Goal: Information Seeking & Learning: Check status

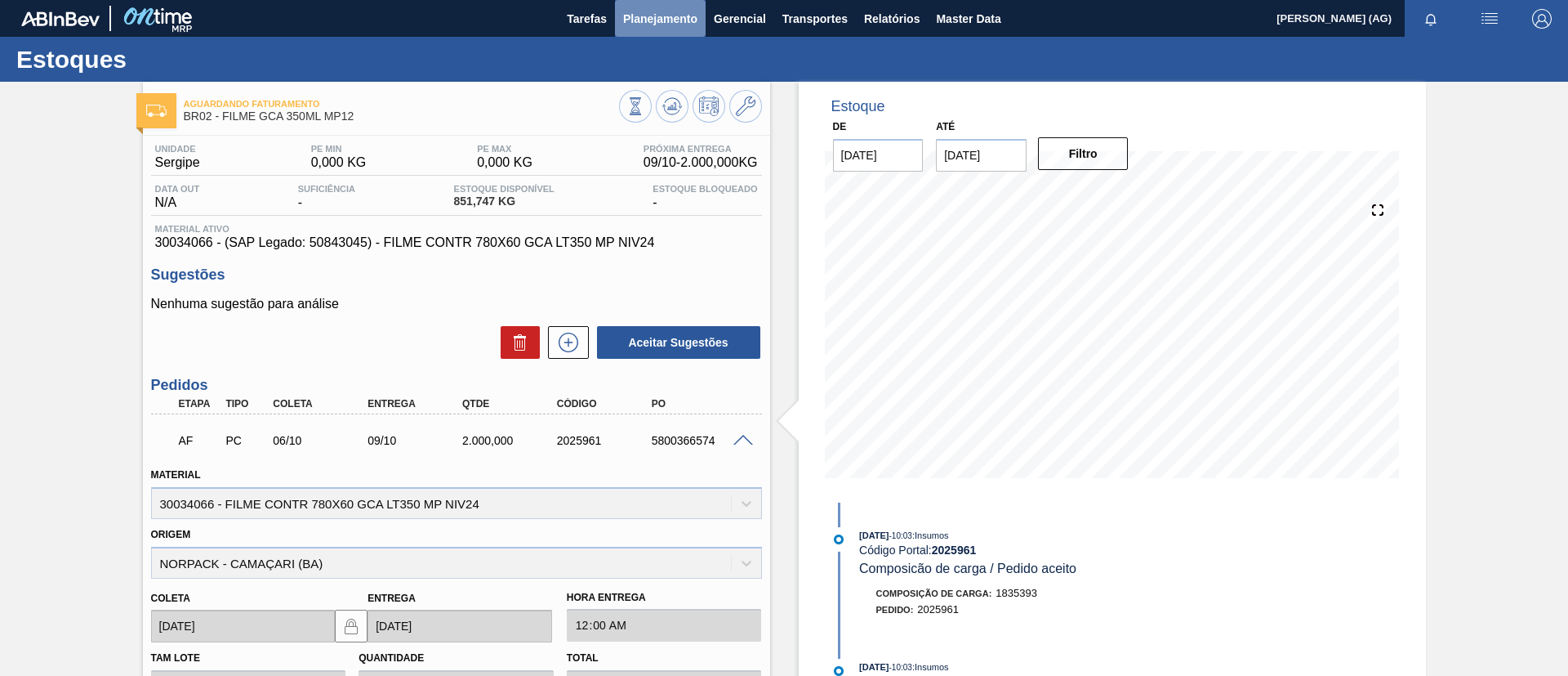
click at [680, 23] on span "Planejamento" at bounding box center [660, 19] width 74 height 20
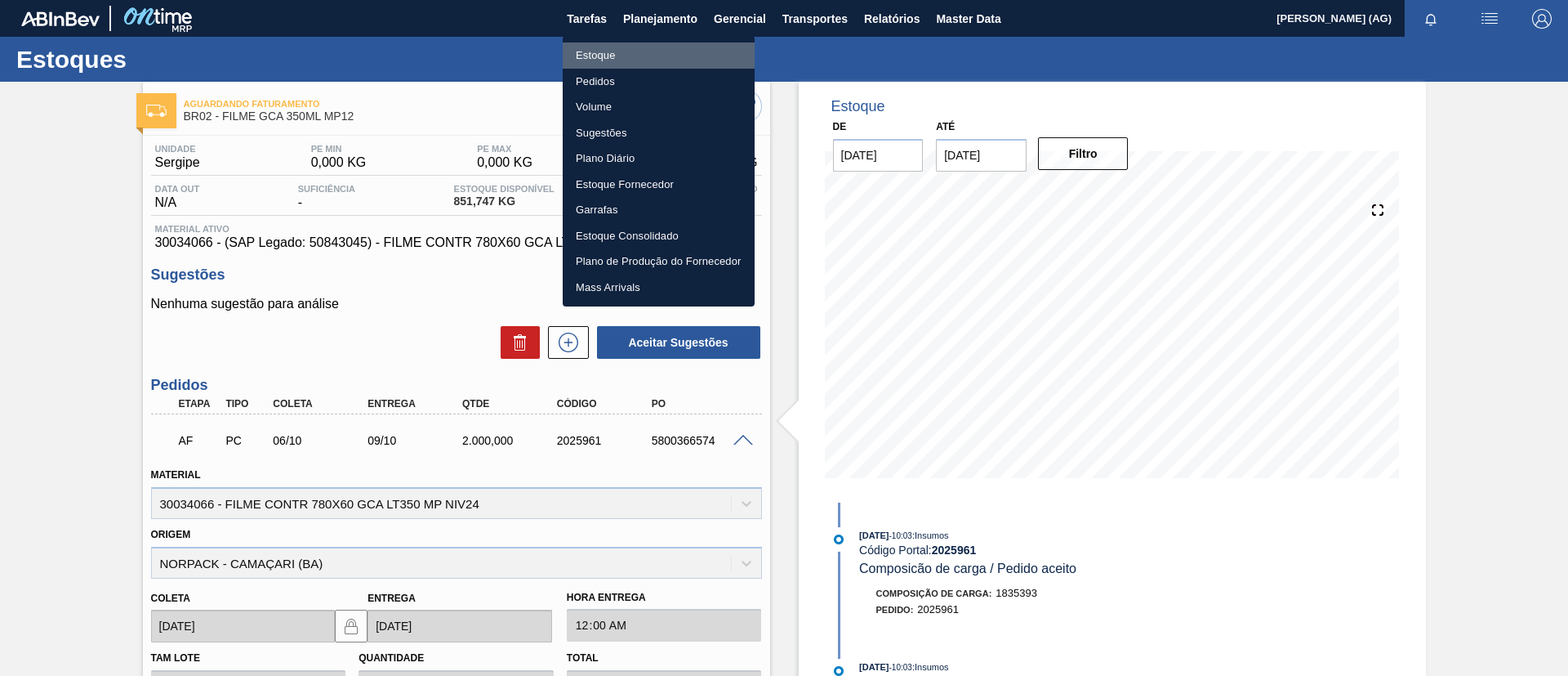
click at [665, 63] on li "Estoque" at bounding box center [658, 55] width 192 height 26
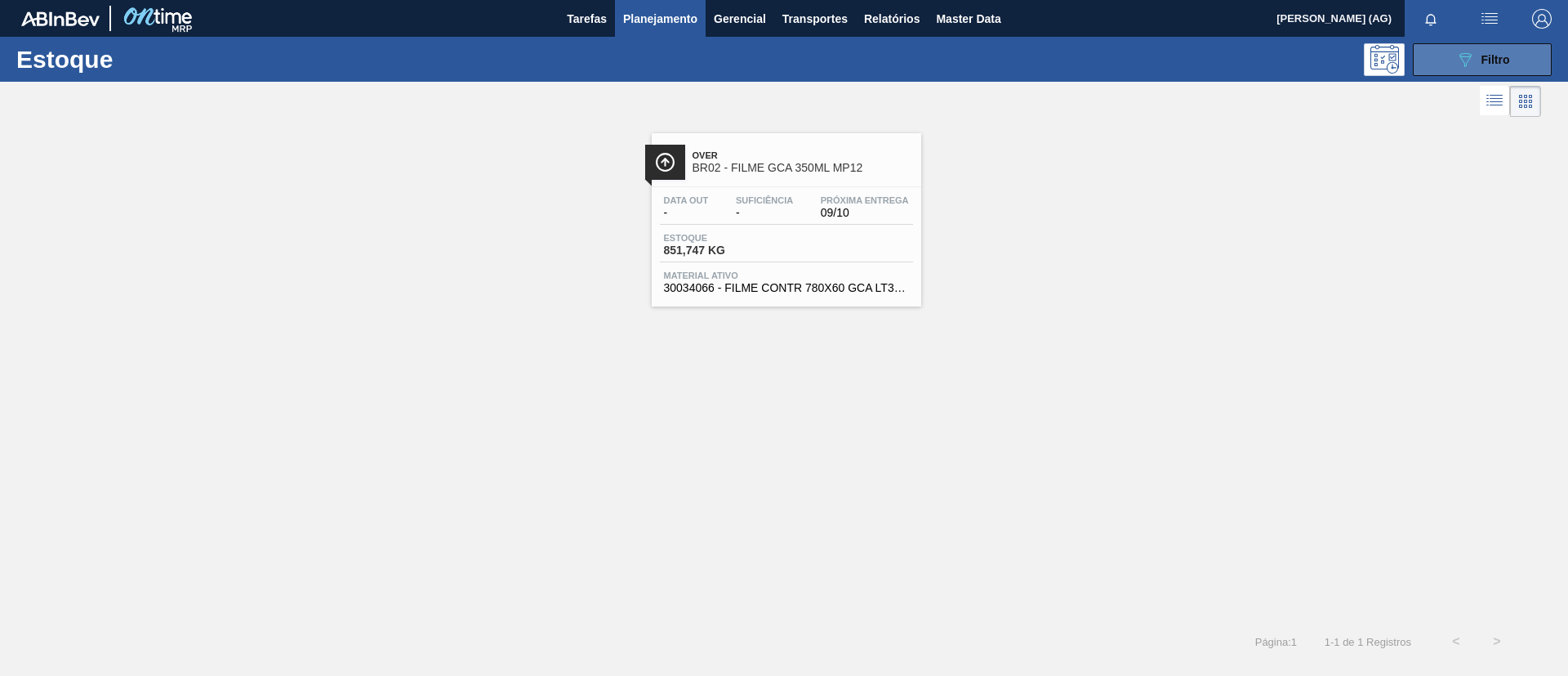
click at [1450, 52] on button "089F7B8B-B2A5-4AFE-B5C0-19BA573D28AC Filtro" at bounding box center [1482, 59] width 139 height 32
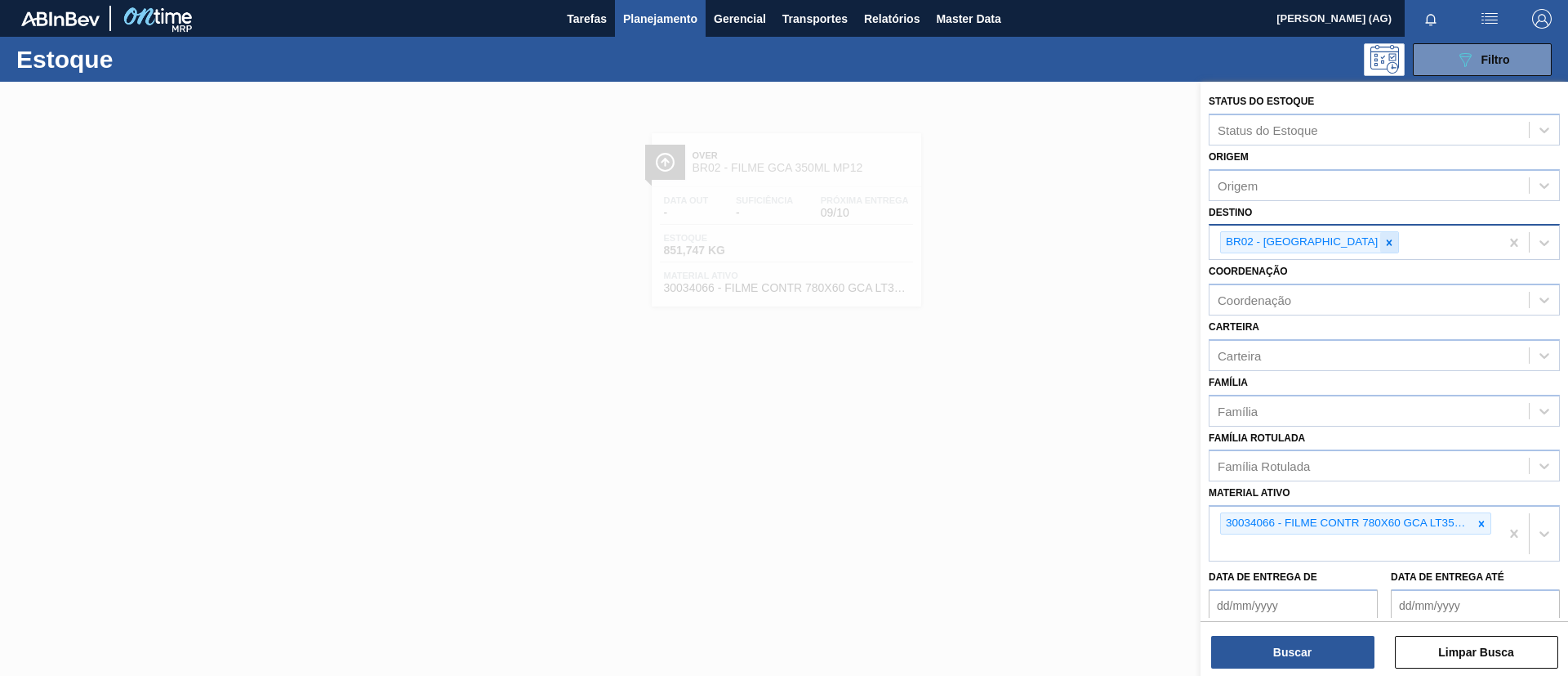
click at [1383, 238] on icon at bounding box center [1389, 243] width 12 height 12
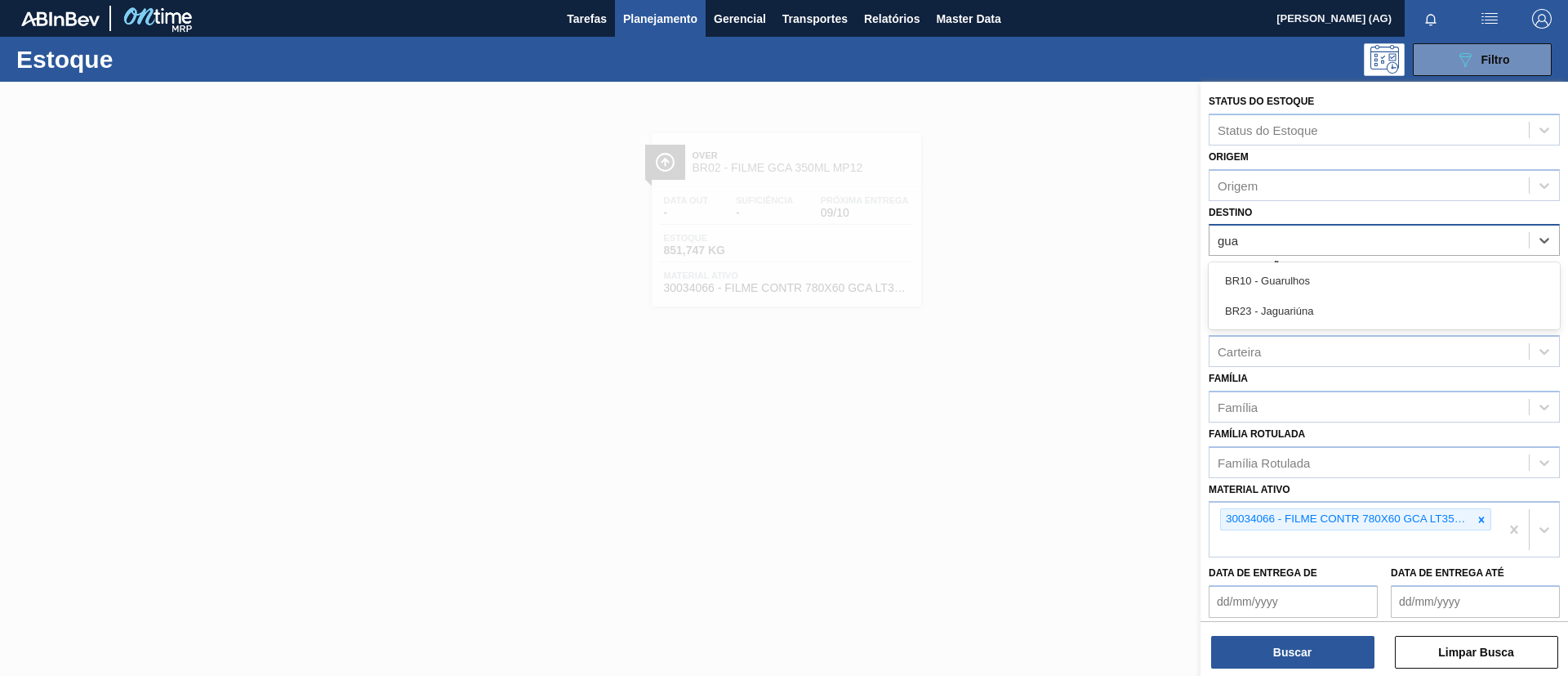
type input "guar"
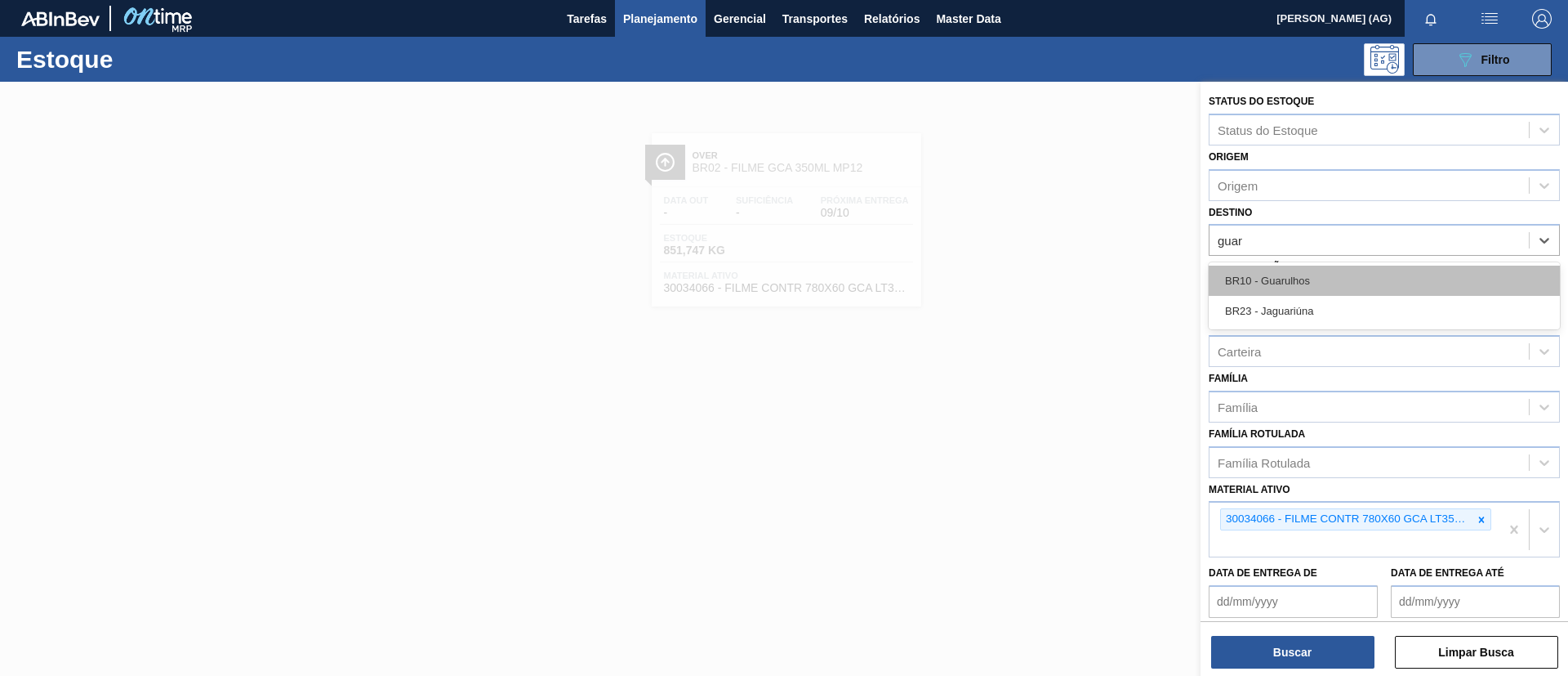
click at [1337, 274] on div "BR10 - Guarulhos" at bounding box center [1384, 280] width 351 height 30
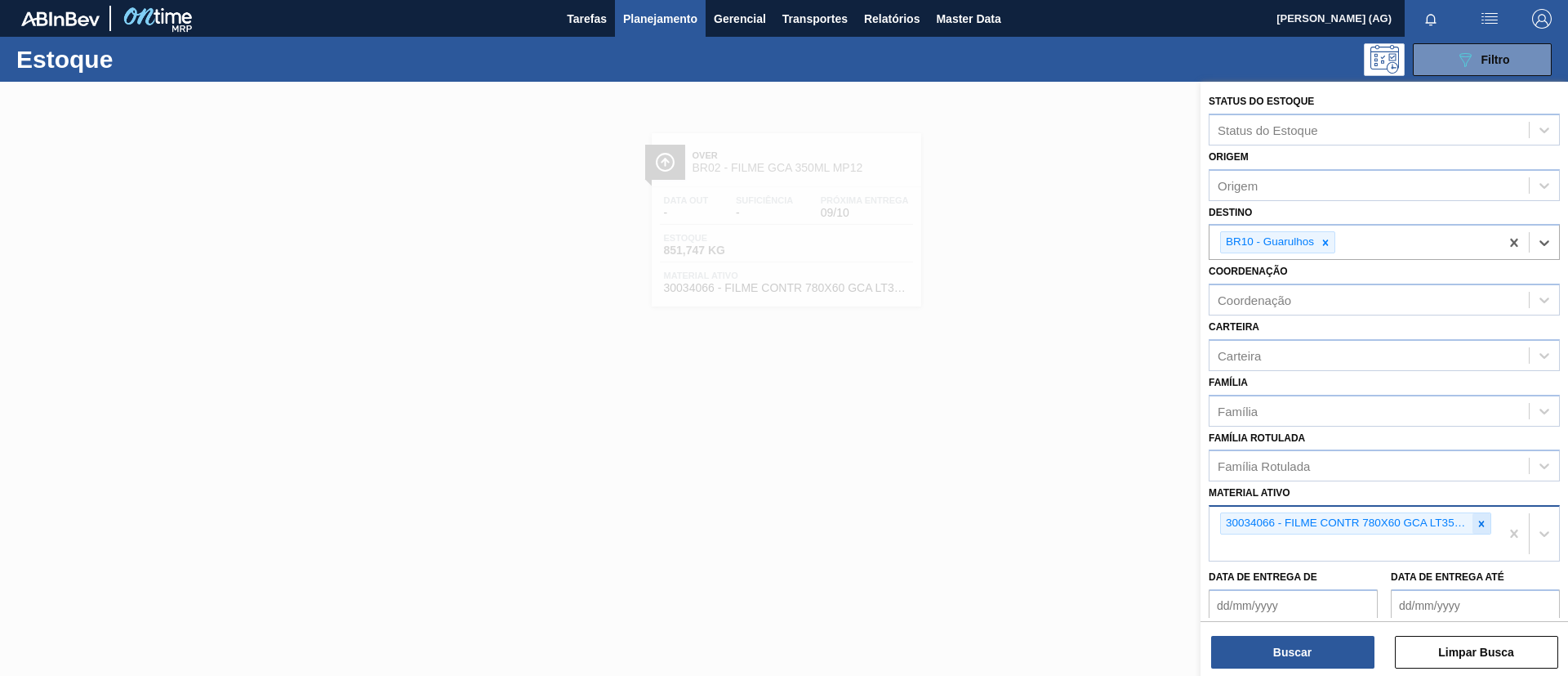
click at [1483, 523] on icon at bounding box center [1482, 523] width 12 height 12
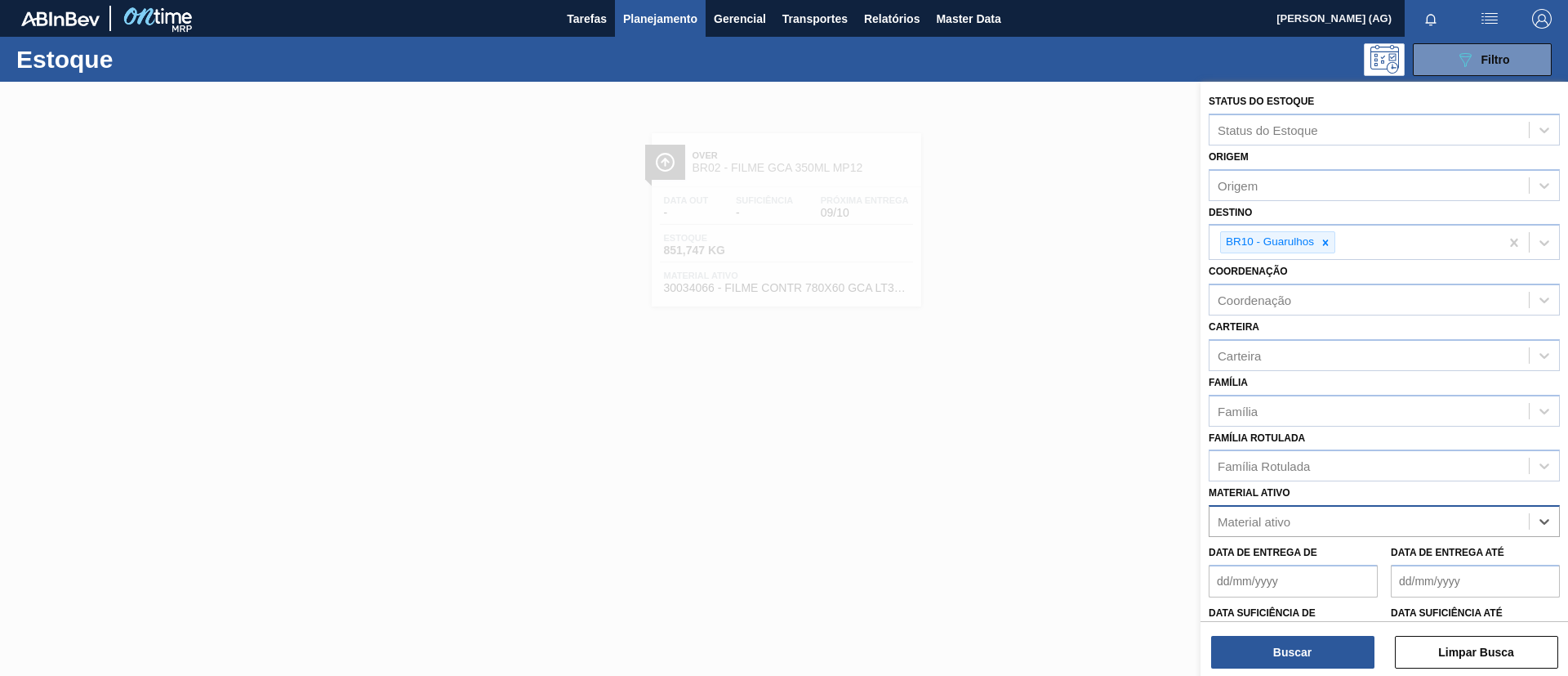
paste ativo "30003188"
type ativo "30003188"
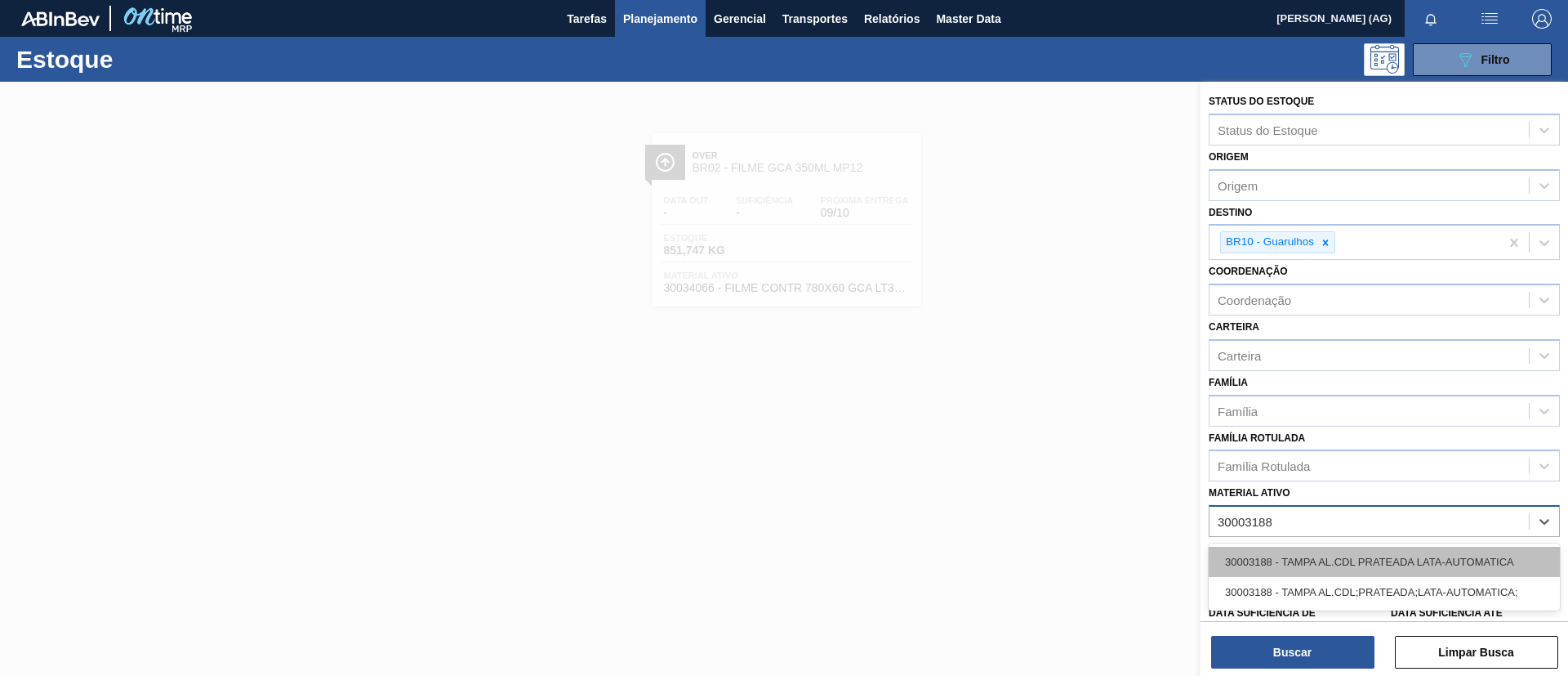
click at [1463, 551] on div "30003188 - TAMPA AL.CDL PRATEADA LATA-AUTOMATICA" at bounding box center [1384, 562] width 351 height 30
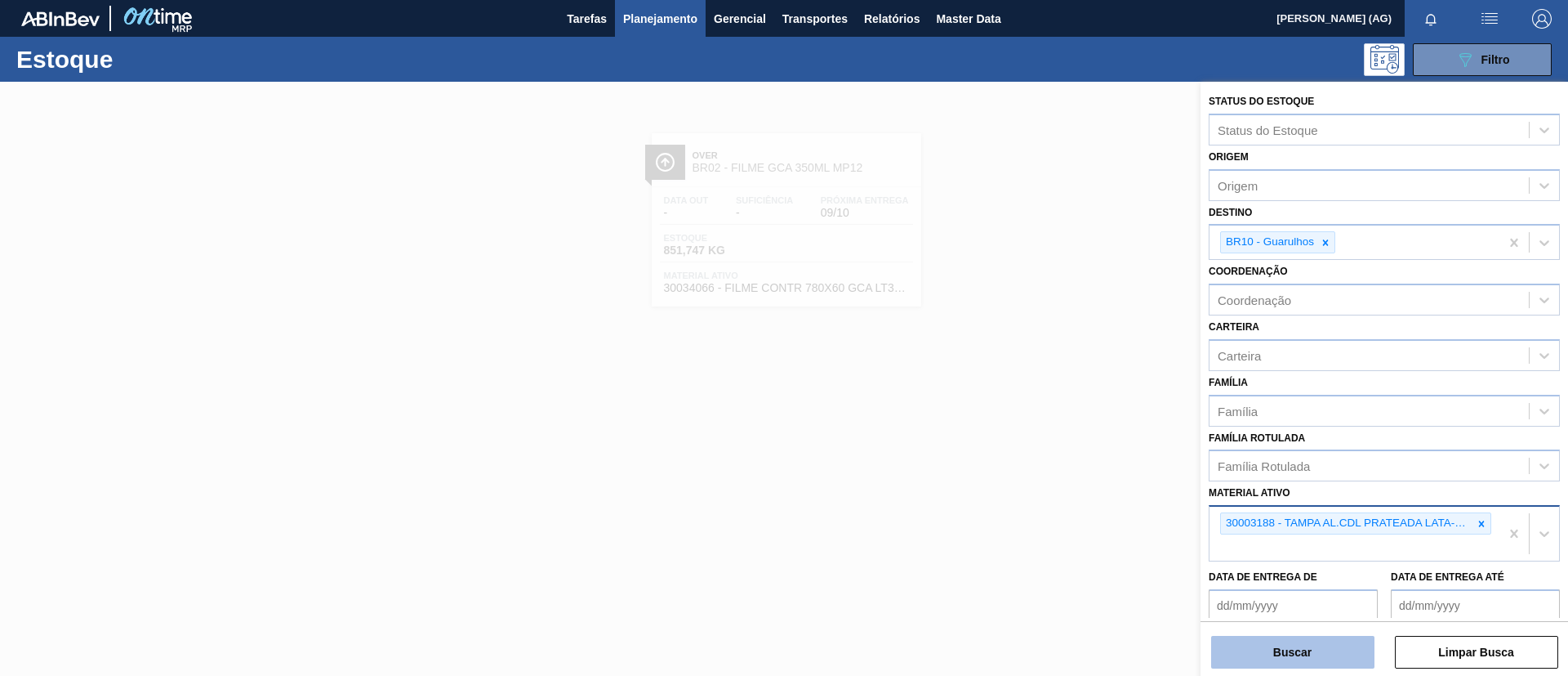
click at [1286, 652] on button "Buscar" at bounding box center [1292, 652] width 163 height 32
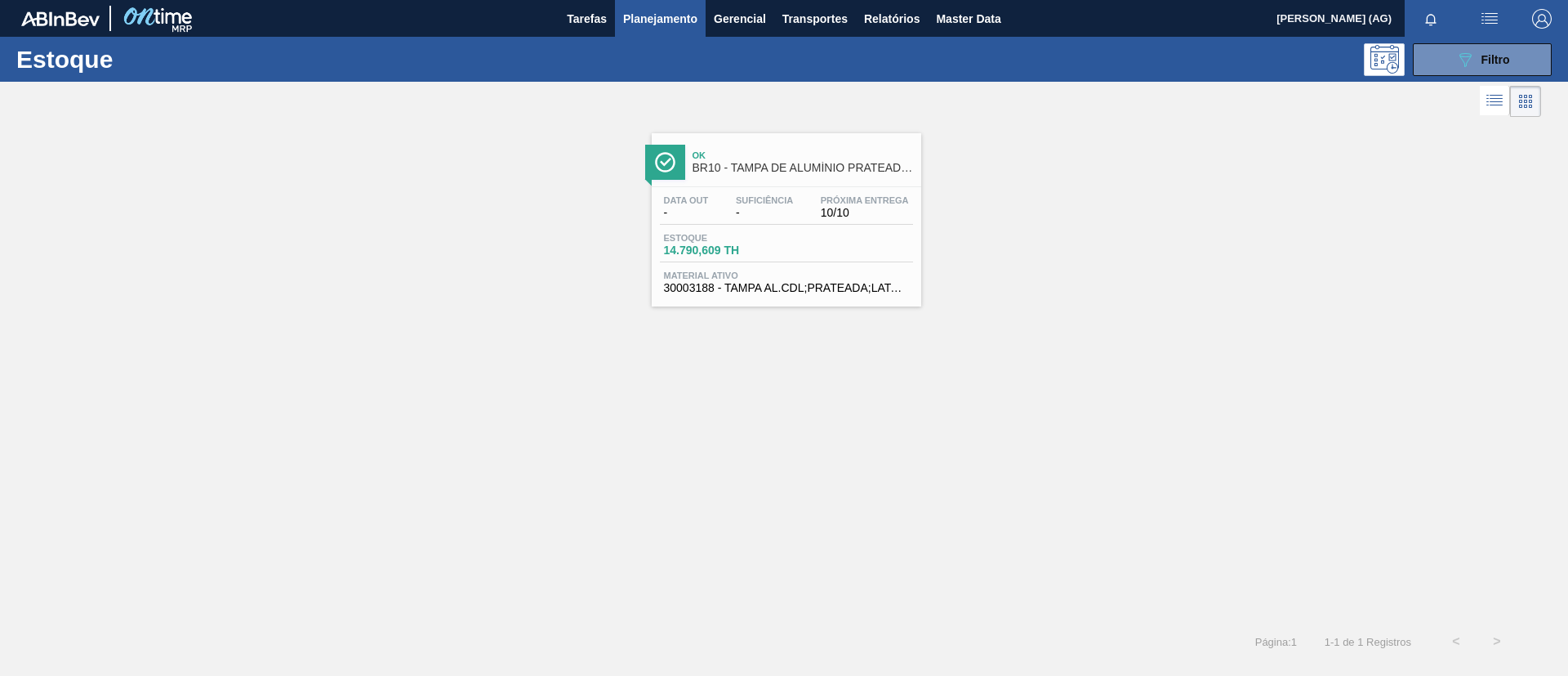
click at [659, 157] on img at bounding box center [665, 161] width 21 height 21
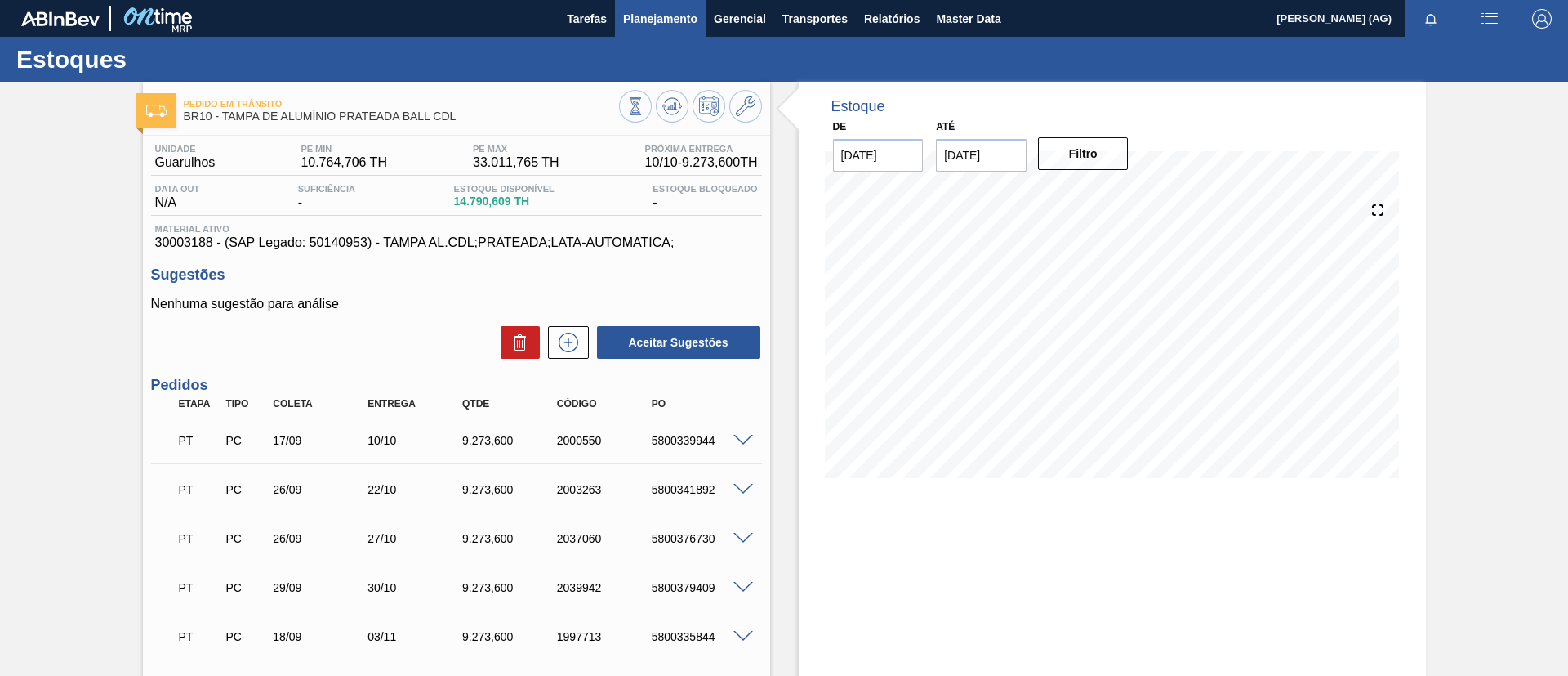
click at [631, 23] on span "Planejamento" at bounding box center [660, 19] width 74 height 20
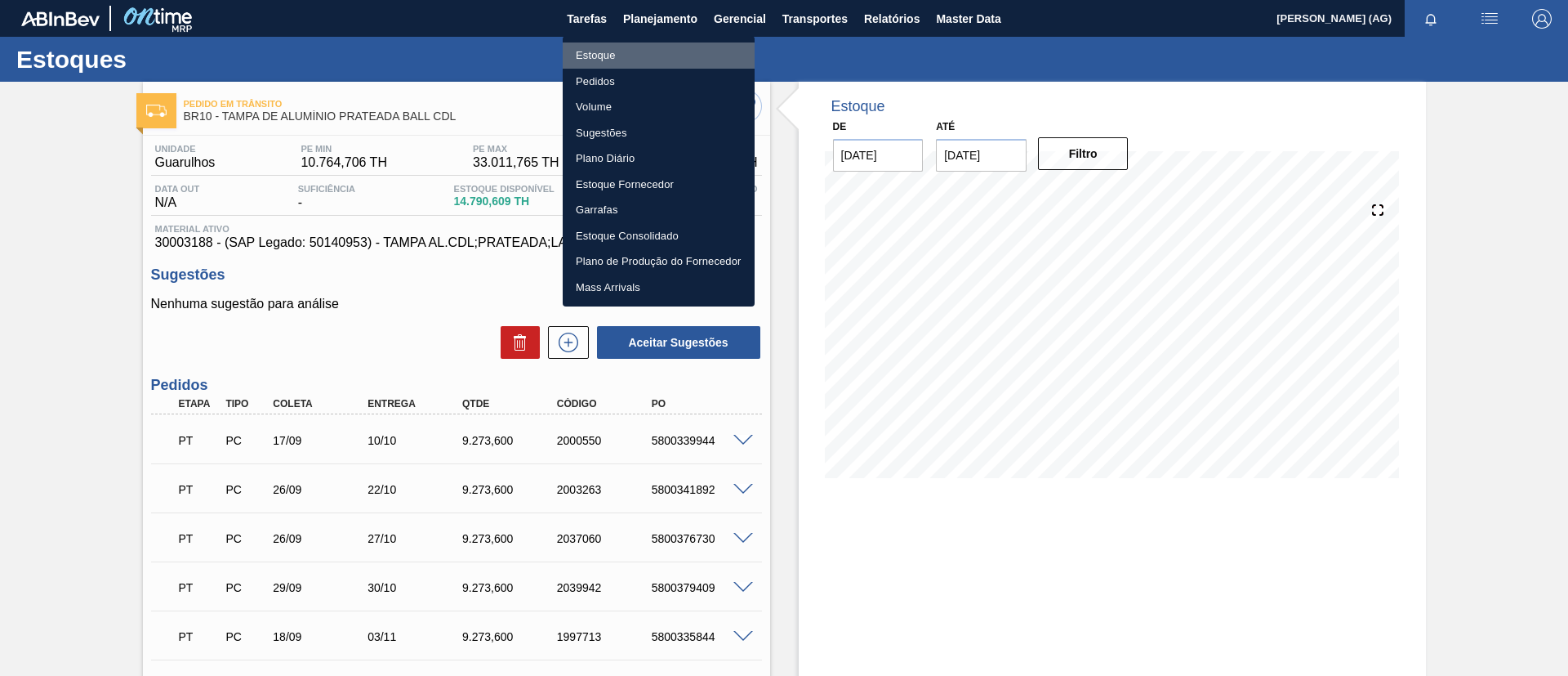
click at [636, 55] on li "Estoque" at bounding box center [658, 55] width 192 height 26
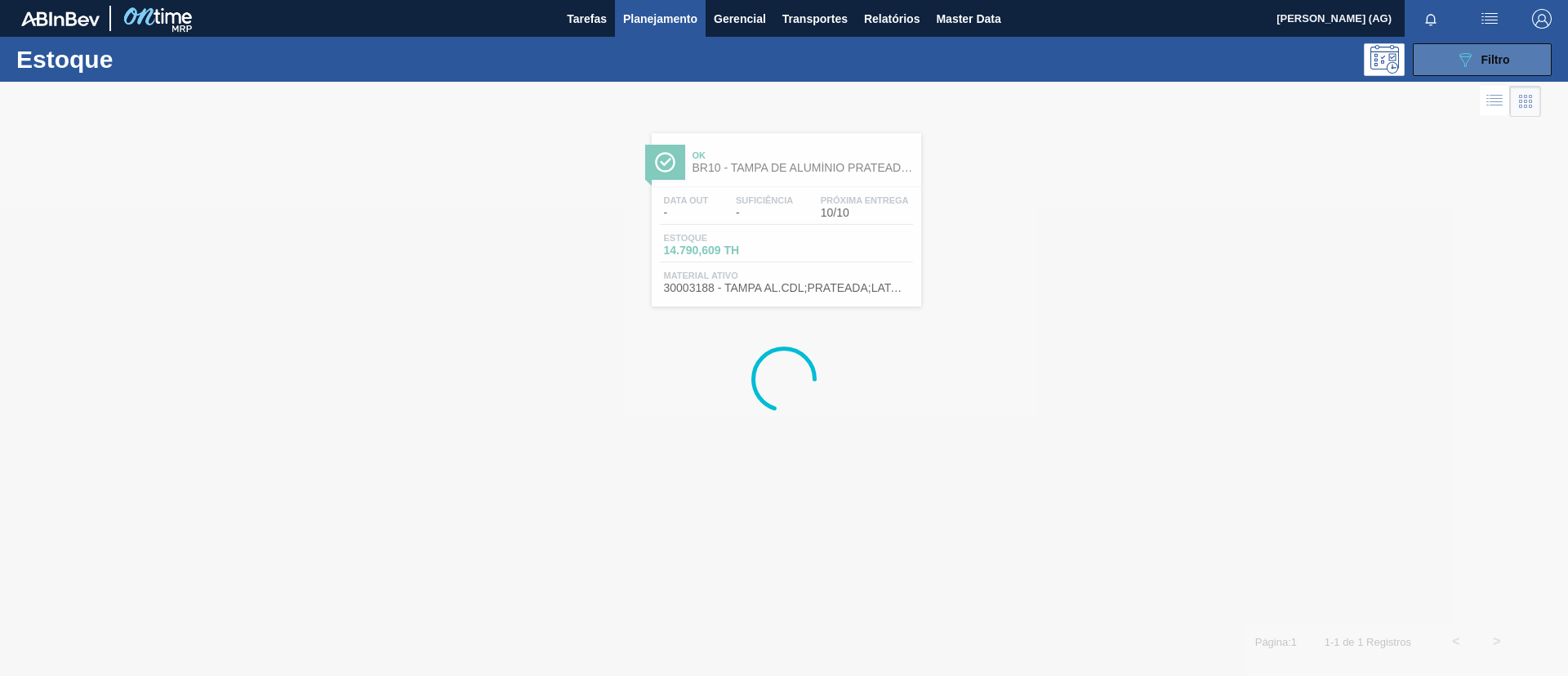
click at [1527, 52] on button "089F7B8B-B2A5-4AFE-B5C0-19BA573D28AC Filtro" at bounding box center [1482, 59] width 139 height 32
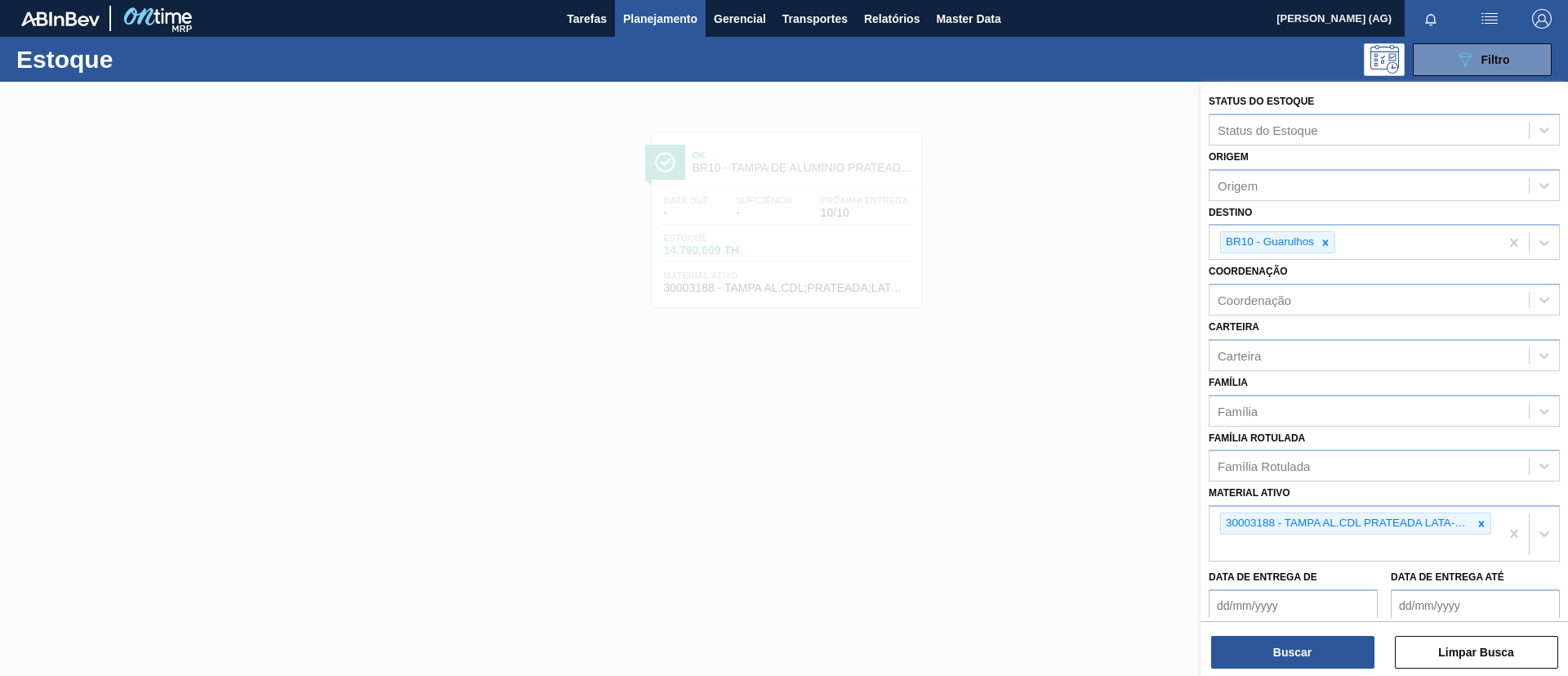
click at [1323, 245] on icon at bounding box center [1326, 243] width 6 height 6
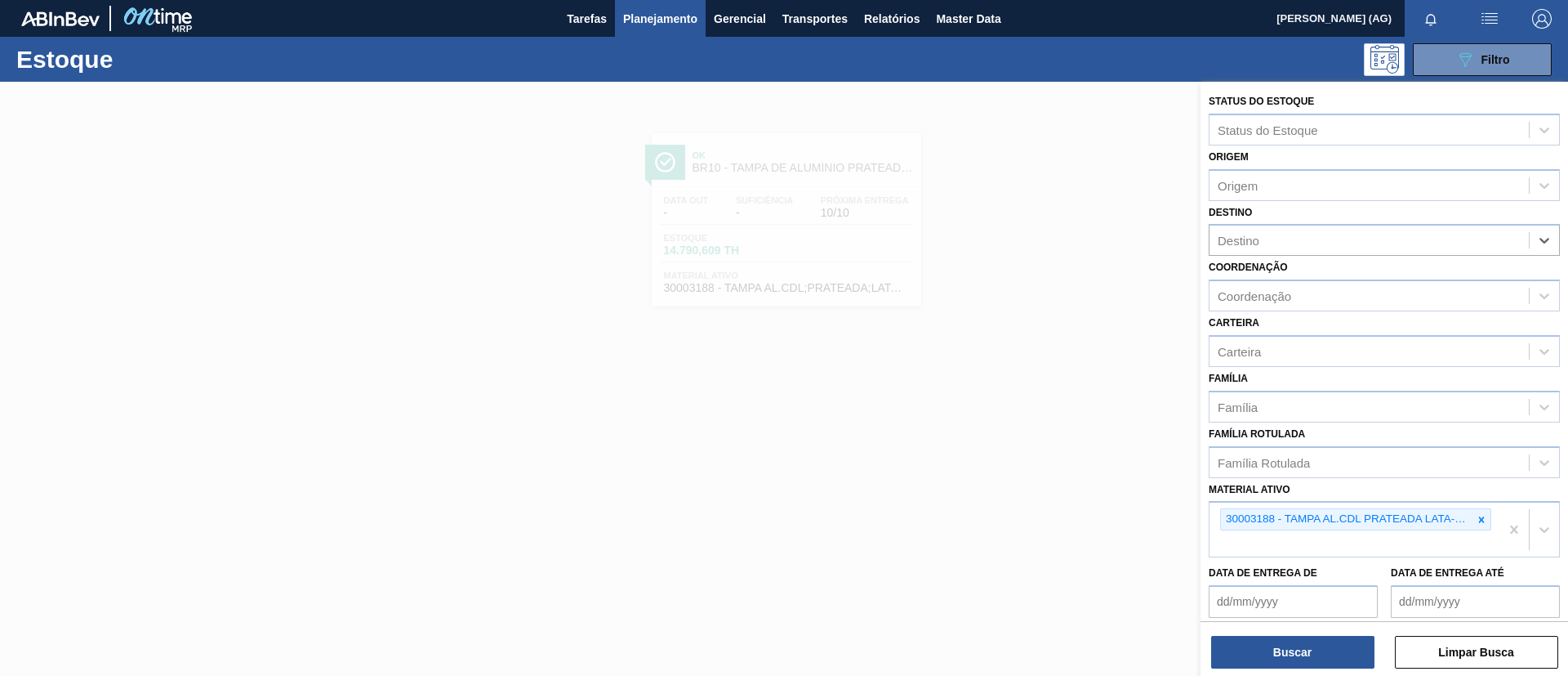
paste input "30031878"
type input "30031878"
drag, startPoint x: 1195, startPoint y: 232, endPoint x: 1067, endPoint y: 231, distance: 128.0
click at [1200, 230] on div "Status do Estoque Status do Estoque Origem Origem Destino option BR10 - Guarulh…" at bounding box center [1384, 419] width 368 height 676
type input "jund"
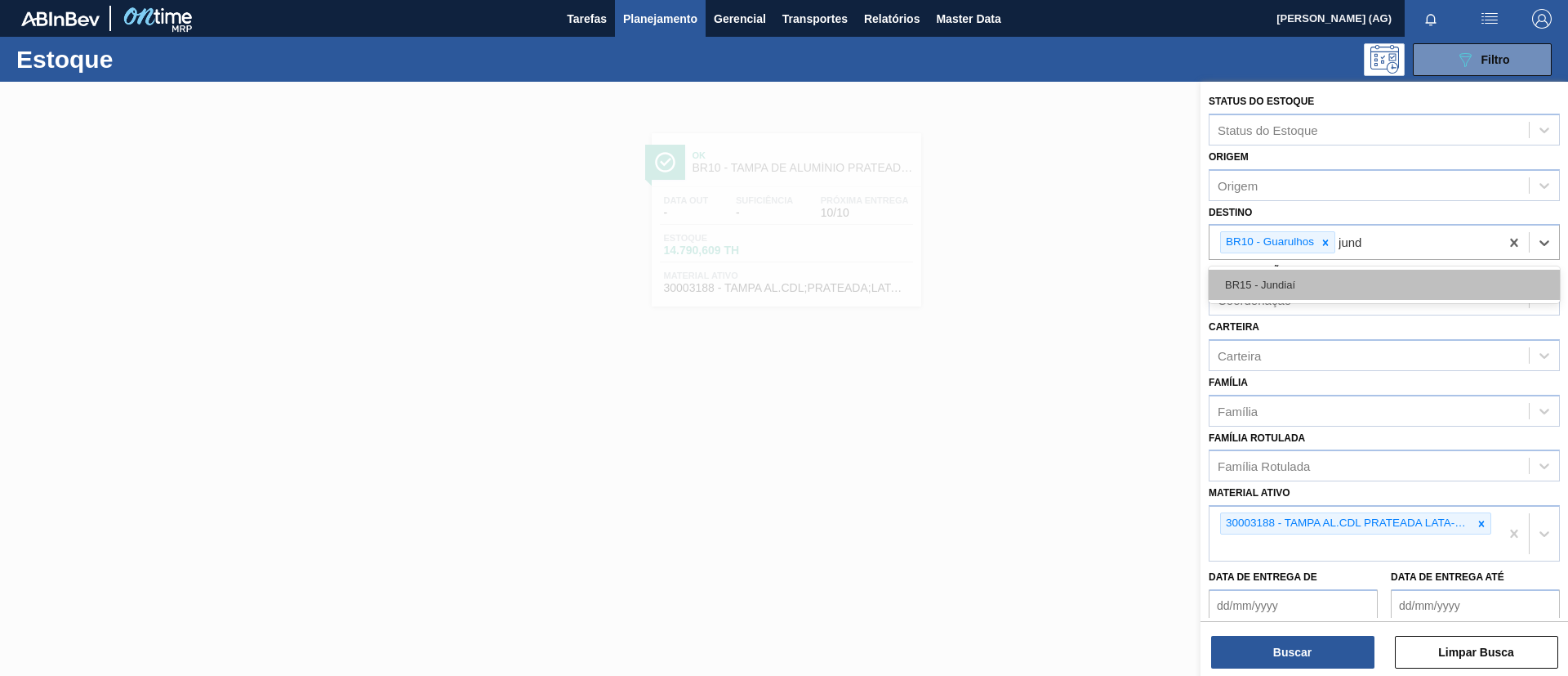
click at [1393, 270] on div "BR15 - Jundiaí" at bounding box center [1384, 285] width 351 height 30
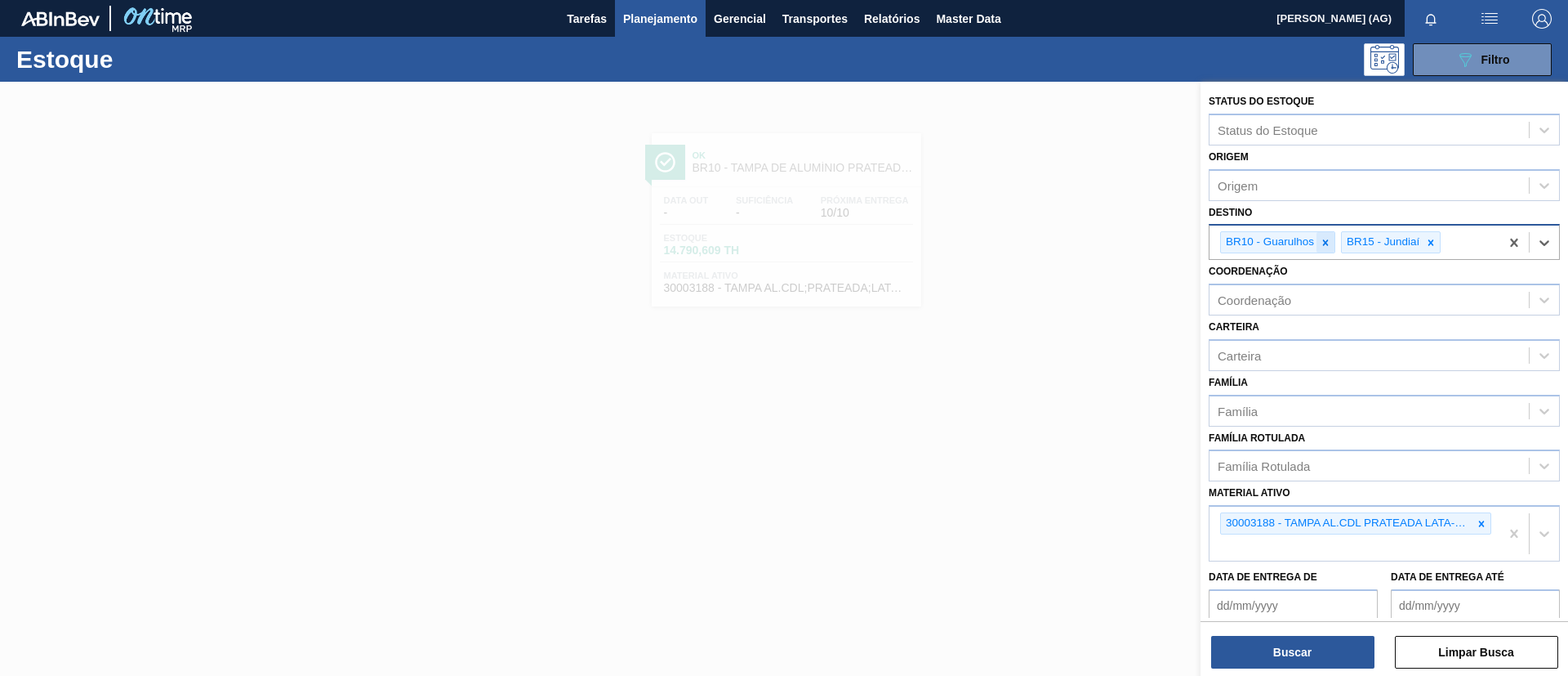
click at [1333, 246] on div "BR10 - Guarulhos BR15 - Jundiaí" at bounding box center [1355, 242] width 290 height 33
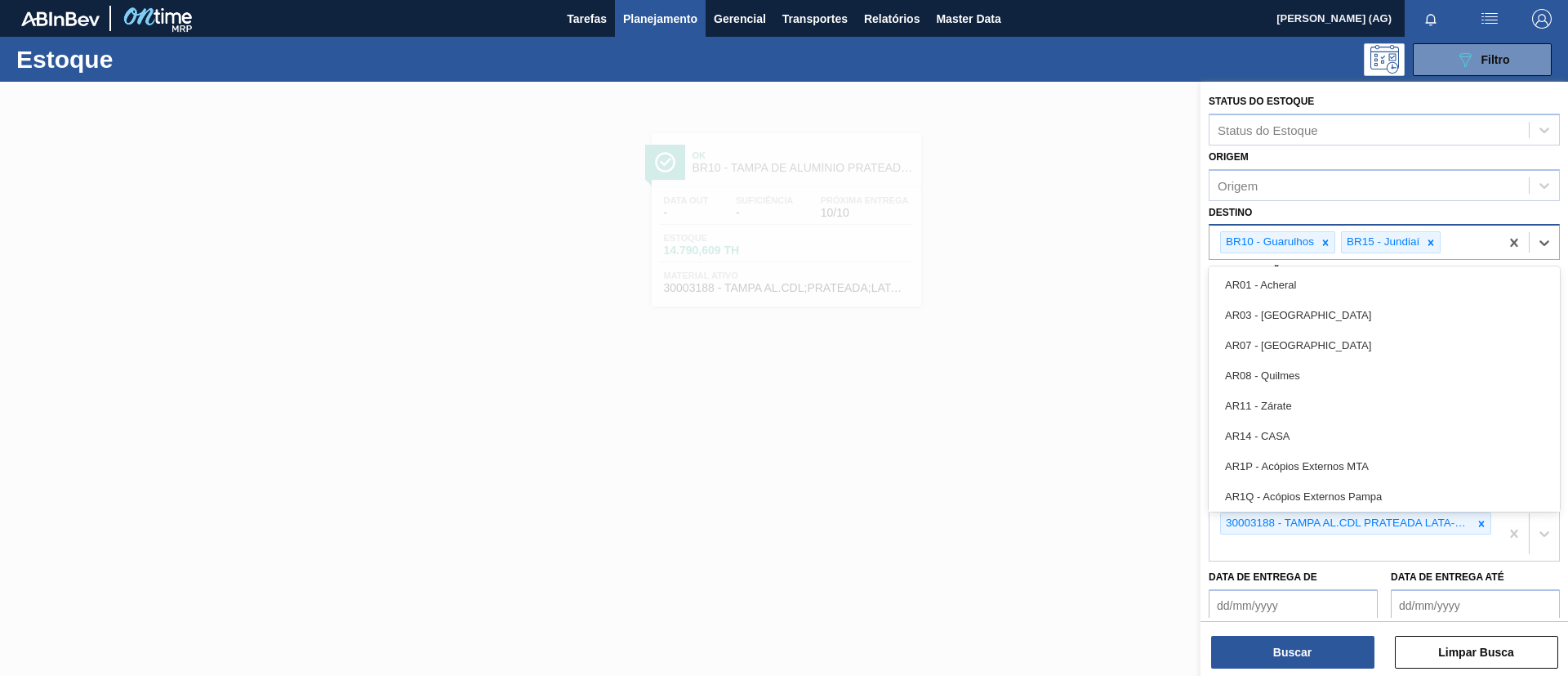
click at [1328, 245] on icon at bounding box center [1325, 243] width 12 height 12
click at [1463, 552] on div "30003188 - TAMPA AL.CDL PRATEADA LATA-AUTOMATICA" at bounding box center [1355, 533] width 290 height 54
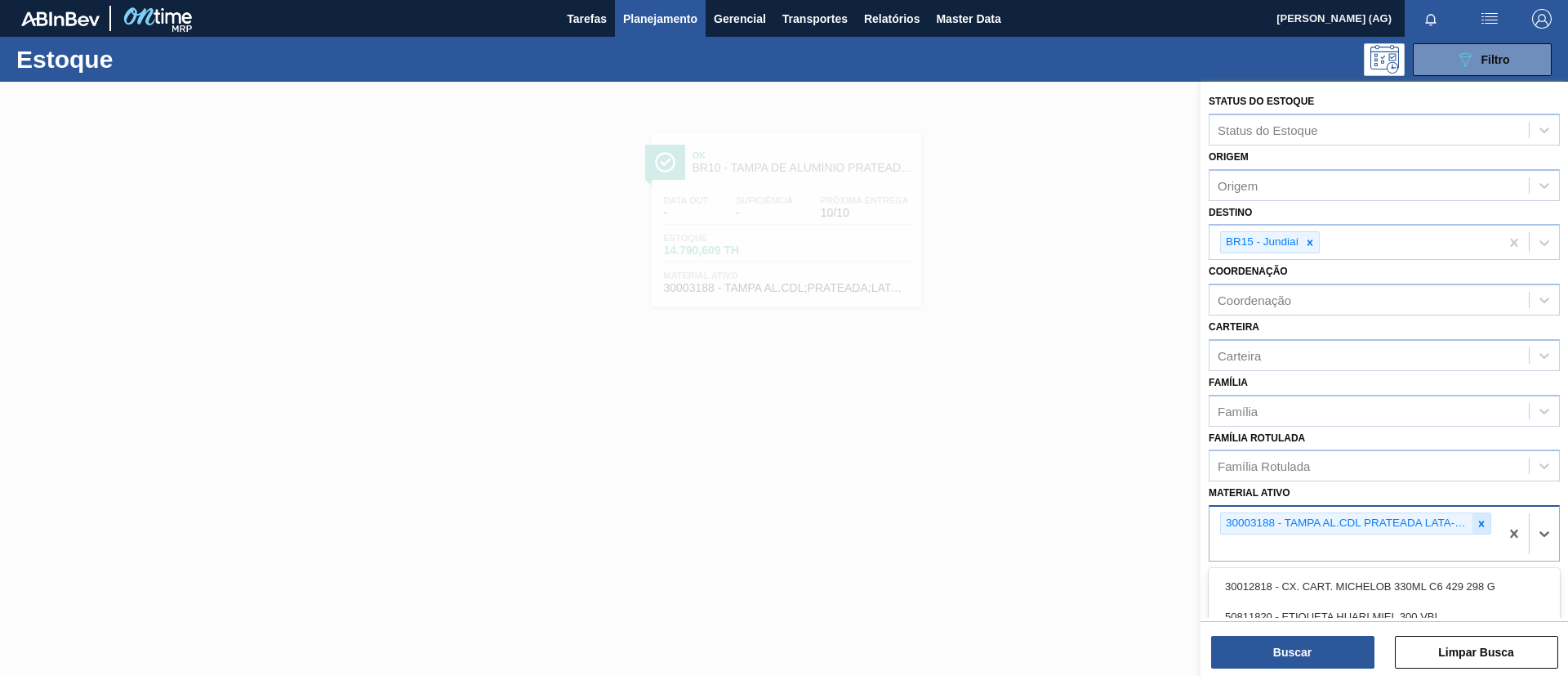
click at [1480, 525] on icon at bounding box center [1482, 523] width 12 height 12
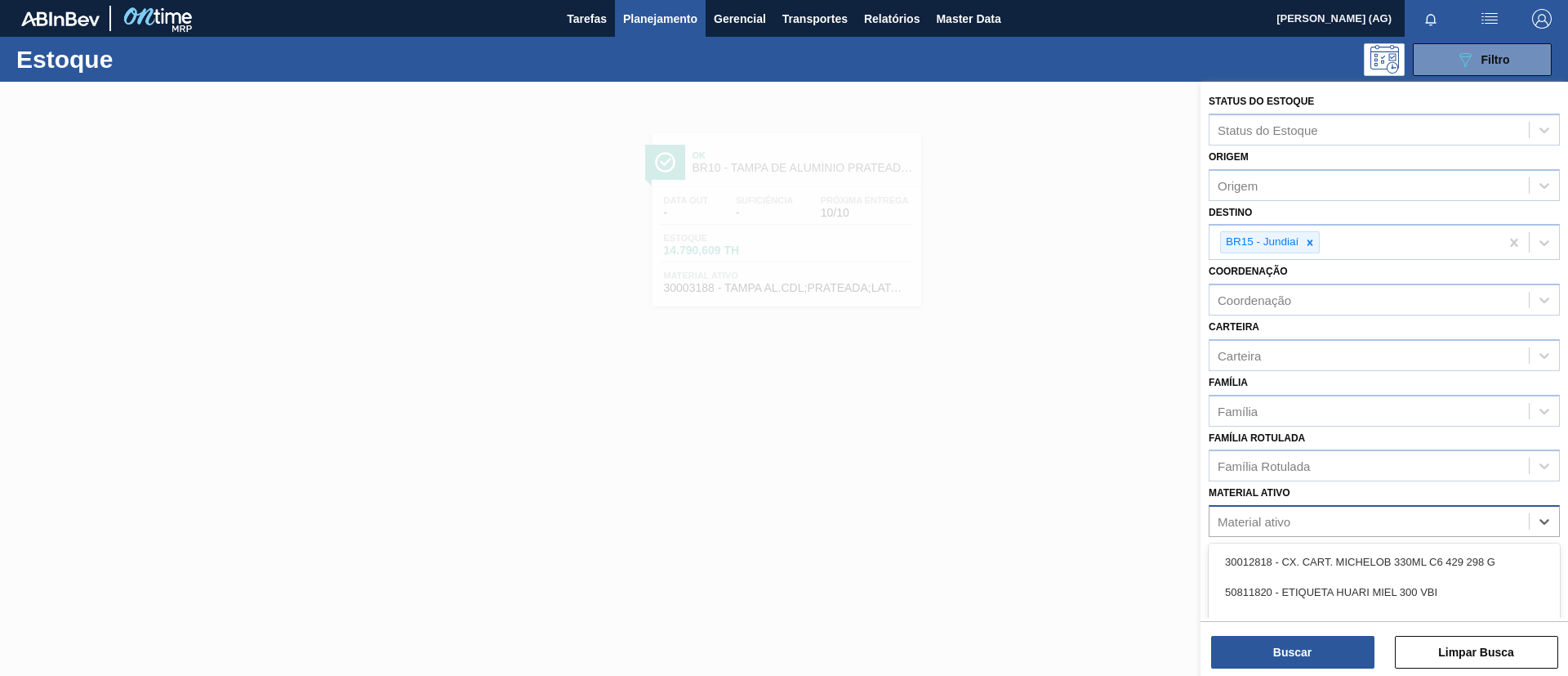
paste ativo "30031878"
type ativo "30031878"
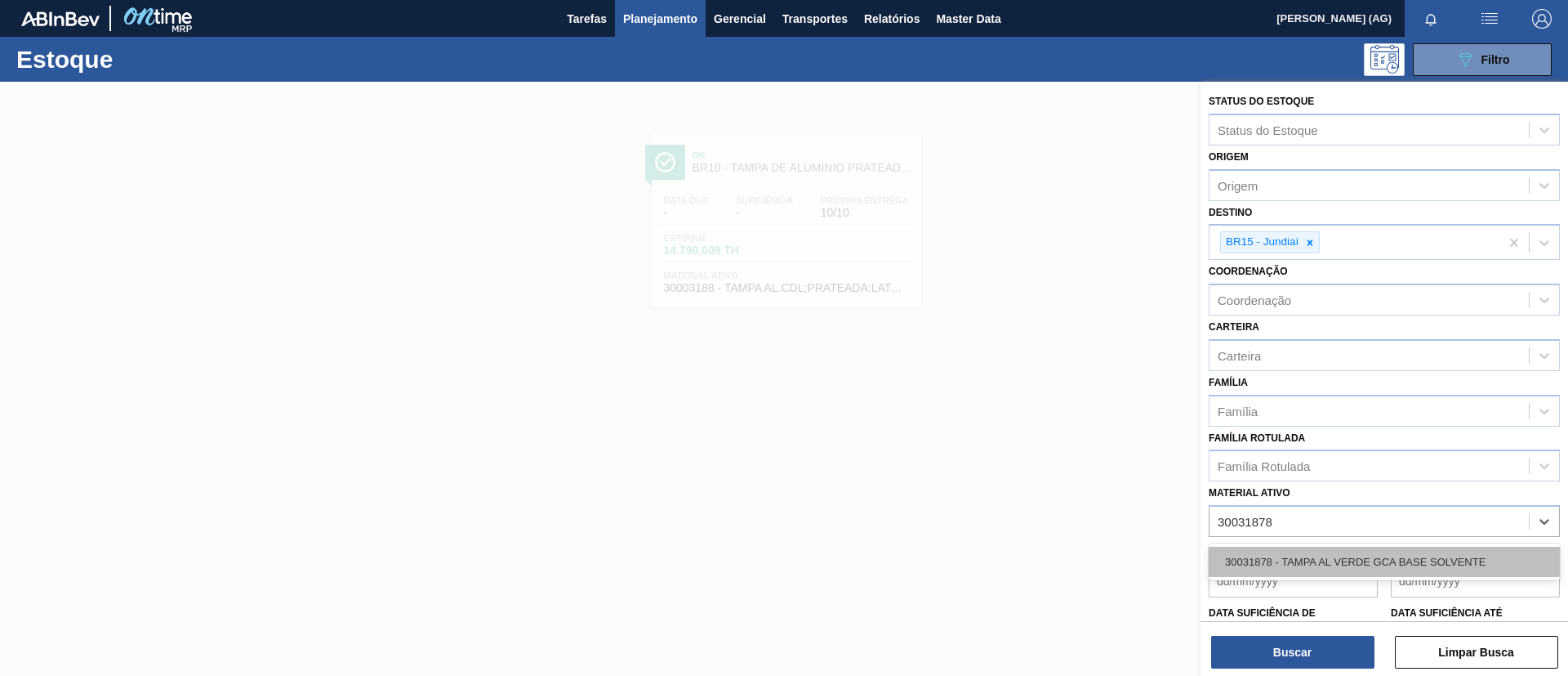
click at [1448, 560] on div "30031878 - TAMPA AL VERDE GCA BASE SOLVENTE" at bounding box center [1384, 562] width 351 height 30
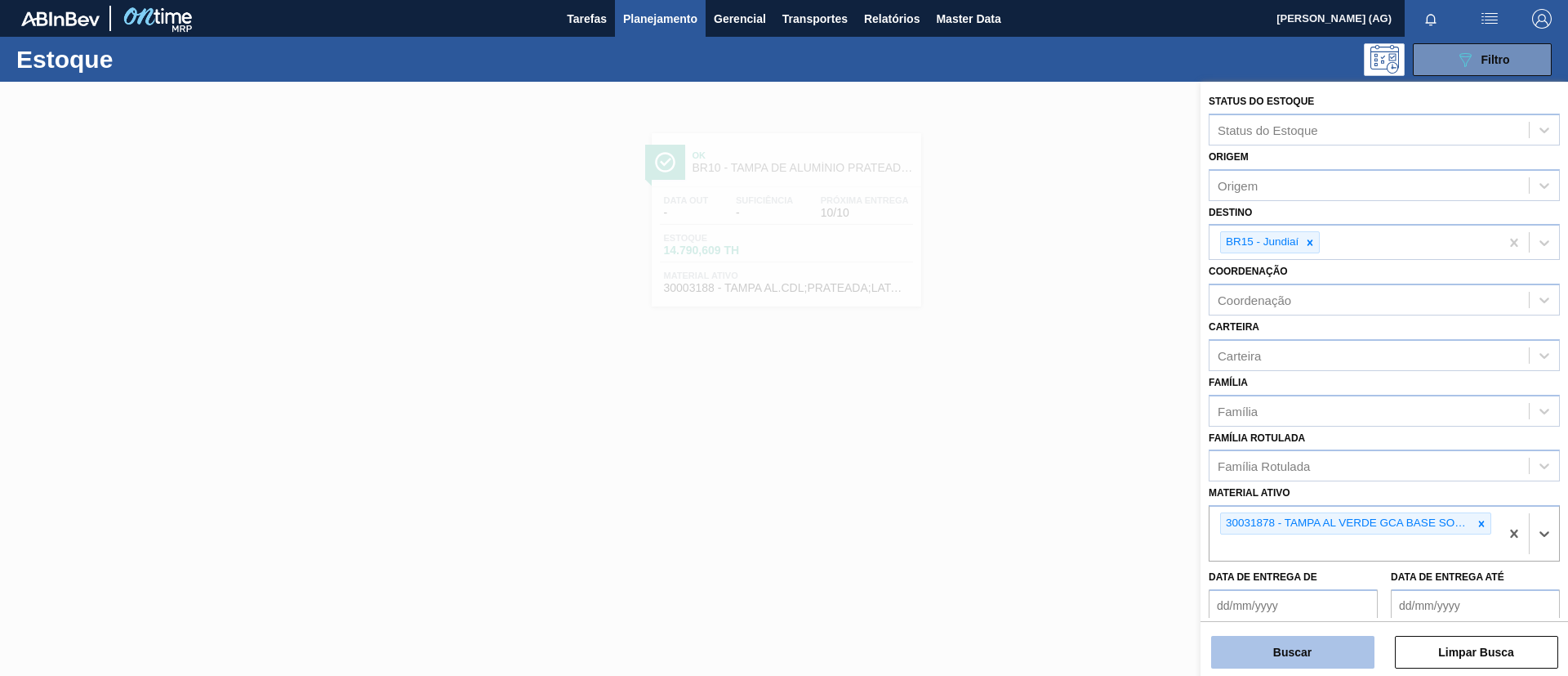
click at [1357, 644] on button "Buscar" at bounding box center [1292, 652] width 163 height 32
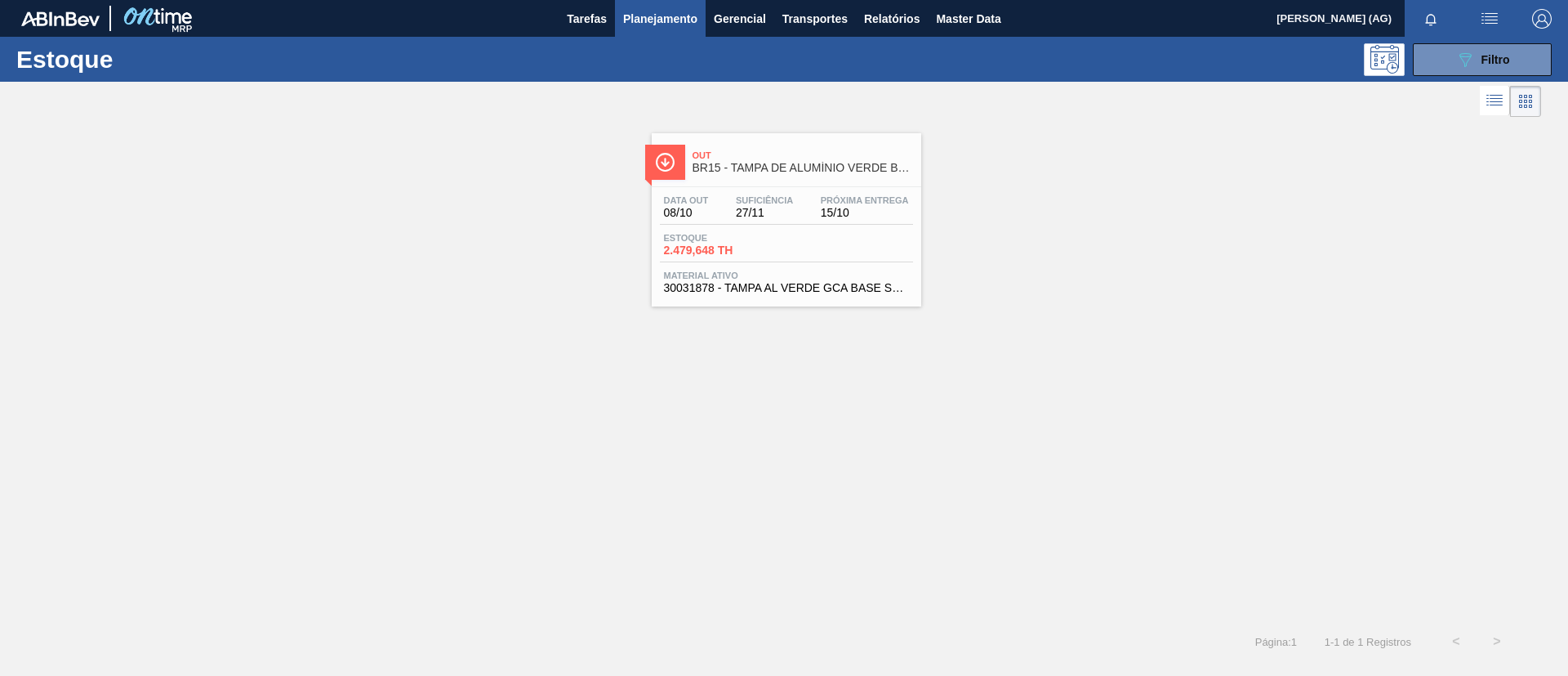
click at [676, 162] on div at bounding box center [665, 162] width 40 height 35
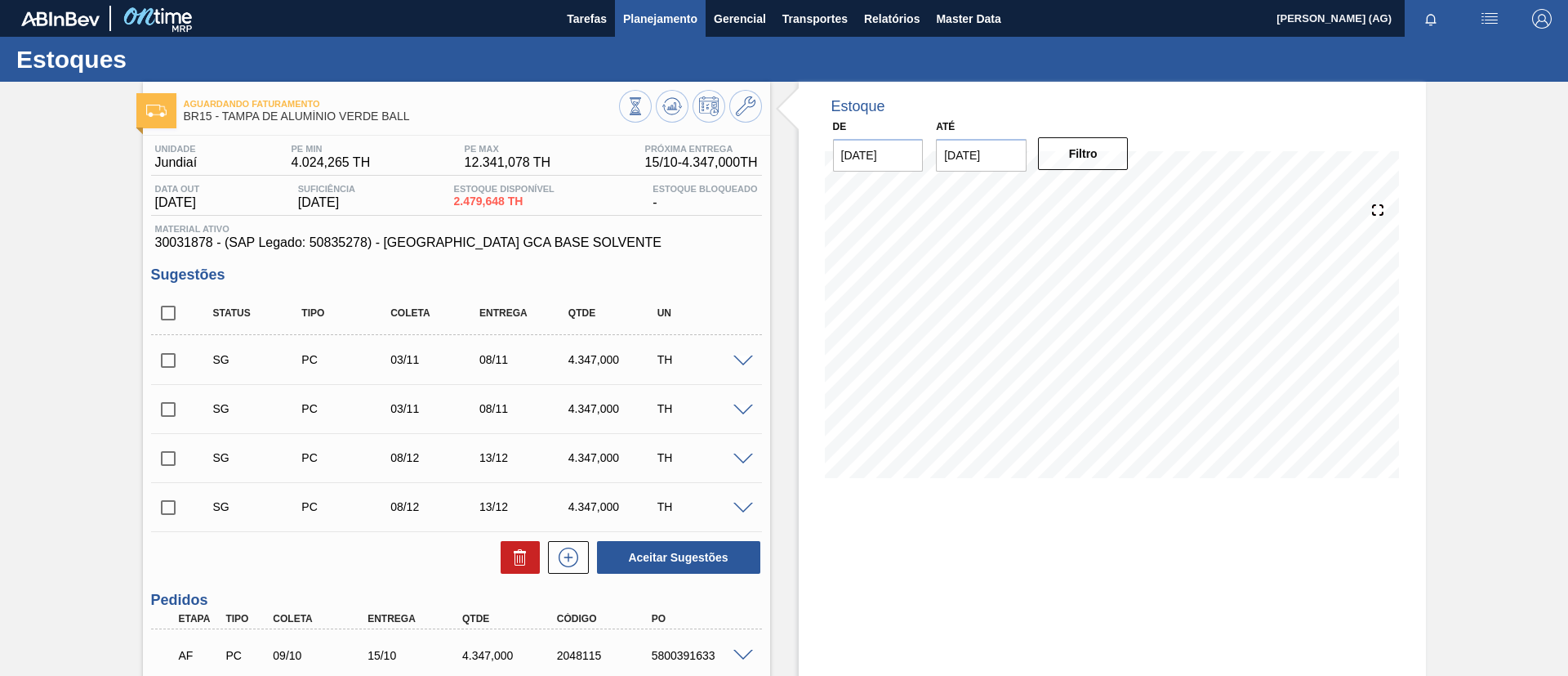
click at [675, 18] on span "Planejamento" at bounding box center [660, 19] width 74 height 20
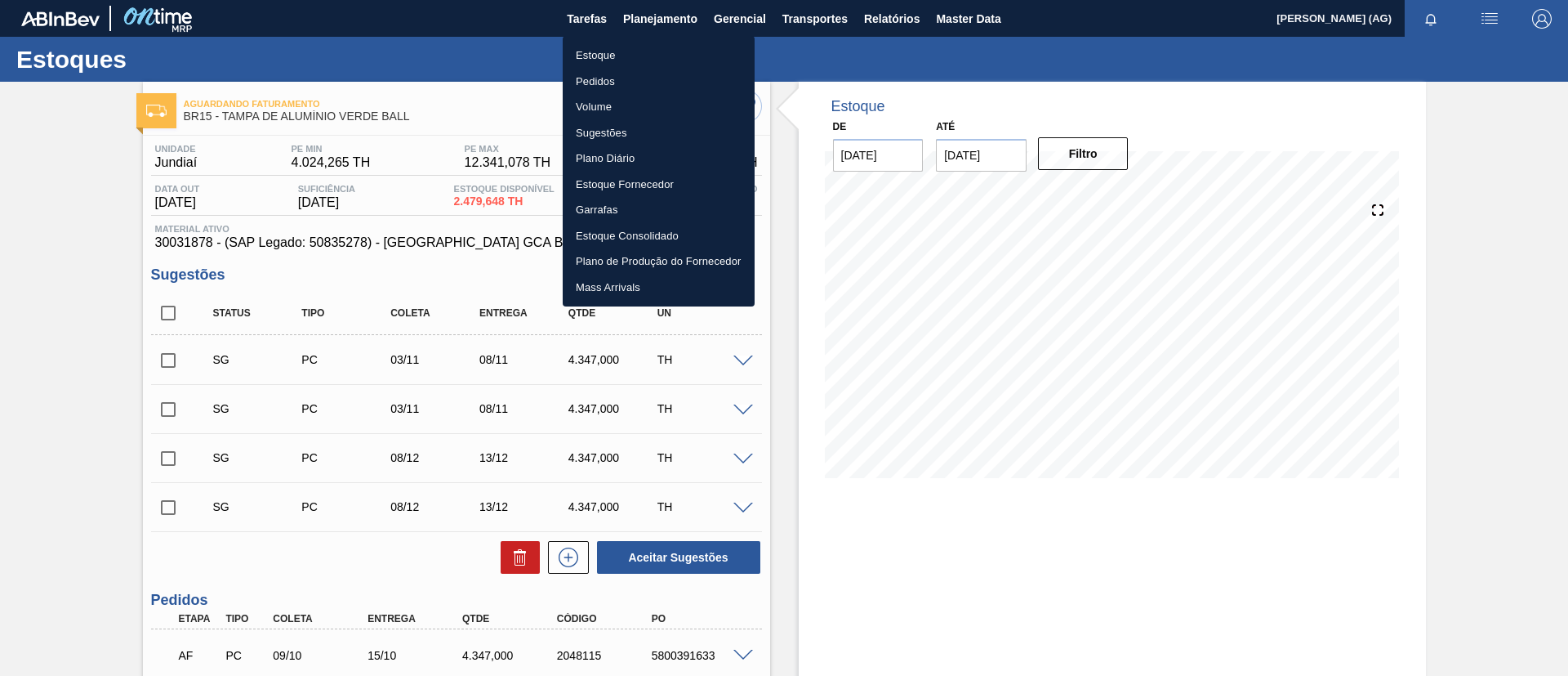
drag, startPoint x: 634, startPoint y: 61, endPoint x: 684, endPoint y: 55, distance: 50.4
click at [634, 60] on li "Estoque" at bounding box center [658, 55] width 192 height 26
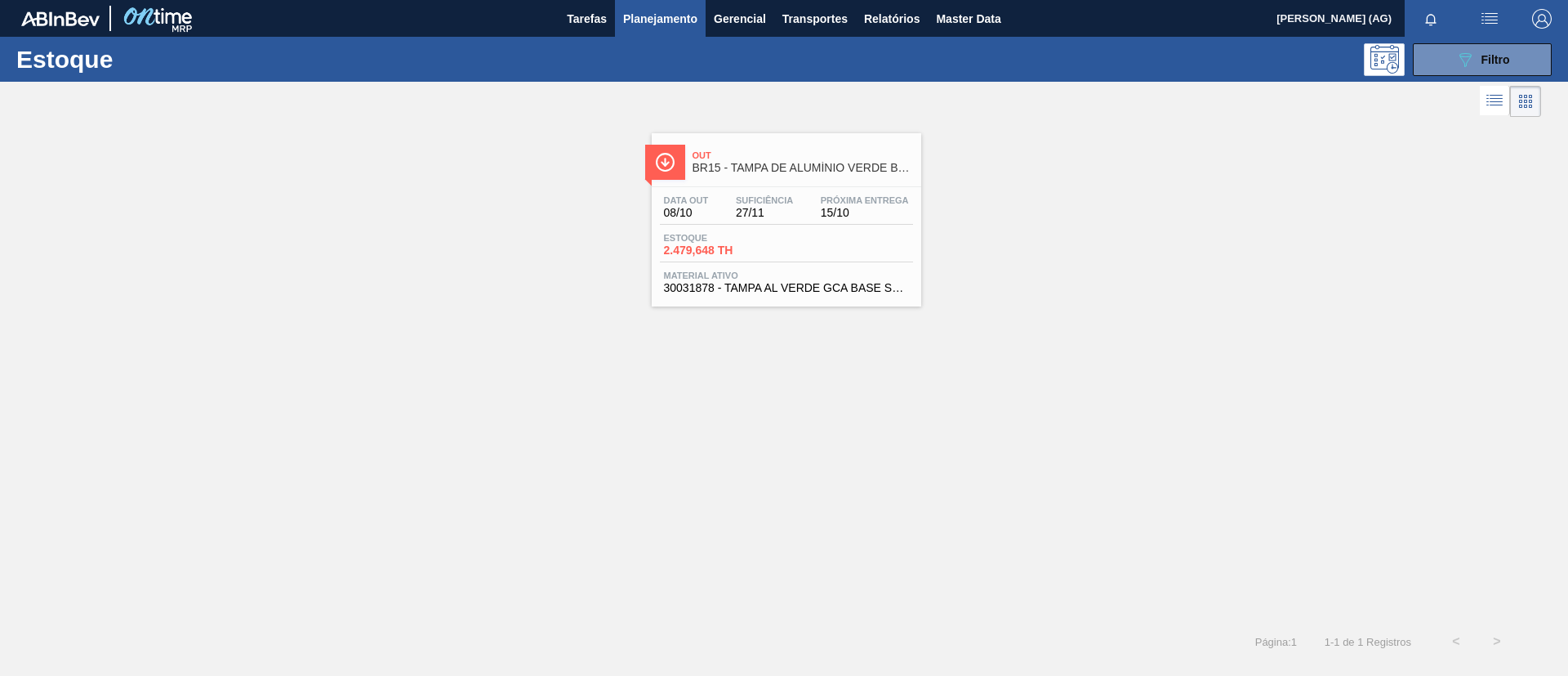
click at [1472, 77] on div "Estoque 089F7B8B-B2A5-4AFE-B5C0-19BA573D28AC Filtro" at bounding box center [784, 60] width 1568 height 45
click at [1458, 54] on icon "089F7B8B-B2A5-4AFE-B5C0-19BA573D28AC" at bounding box center [1465, 60] width 20 height 20
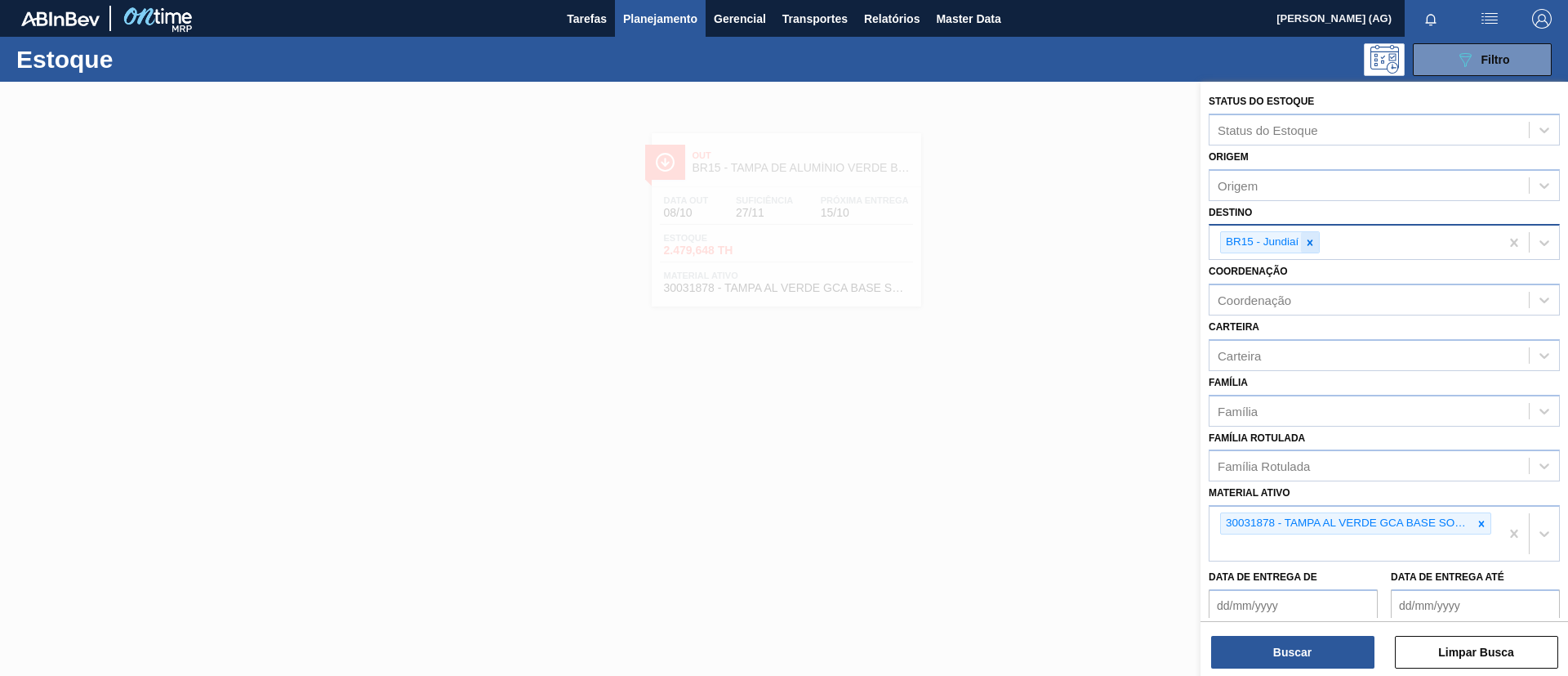
click at [1306, 237] on icon at bounding box center [1310, 243] width 12 height 12
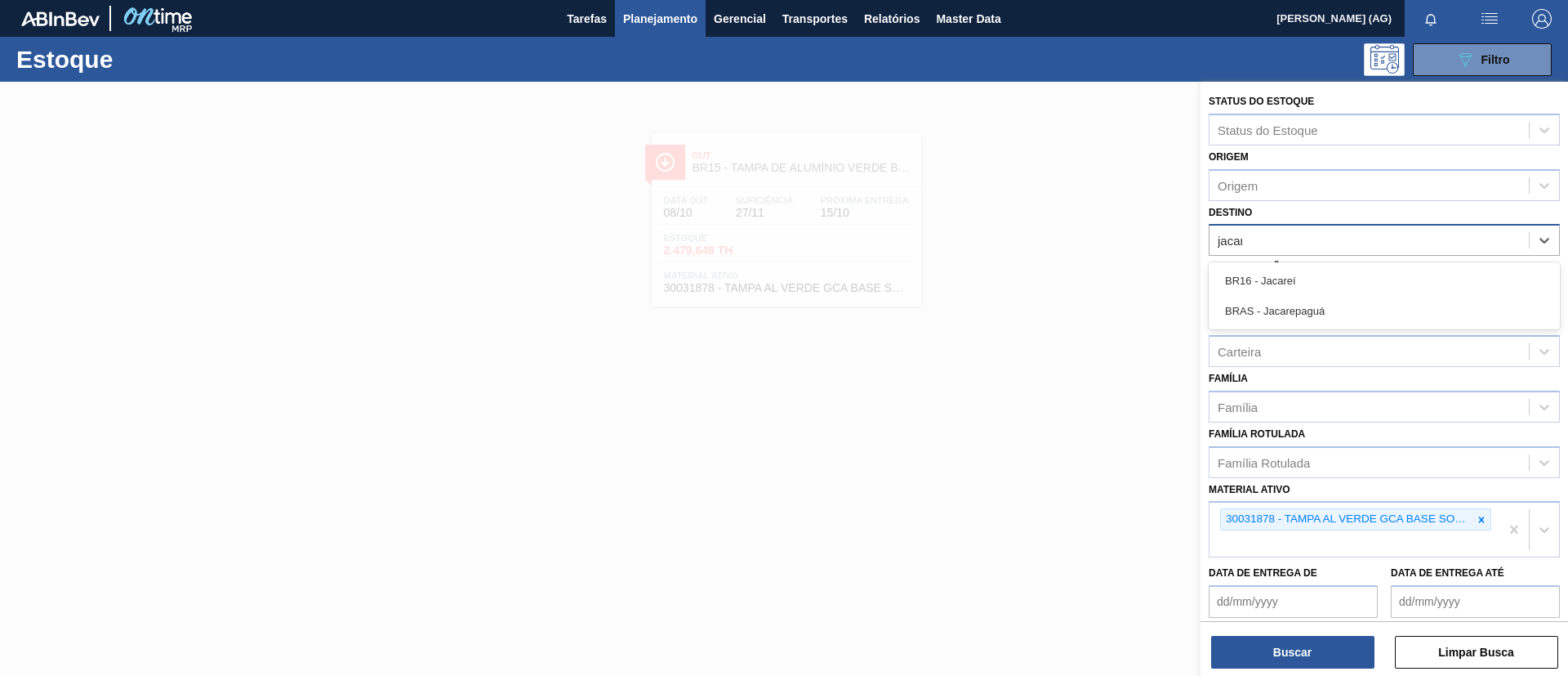
type input "jacare"
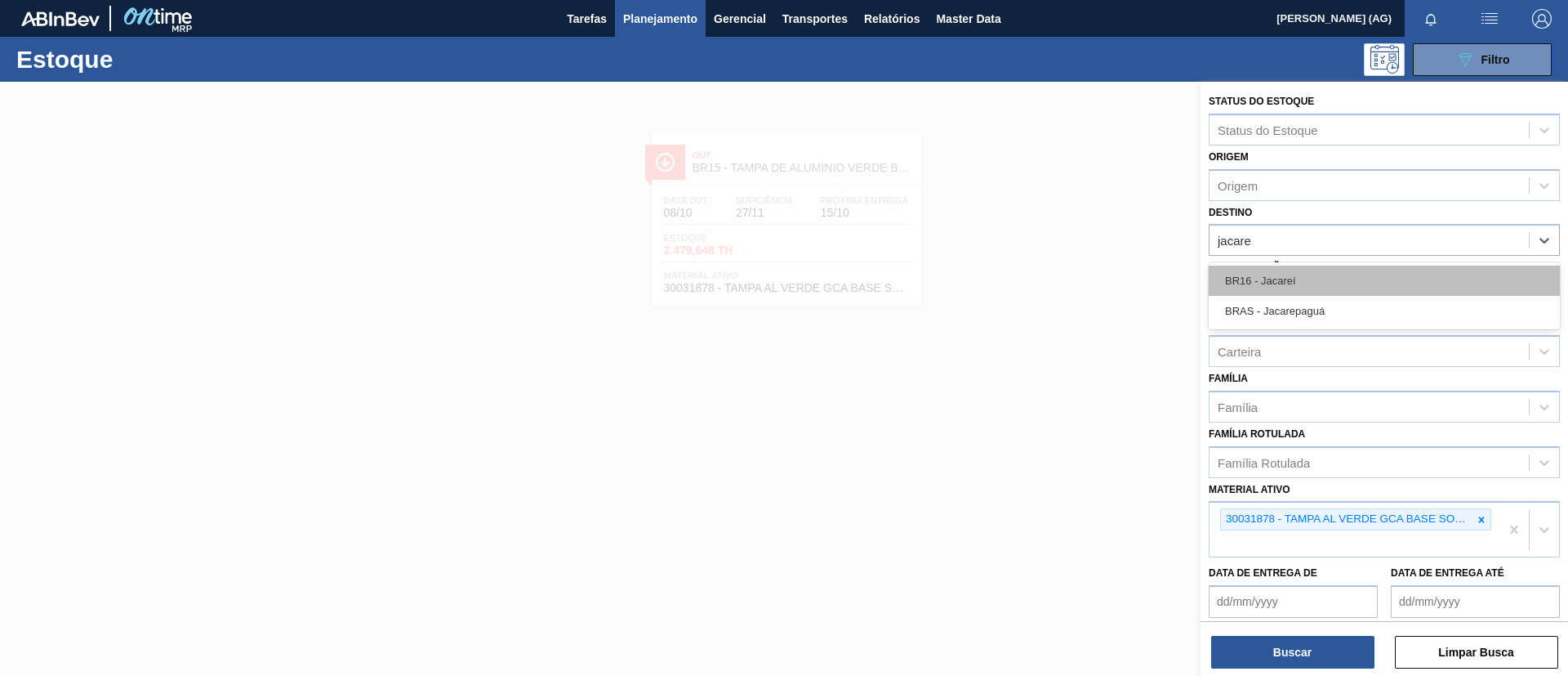
click at [1308, 270] on div "BR16 - Jacareí" at bounding box center [1384, 280] width 351 height 30
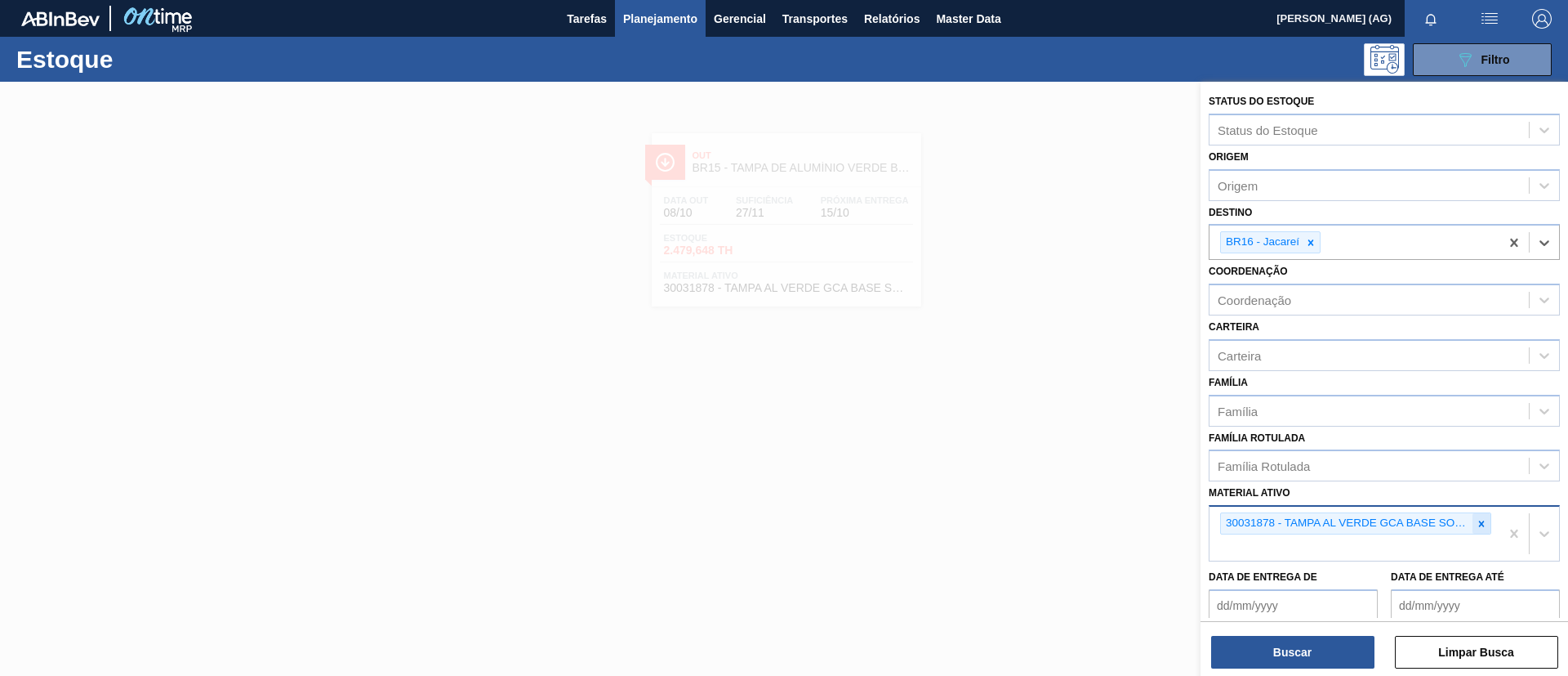
click at [1476, 524] on icon at bounding box center [1482, 523] width 12 height 12
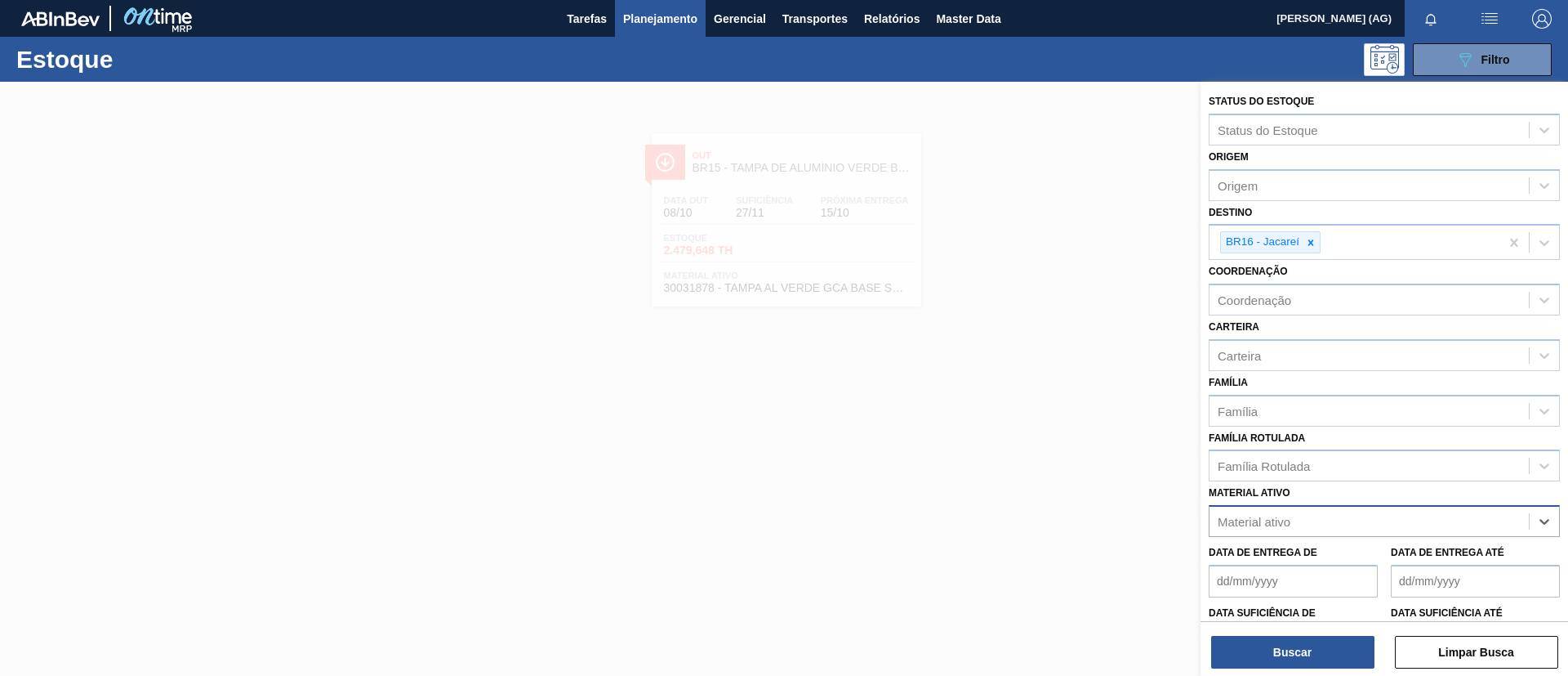
paste ativo "30003188"
type ativo "30003188"
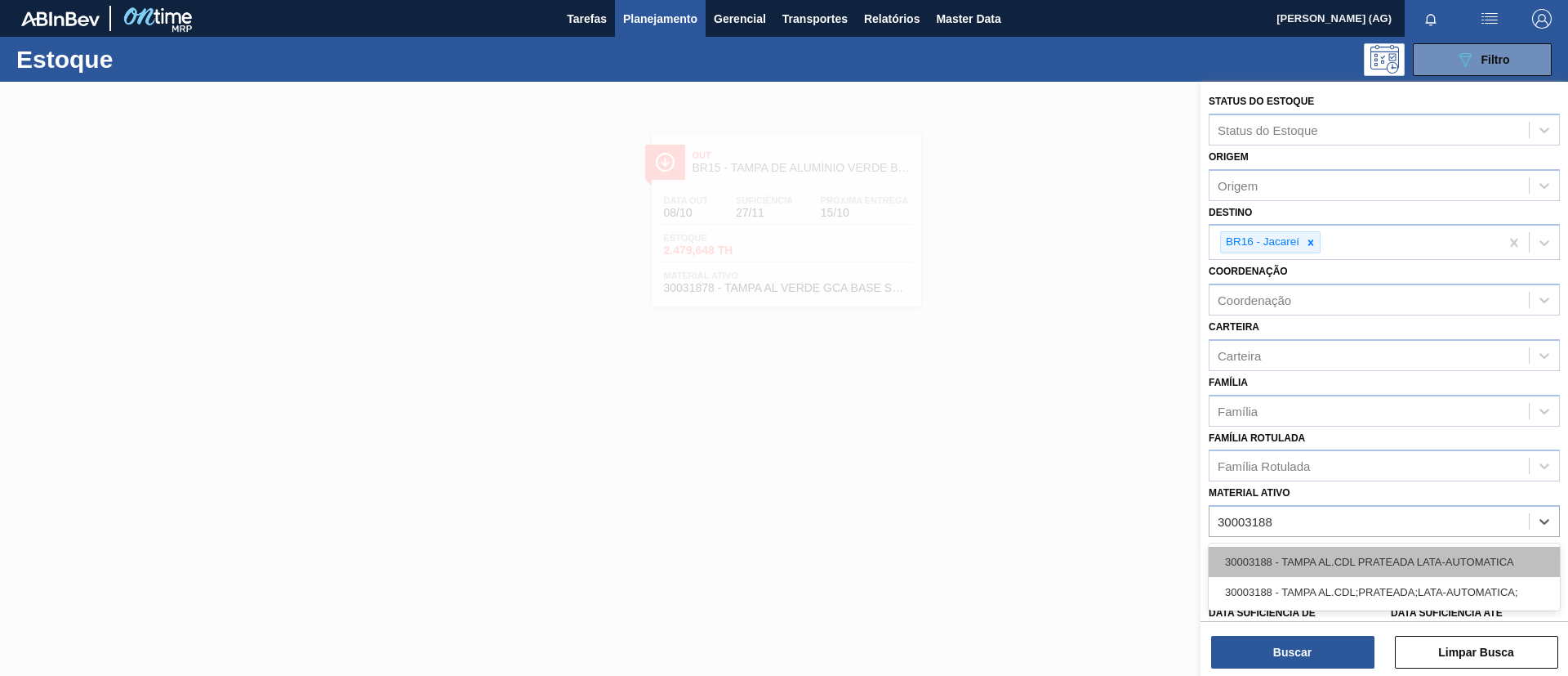
click at [1438, 554] on div "30003188 - TAMPA AL.CDL PRATEADA LATA-AUTOMATICA" at bounding box center [1384, 562] width 351 height 30
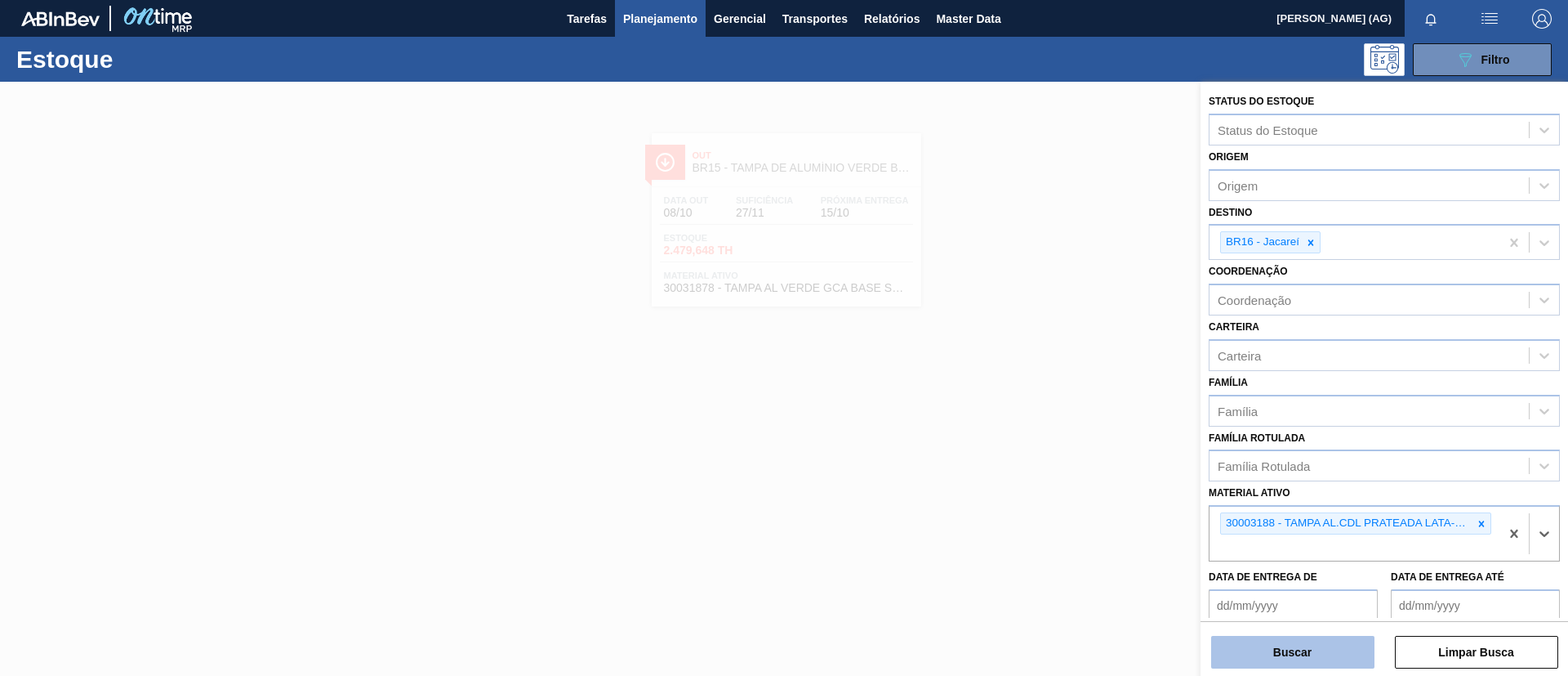
click at [1366, 656] on button "Buscar" at bounding box center [1292, 652] width 163 height 32
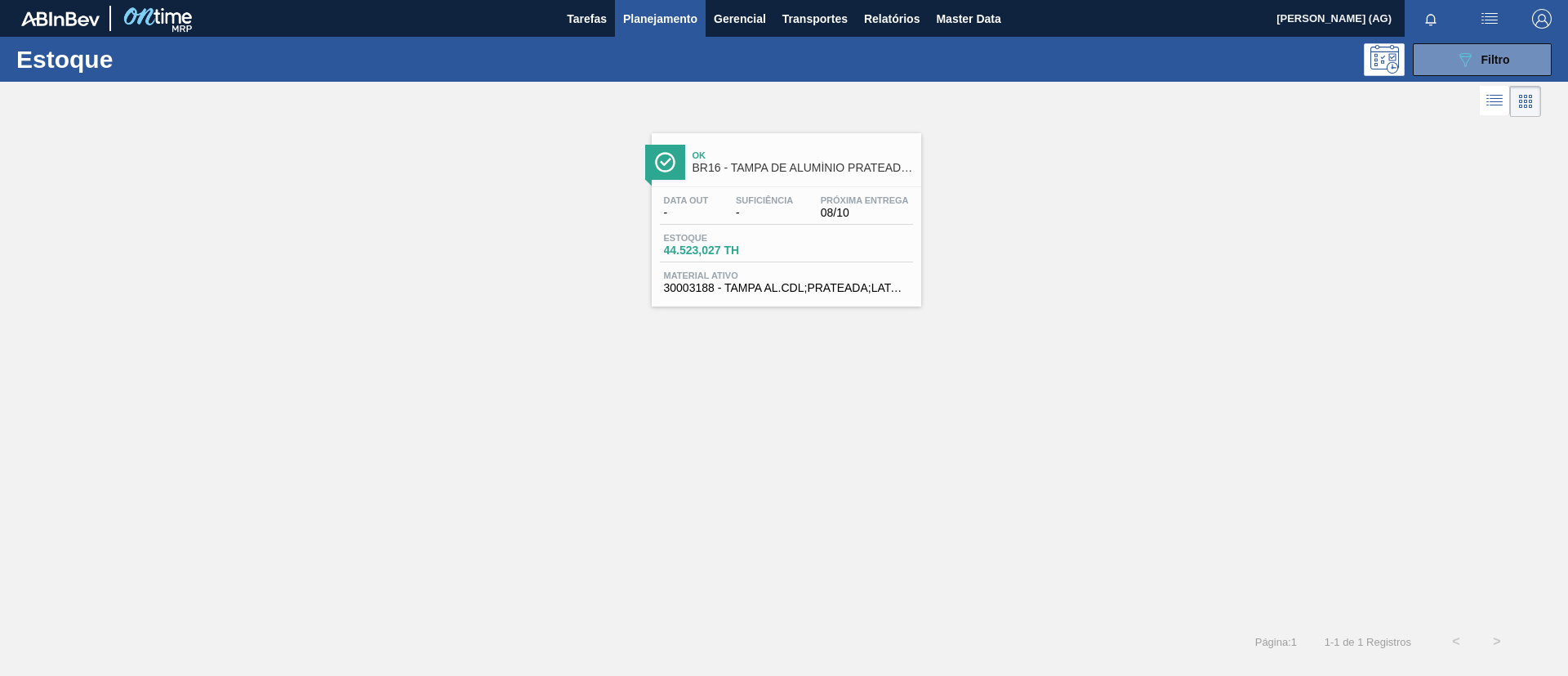
click at [673, 156] on img at bounding box center [665, 161] width 21 height 21
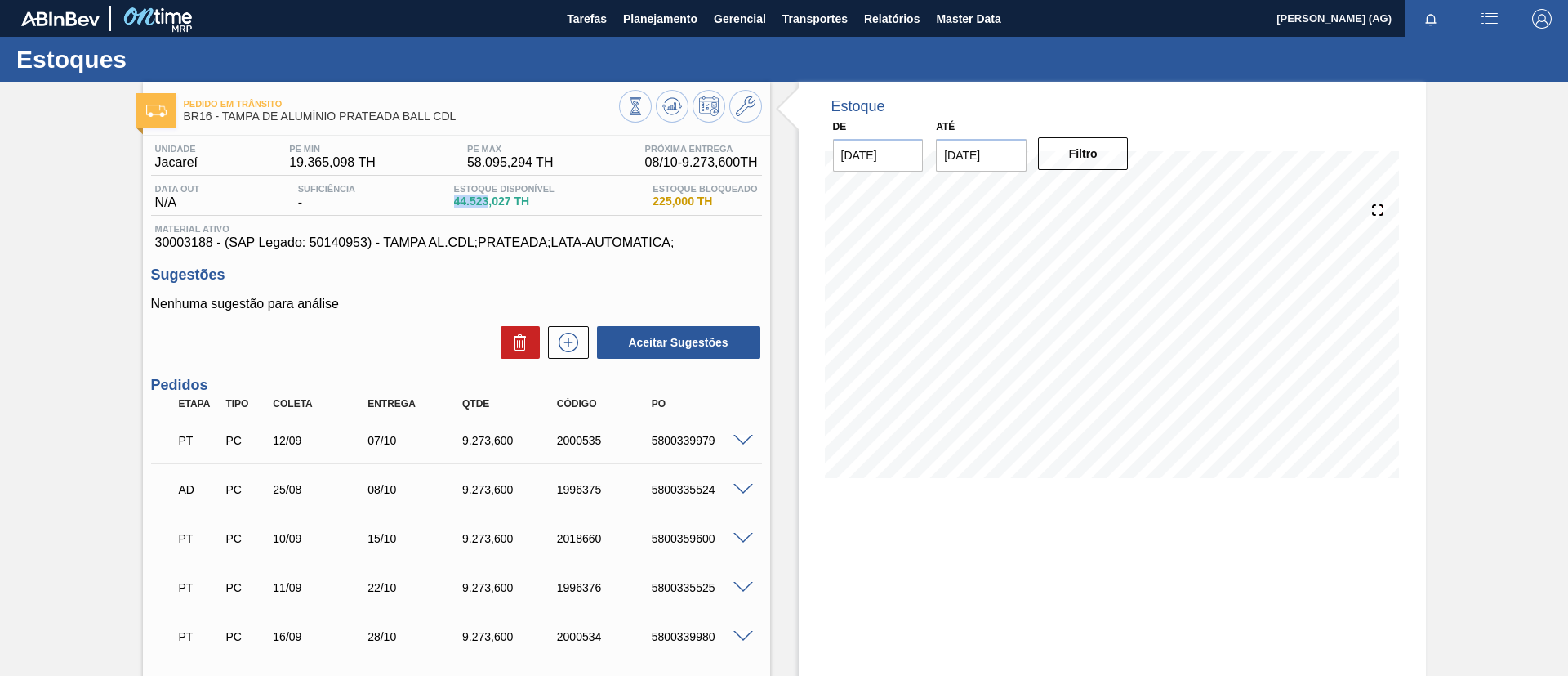
drag, startPoint x: 451, startPoint y: 197, endPoint x: 687, endPoint y: 234, distance: 238.9
click at [488, 202] on div "Estoque Disponível 44.523,027 TH" at bounding box center [504, 197] width 109 height 26
copy span "44.523"
click at [747, 436] on span at bounding box center [743, 440] width 20 height 13
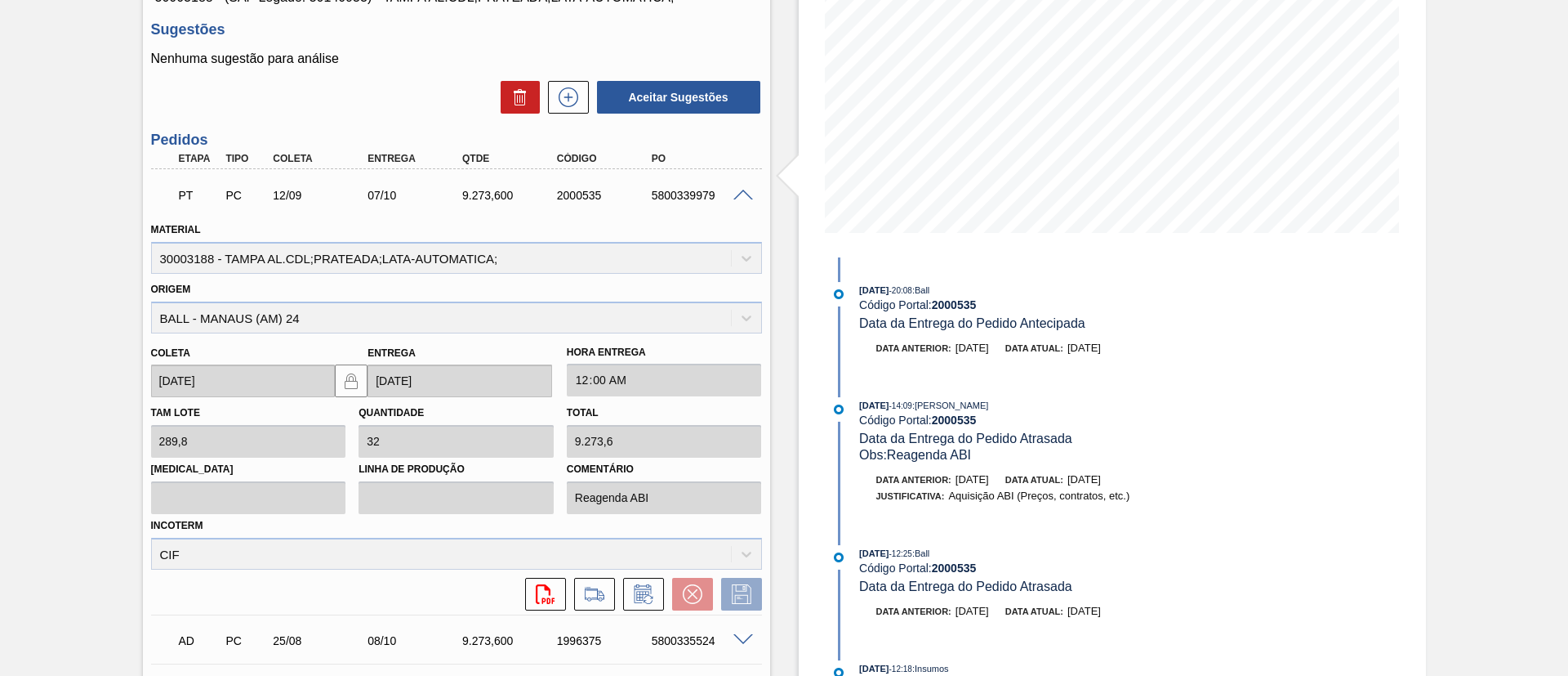
scroll to position [490, 0]
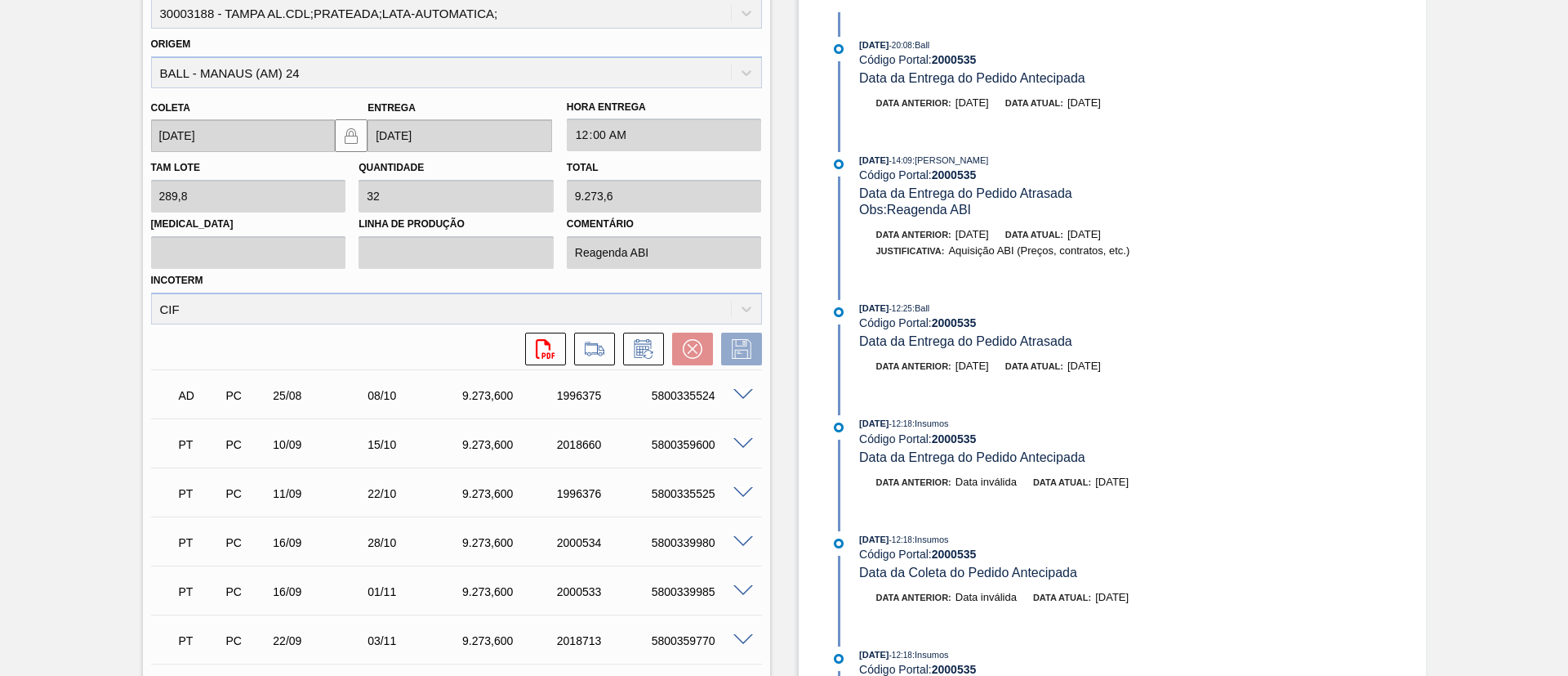
click at [731, 406] on div "AD PC 25/08 08/10 9.273,600 1996375 5800335524" at bounding box center [452, 393] width 567 height 32
click at [739, 396] on span at bounding box center [743, 394] width 20 height 13
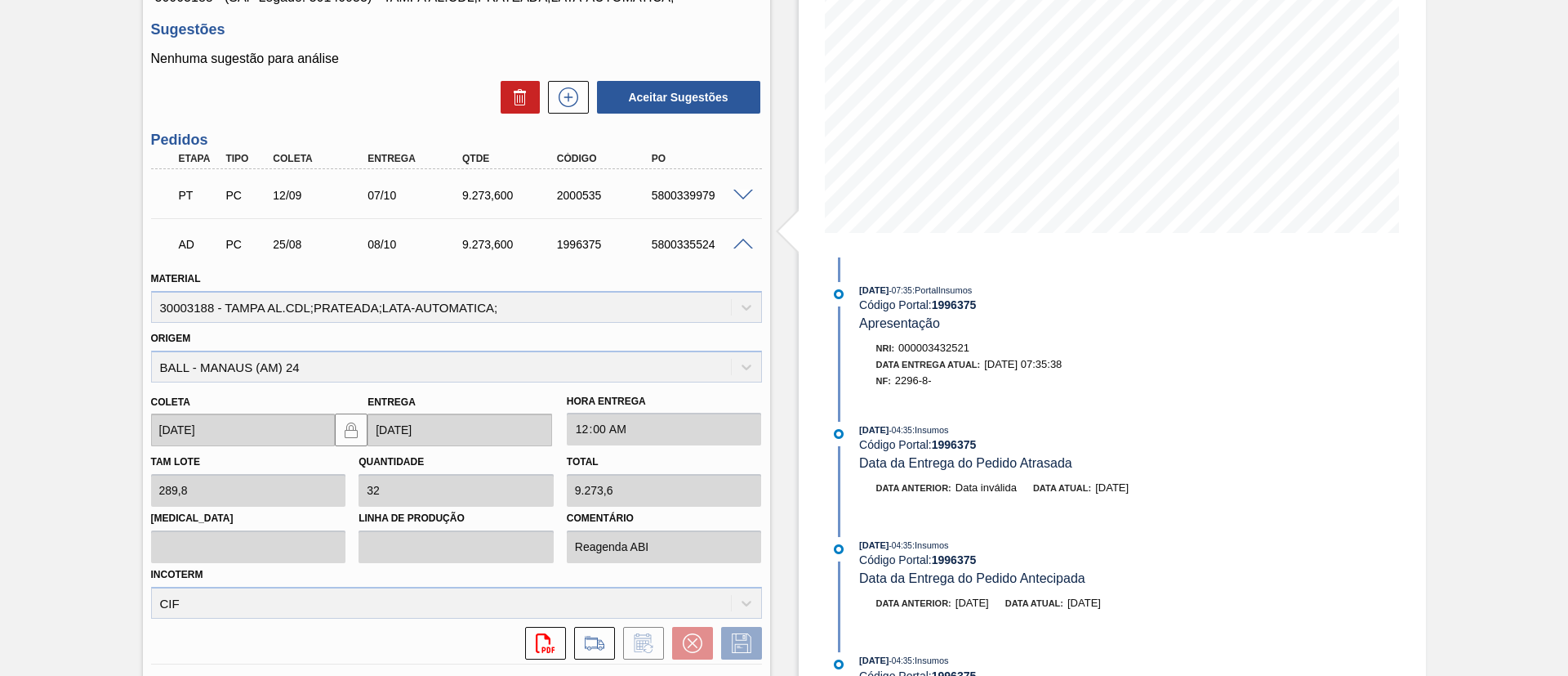
scroll to position [0, 0]
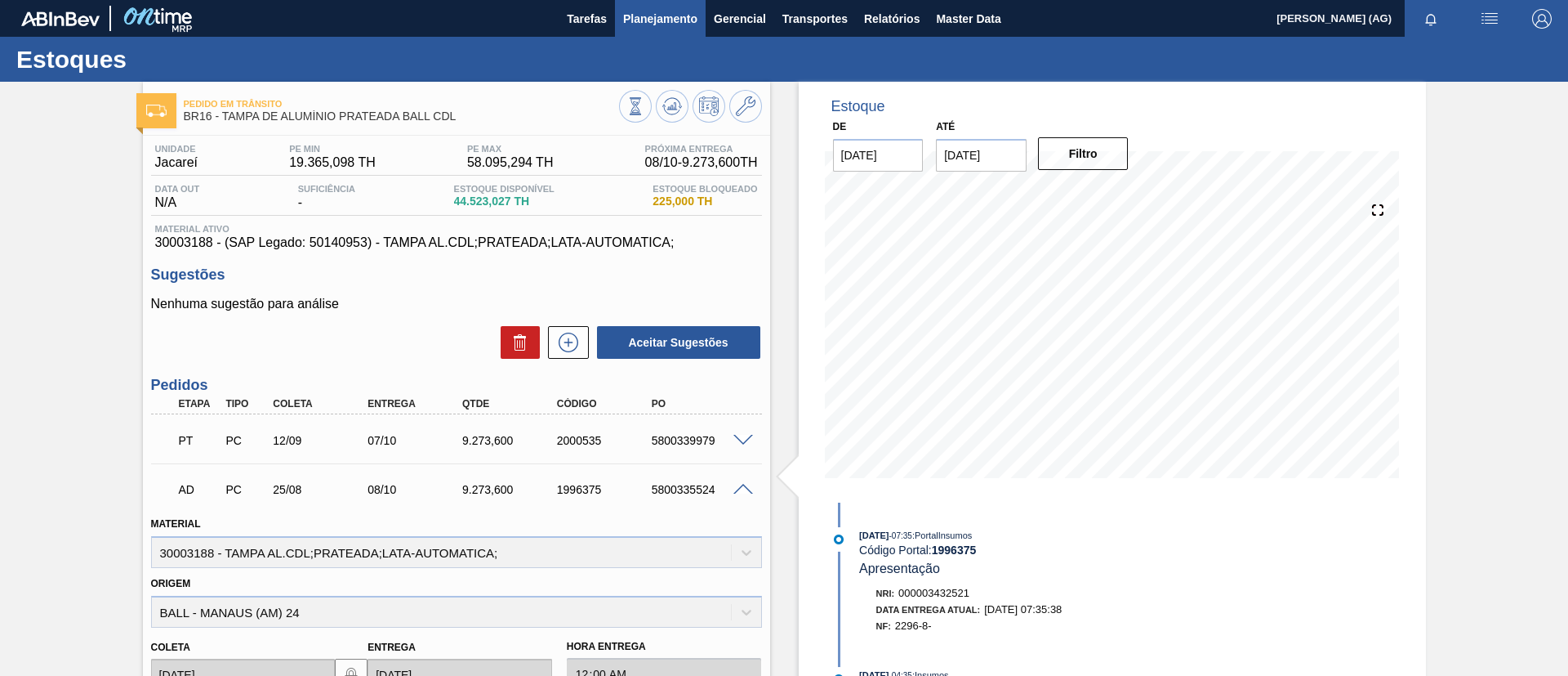
click at [632, 13] on span "Planejamento" at bounding box center [660, 19] width 74 height 20
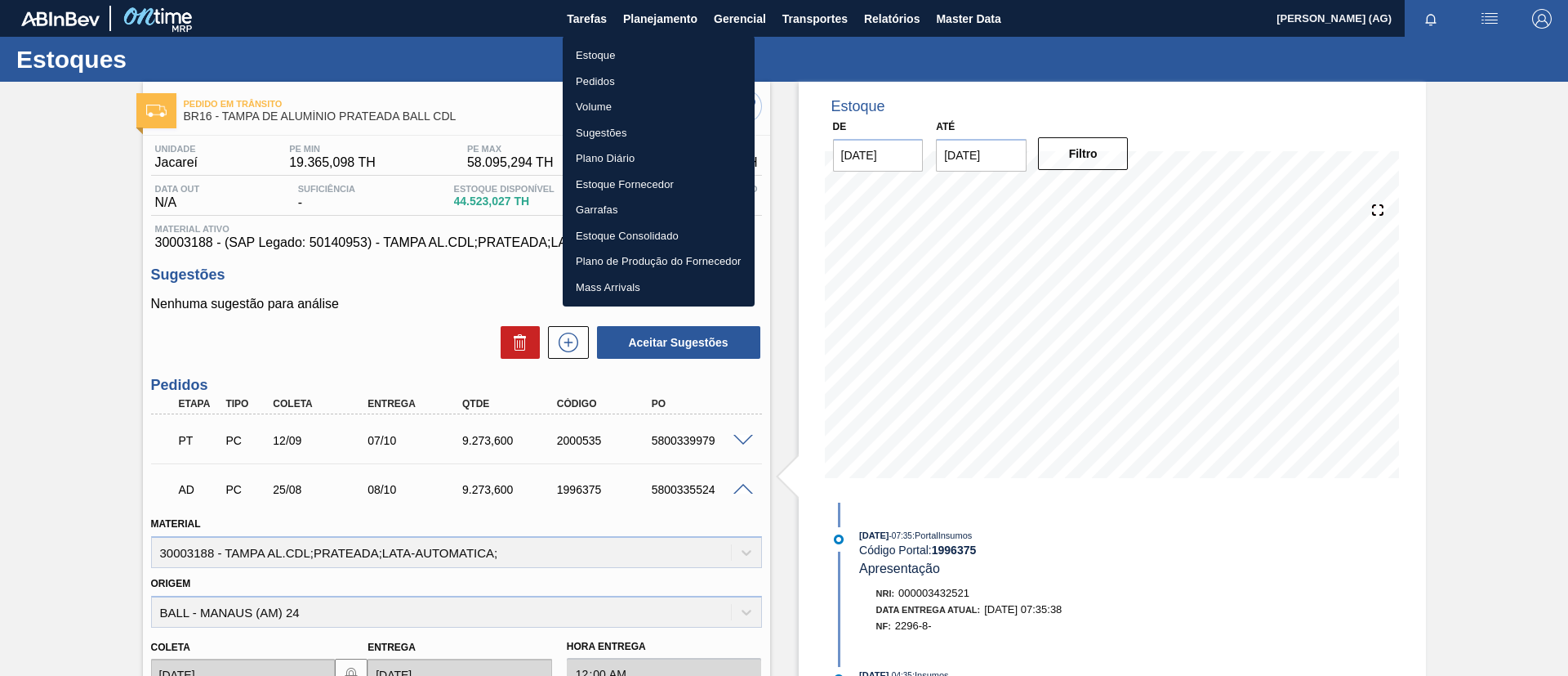
click at [599, 55] on li "Estoque" at bounding box center [658, 55] width 192 height 26
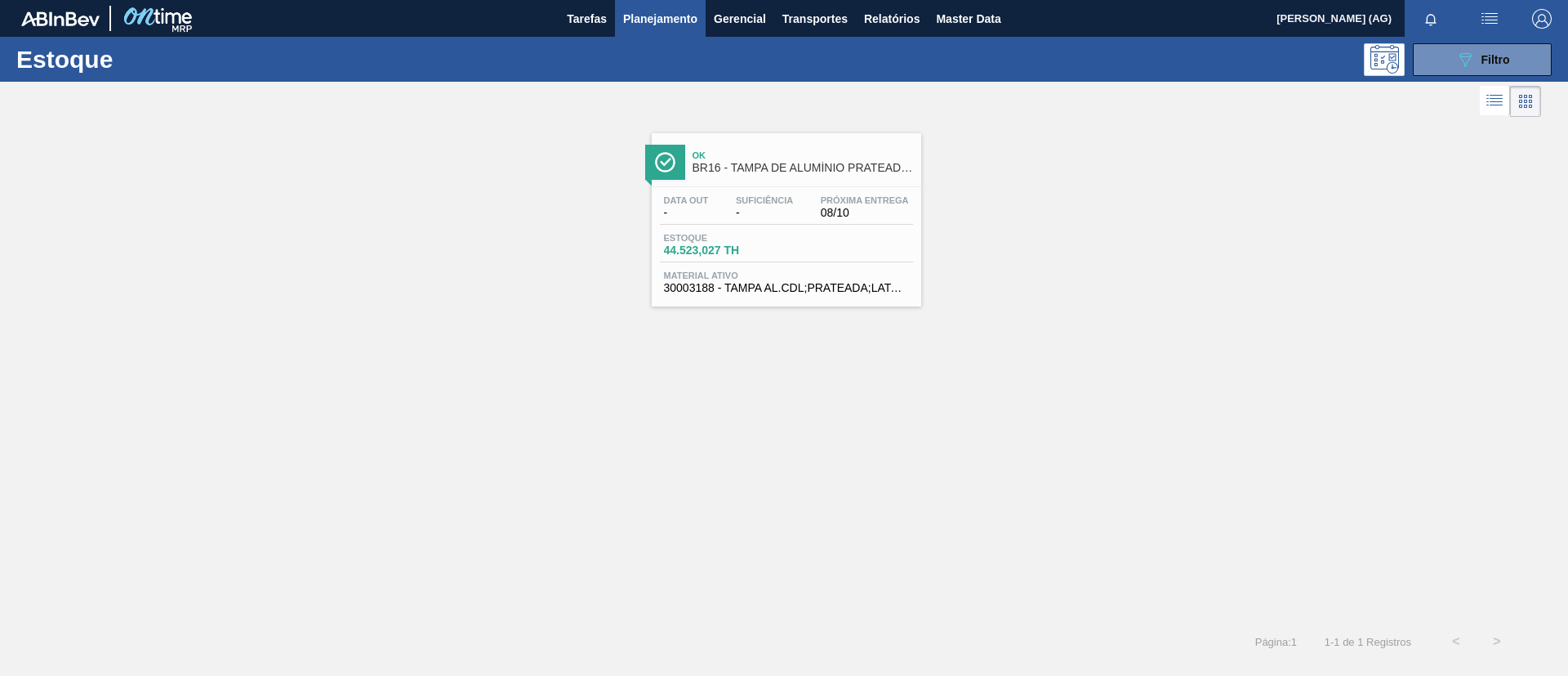
drag, startPoint x: 1443, startPoint y: 62, endPoint x: 1407, endPoint y: 102, distance: 53.8
click at [1443, 62] on button "089F7B8B-B2A5-4AFE-B5C0-19BA573D28AC Filtro" at bounding box center [1482, 59] width 139 height 32
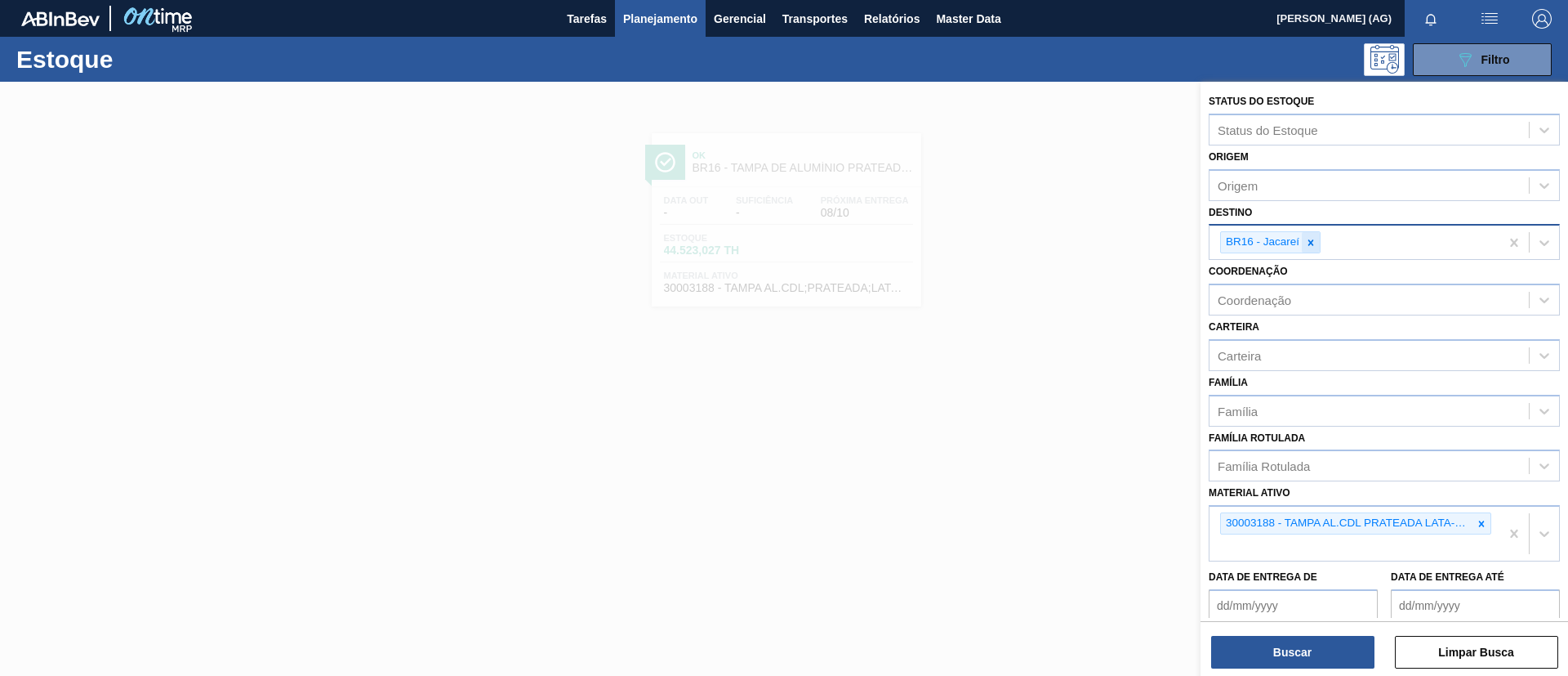
click at [1304, 245] on div at bounding box center [1311, 242] width 18 height 21
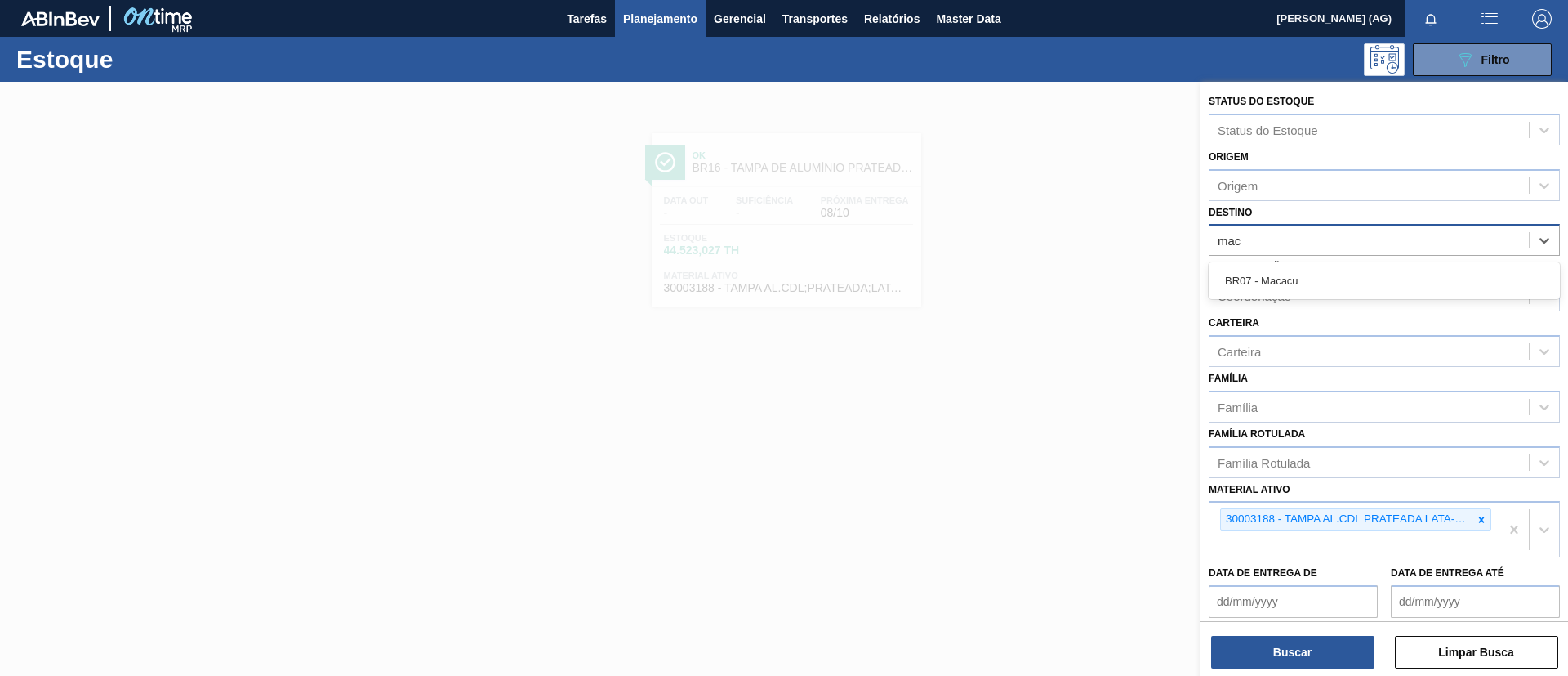
type input "maca"
click at [1293, 272] on div "BR07 - Macacu" at bounding box center [1384, 280] width 351 height 30
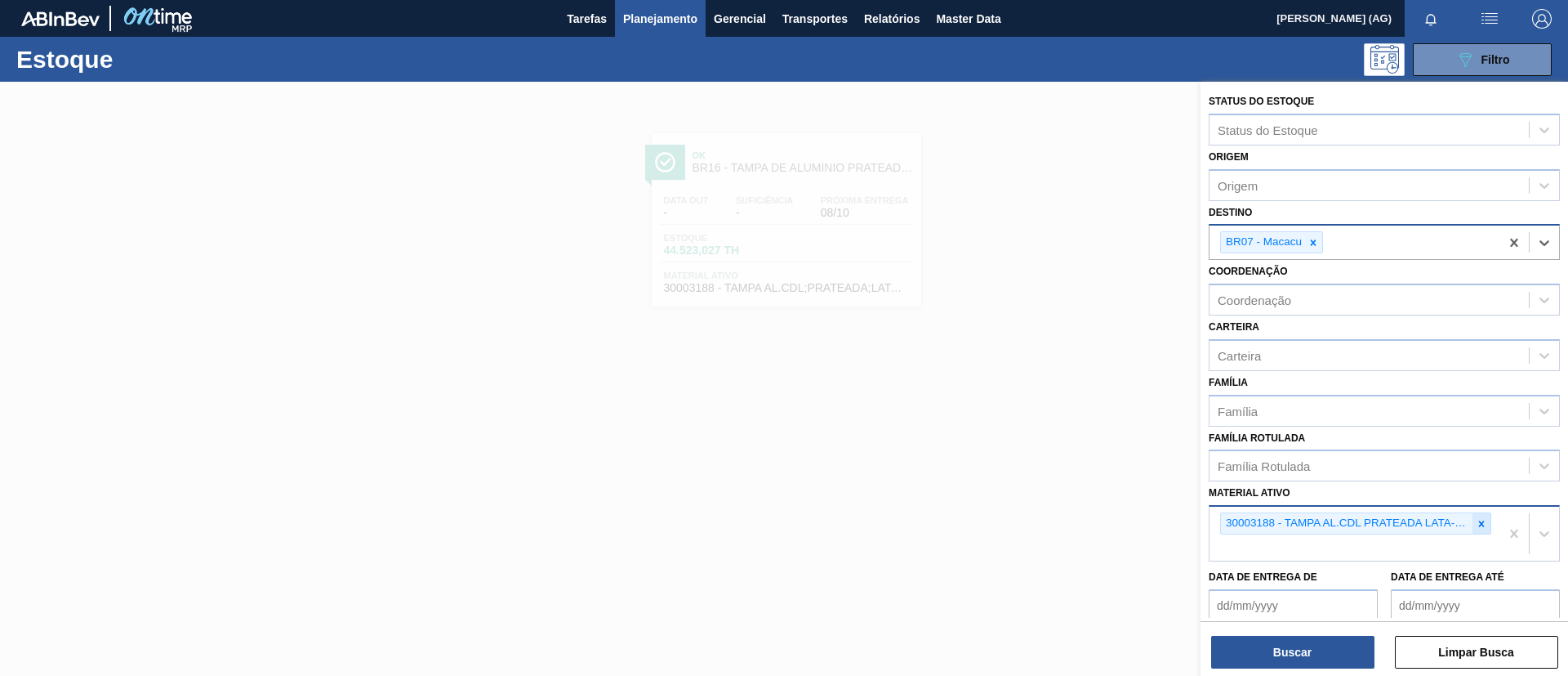
click at [1481, 524] on icon at bounding box center [1482, 523] width 6 height 6
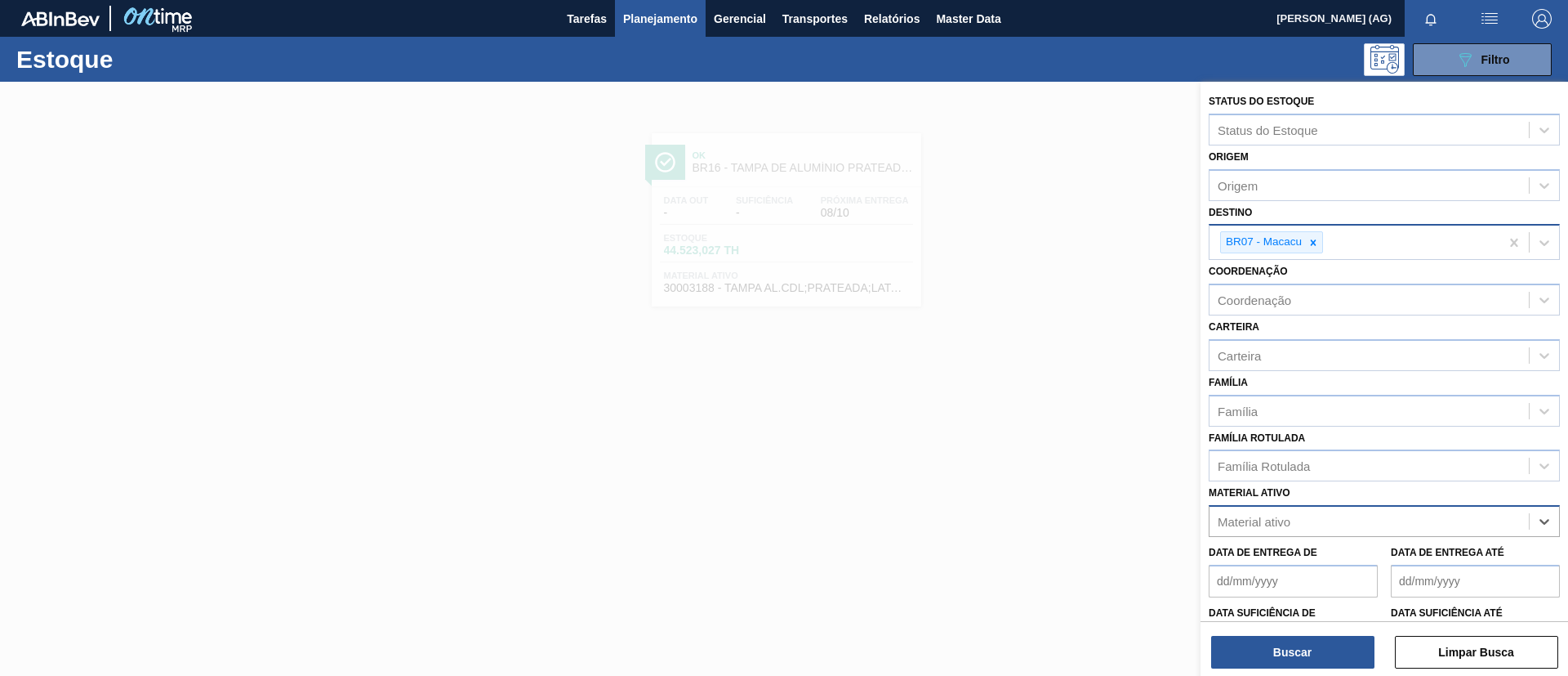
paste ativo "30003188"
type ativo "30003188"
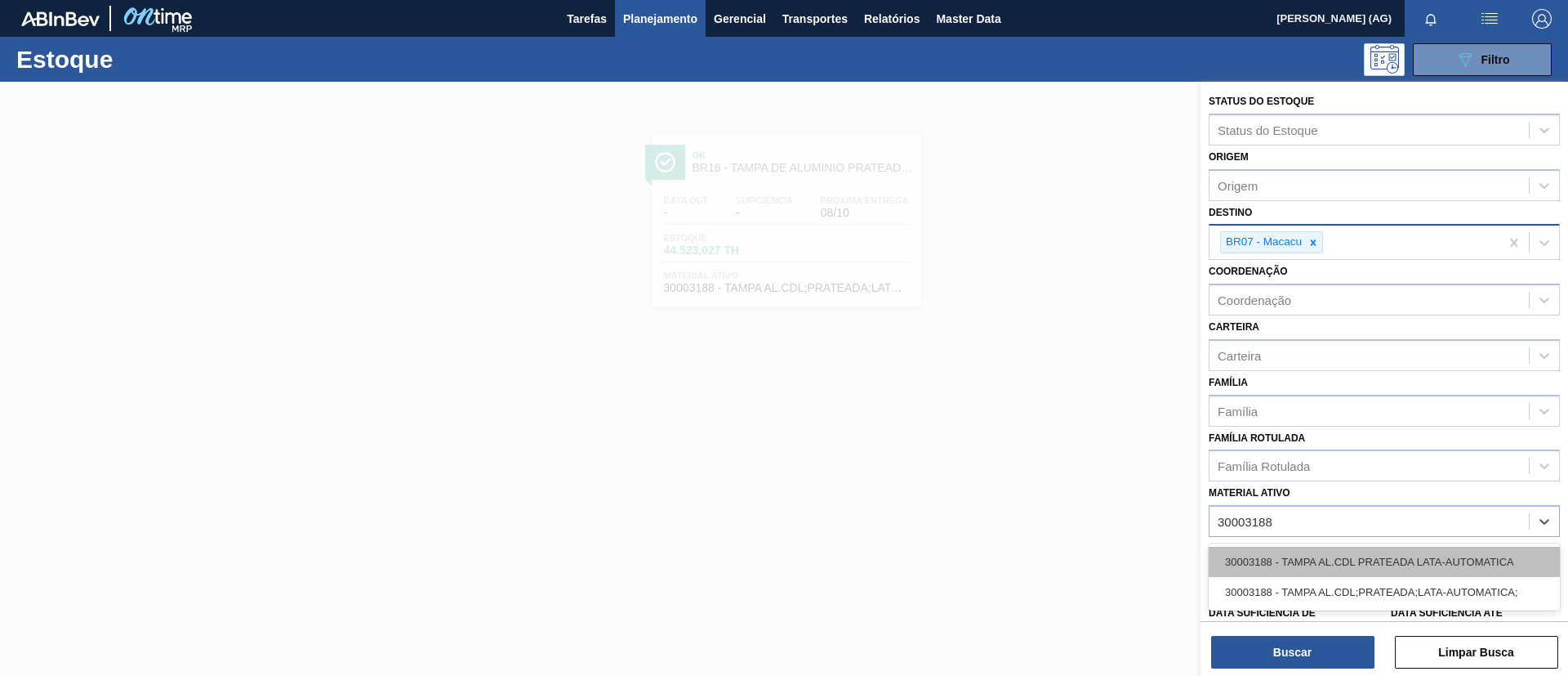
click at [1441, 556] on div "30003188 - TAMPA AL.CDL PRATEADA LATA-AUTOMATICA" at bounding box center [1384, 562] width 351 height 30
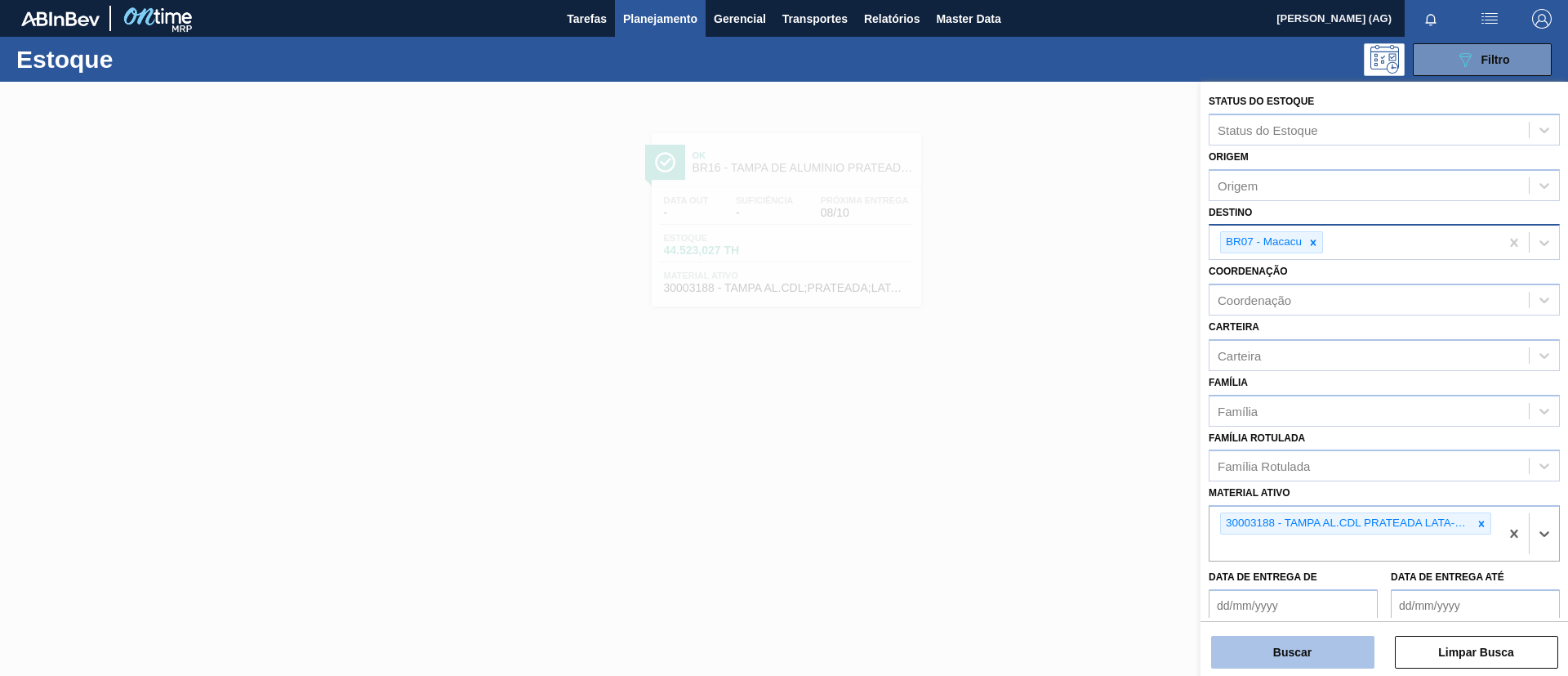
click at [1333, 643] on button "Buscar" at bounding box center [1292, 652] width 163 height 32
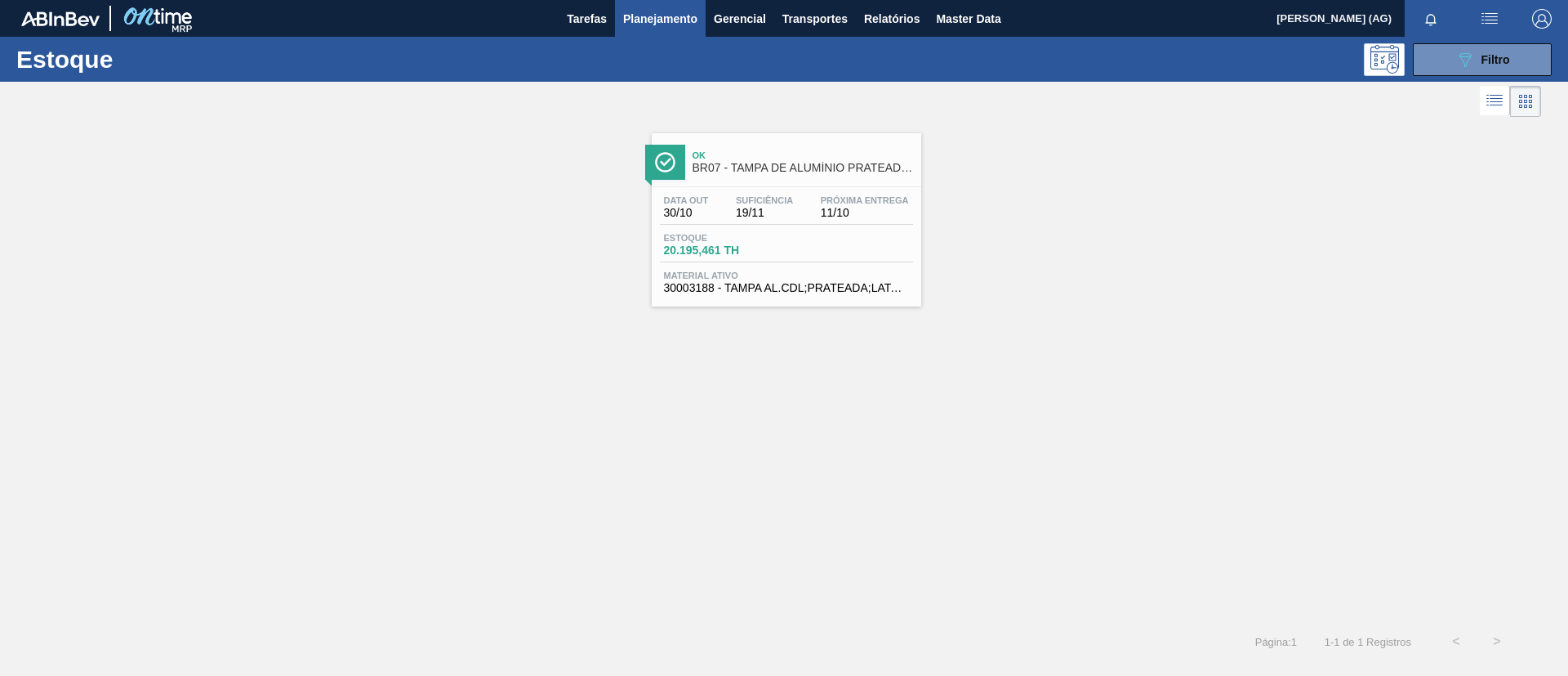
click at [679, 164] on div at bounding box center [665, 162] width 40 height 35
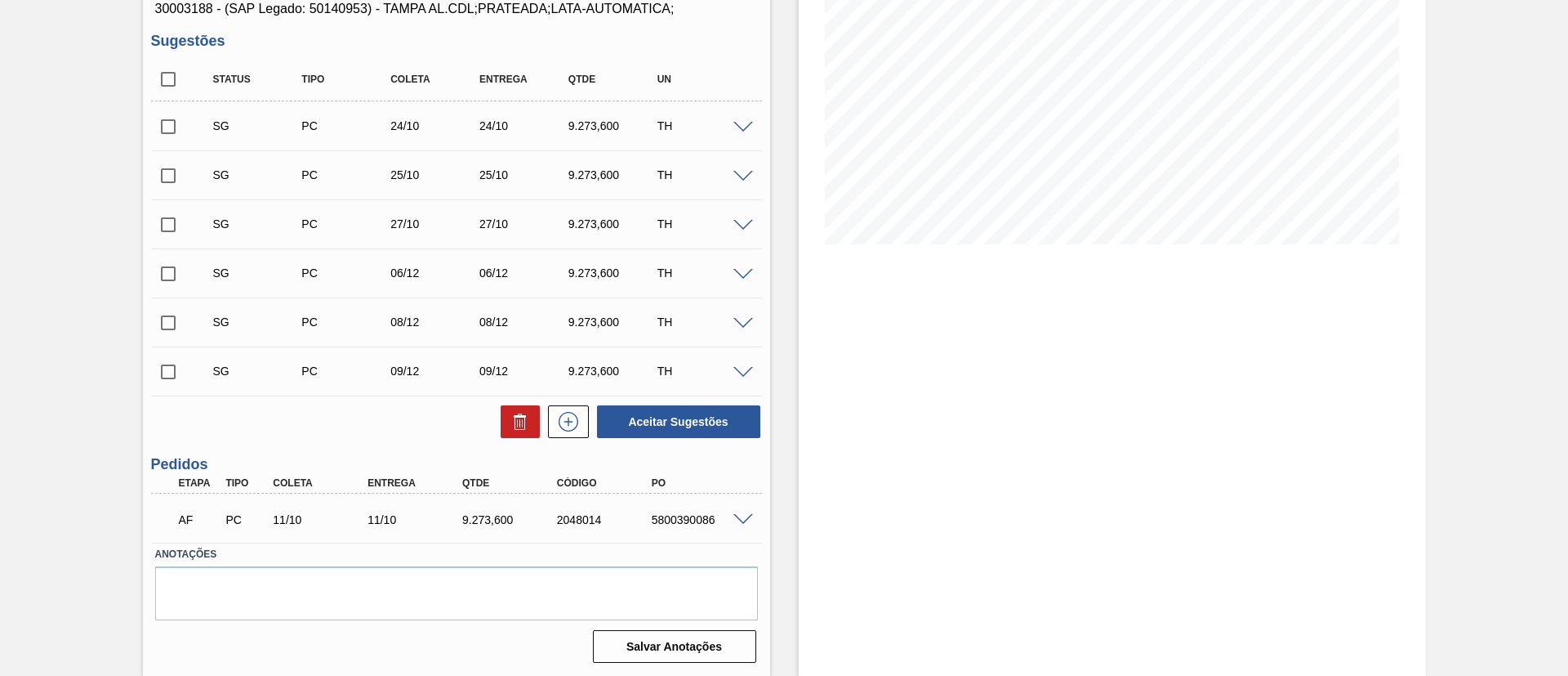
scroll to position [235, 0]
click at [688, 516] on div "5800390086" at bounding box center [700, 518] width 107 height 13
click at [710, 515] on div "5800390086" at bounding box center [700, 518] width 107 height 13
click at [735, 525] on div "AF PC 11/10 11/10 9.273,[PHONE_NUMBER] 5800390086" at bounding box center [456, 518] width 611 height 41
click at [739, 518] on span at bounding box center [743, 518] width 20 height 13
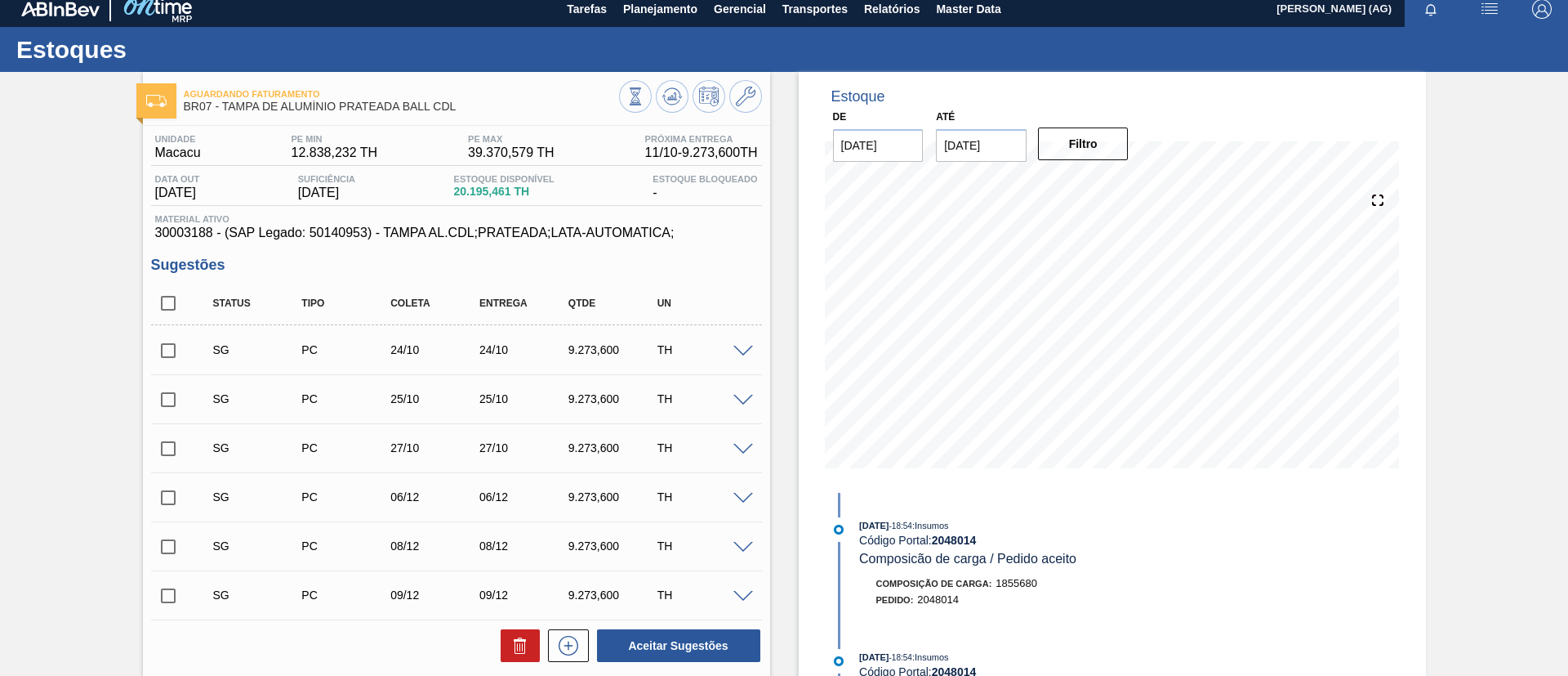
scroll to position [0, 0]
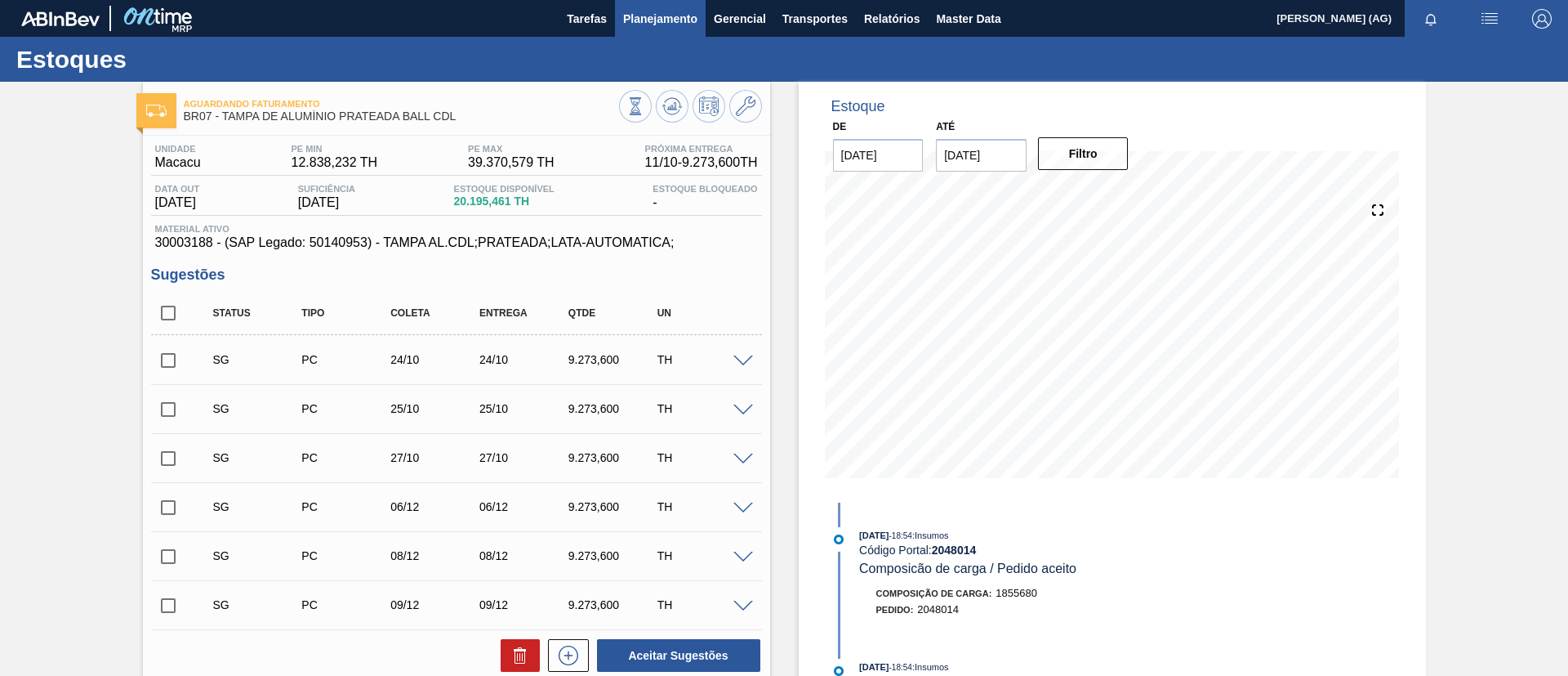
click at [660, 8] on button "Planejamento" at bounding box center [660, 19] width 91 height 37
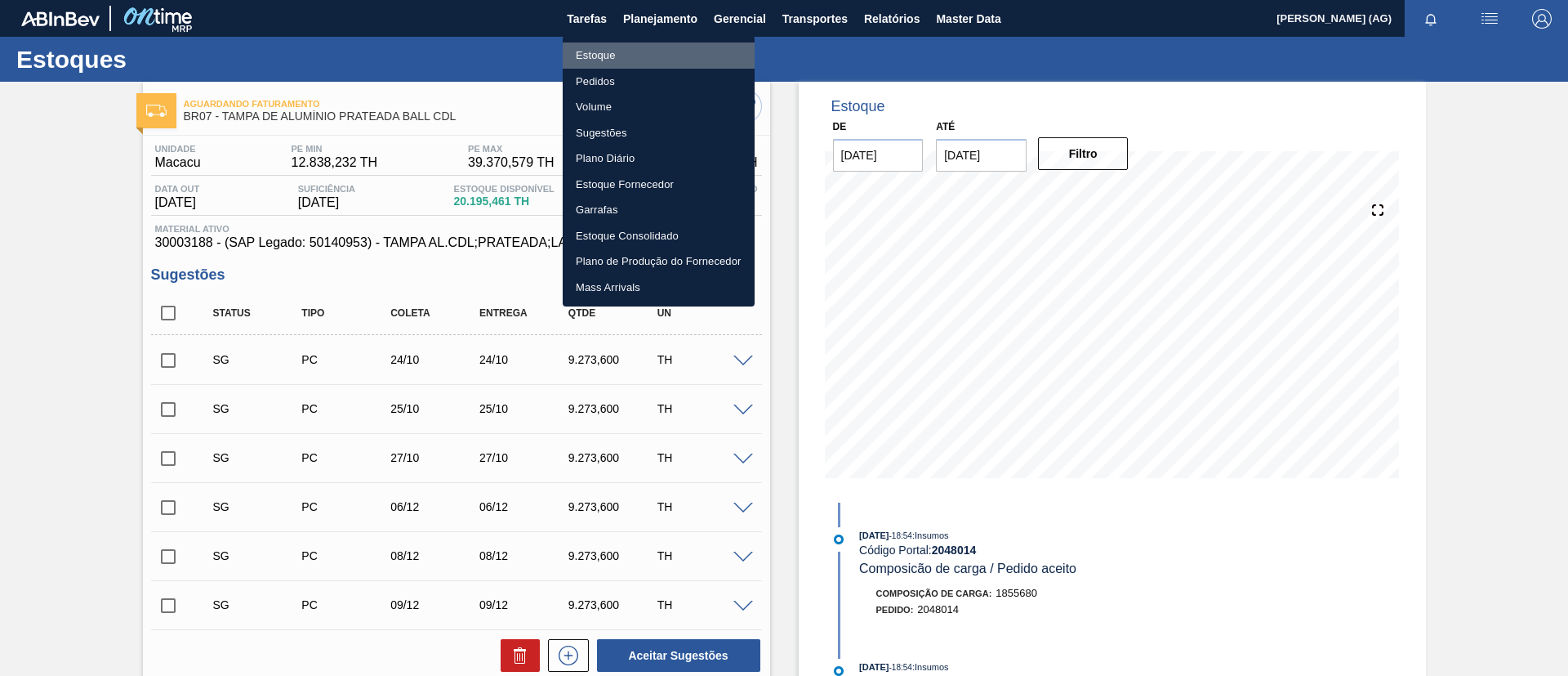
click at [651, 46] on li "Estoque" at bounding box center [658, 55] width 192 height 26
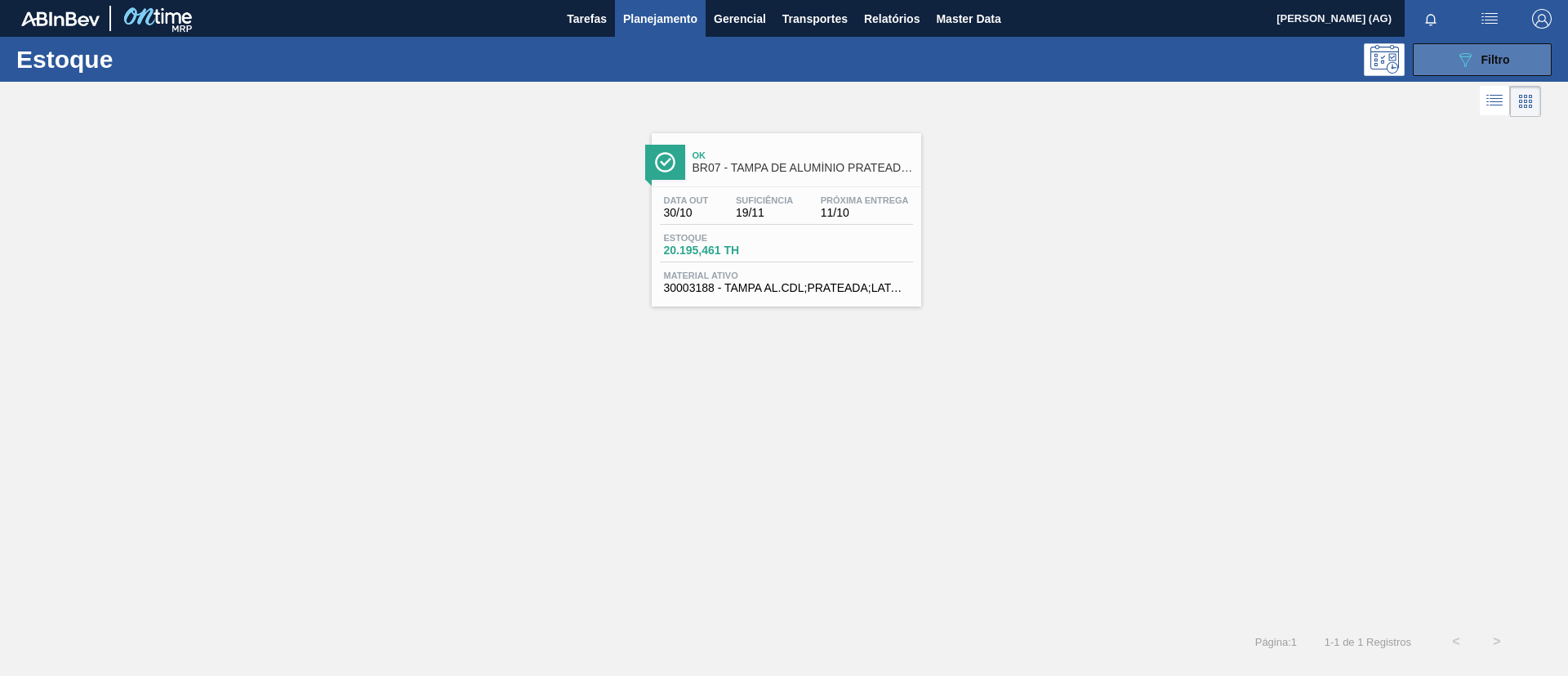
click at [1456, 60] on icon "089F7B8B-B2A5-4AFE-B5C0-19BA573D28AC" at bounding box center [1465, 60] width 20 height 20
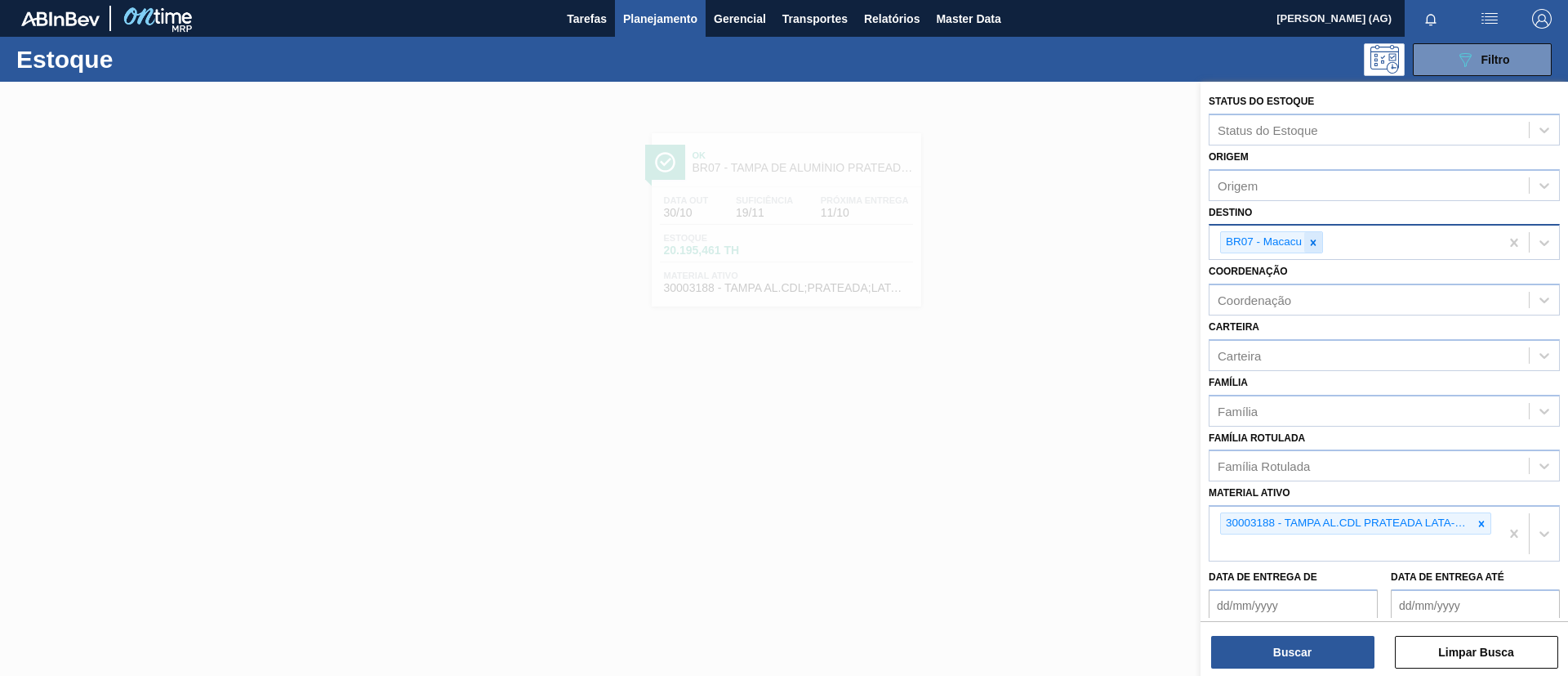
click at [1314, 248] on icon at bounding box center [1314, 243] width 12 height 12
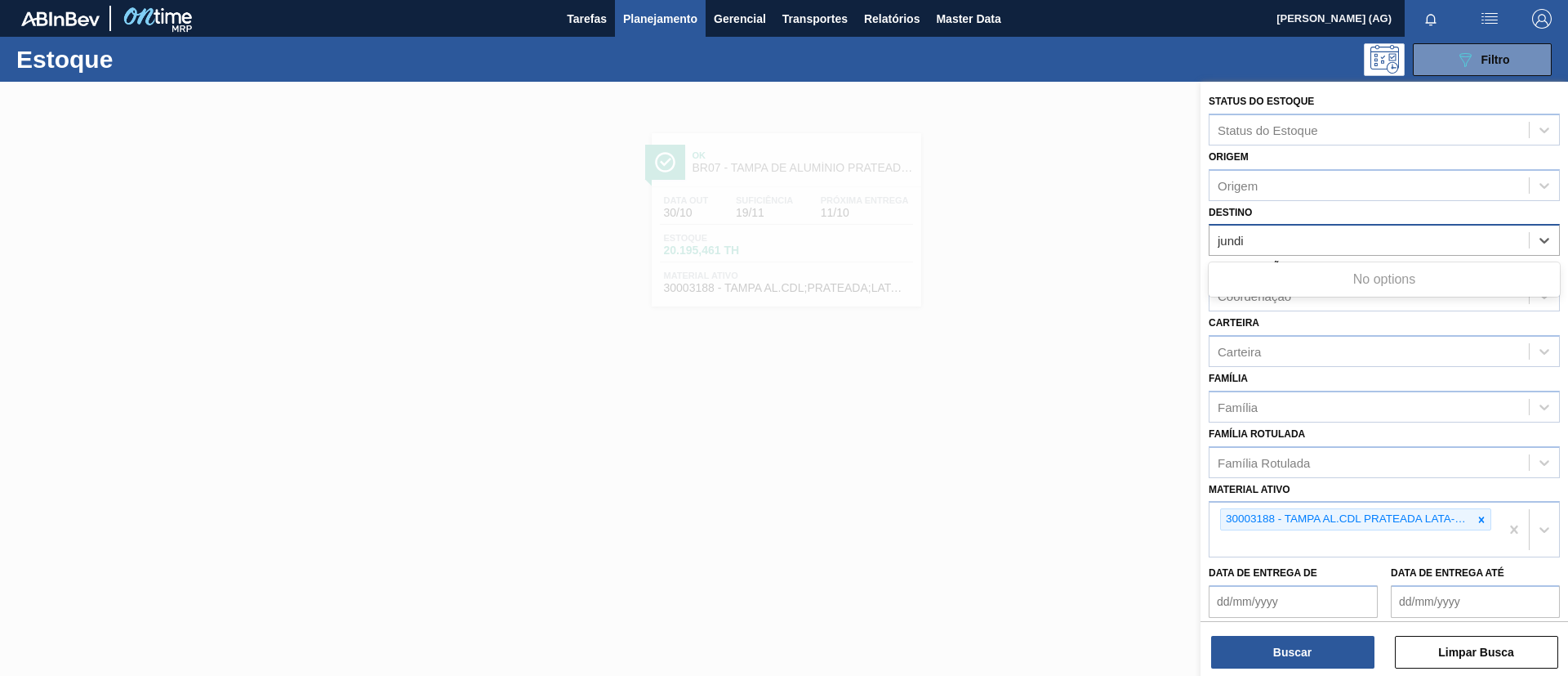
type input "jundia"
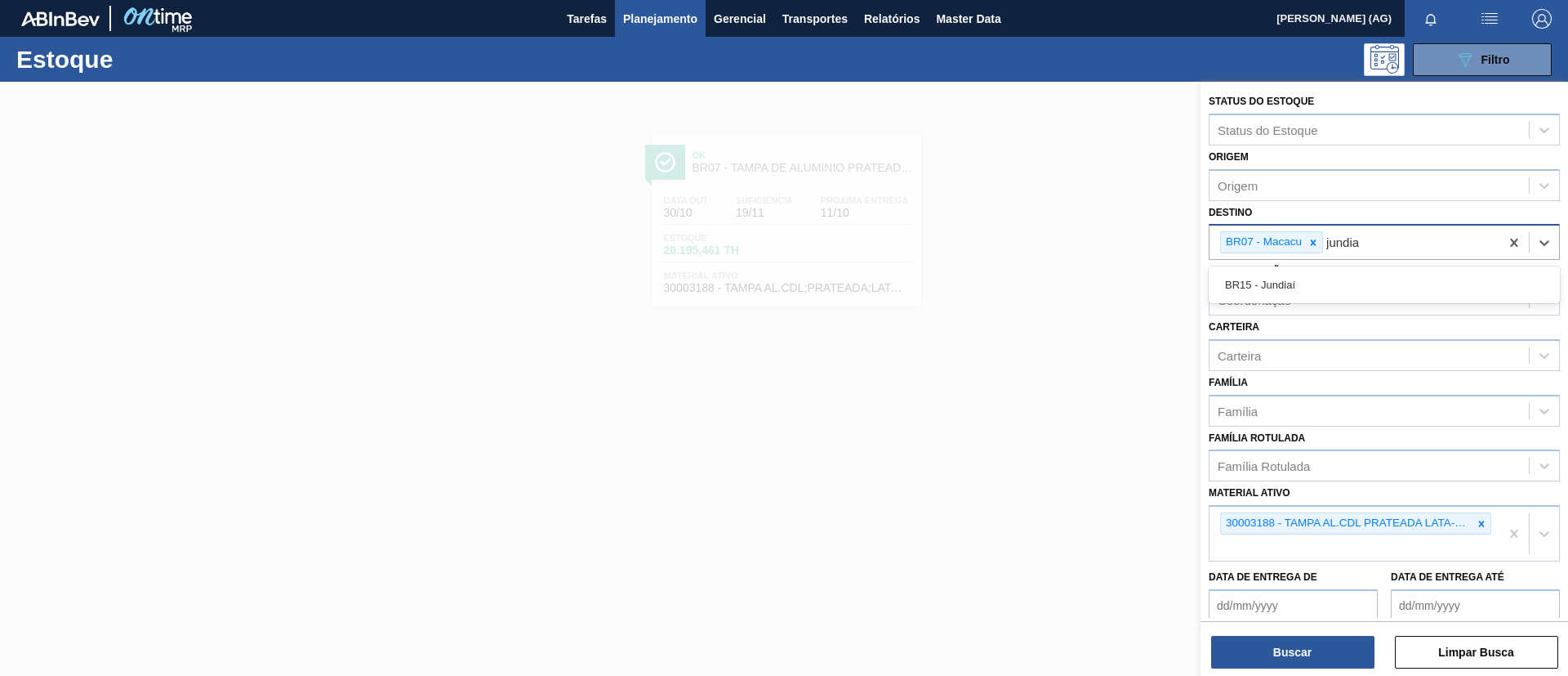
drag, startPoint x: 1330, startPoint y: 285, endPoint x: 1319, endPoint y: 271, distance: 17.8
click at [1329, 285] on div "BR15 - Jundiaí" at bounding box center [1384, 285] width 351 height 30
click at [1309, 243] on icon at bounding box center [1314, 243] width 12 height 12
click at [1477, 527] on icon at bounding box center [1482, 523] width 12 height 12
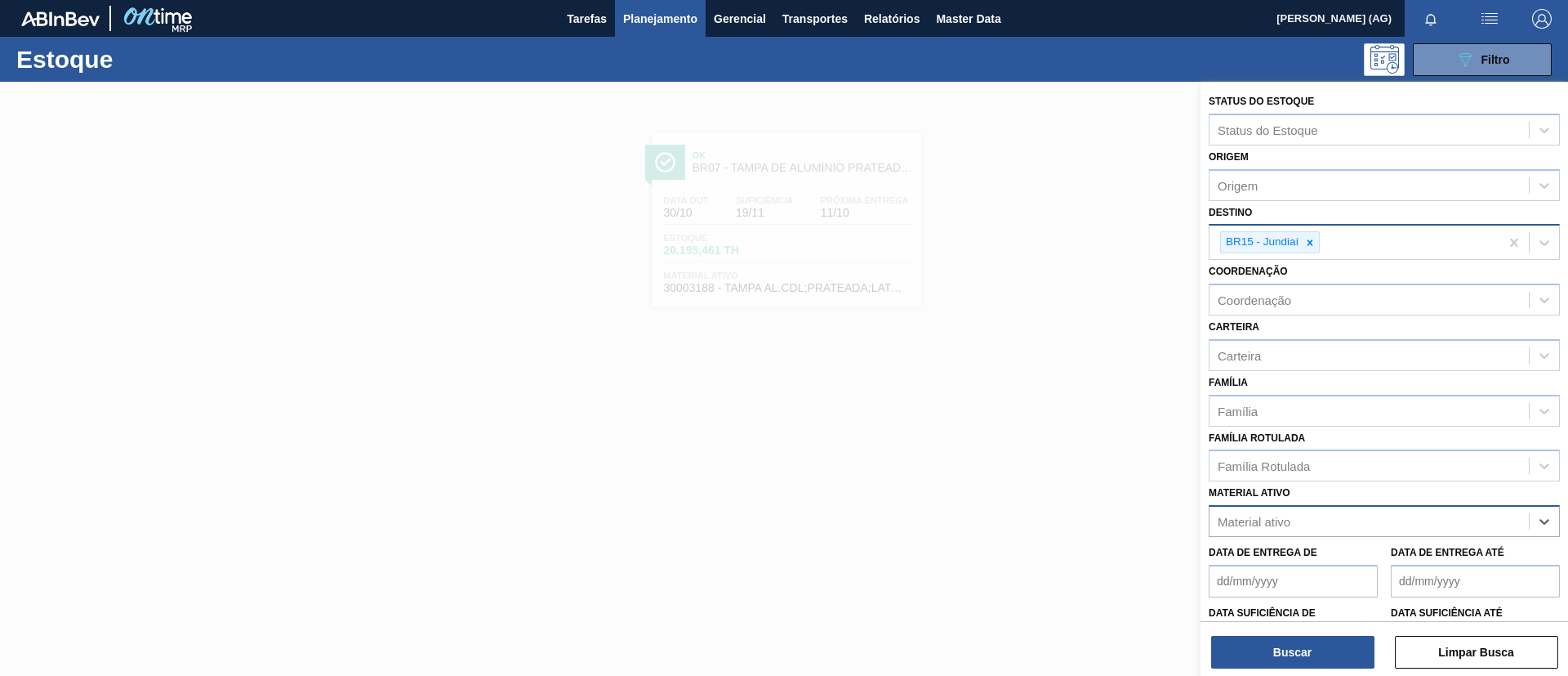
paste ativo "30031878"
type ativo "30031878"
drag, startPoint x: 1444, startPoint y: 554, endPoint x: 1376, endPoint y: 585, distance: 74.7
click at [1443, 554] on div "30031878 - TAMPA AL VERDE GCA BASE SOLVENTE" at bounding box center [1384, 562] width 351 height 30
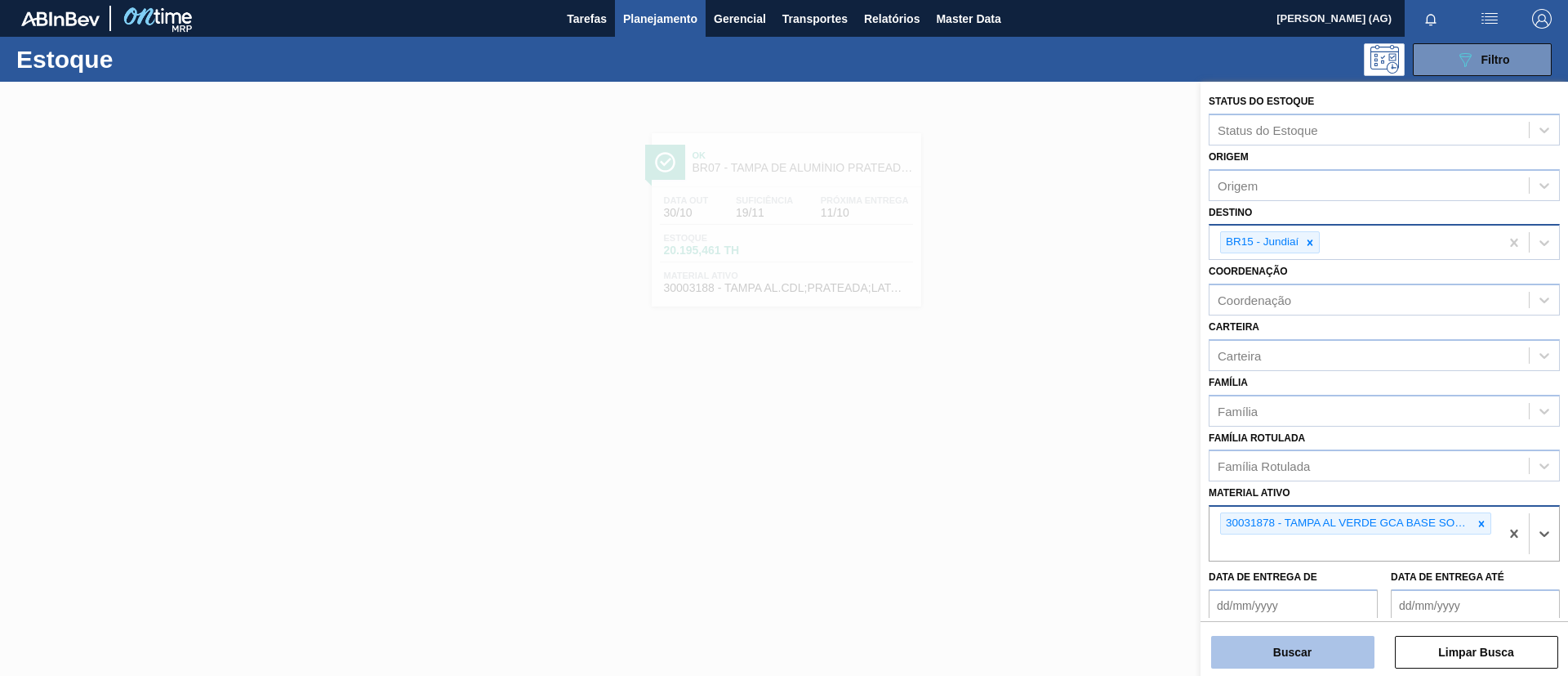
click at [1310, 654] on button "Buscar" at bounding box center [1292, 652] width 163 height 32
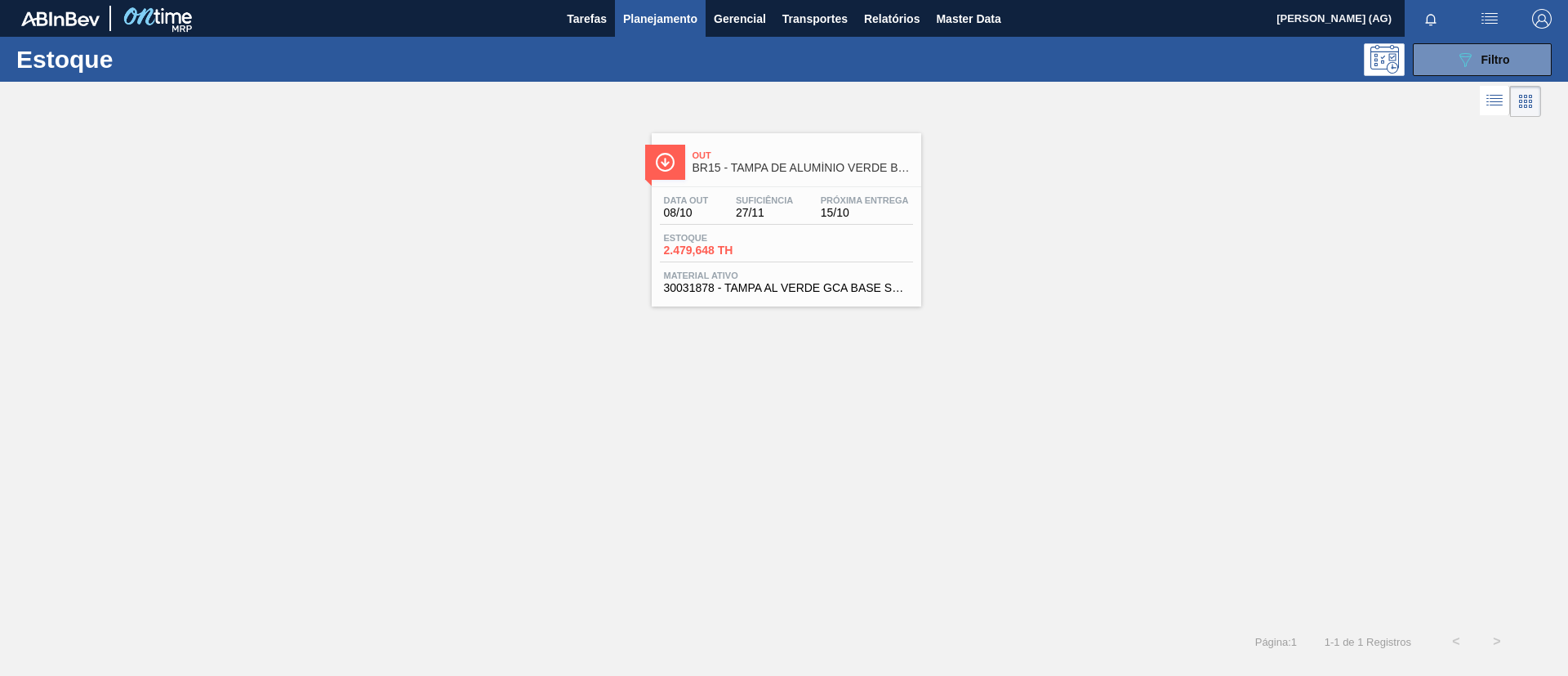
click at [672, 150] on div at bounding box center [665, 162] width 40 height 35
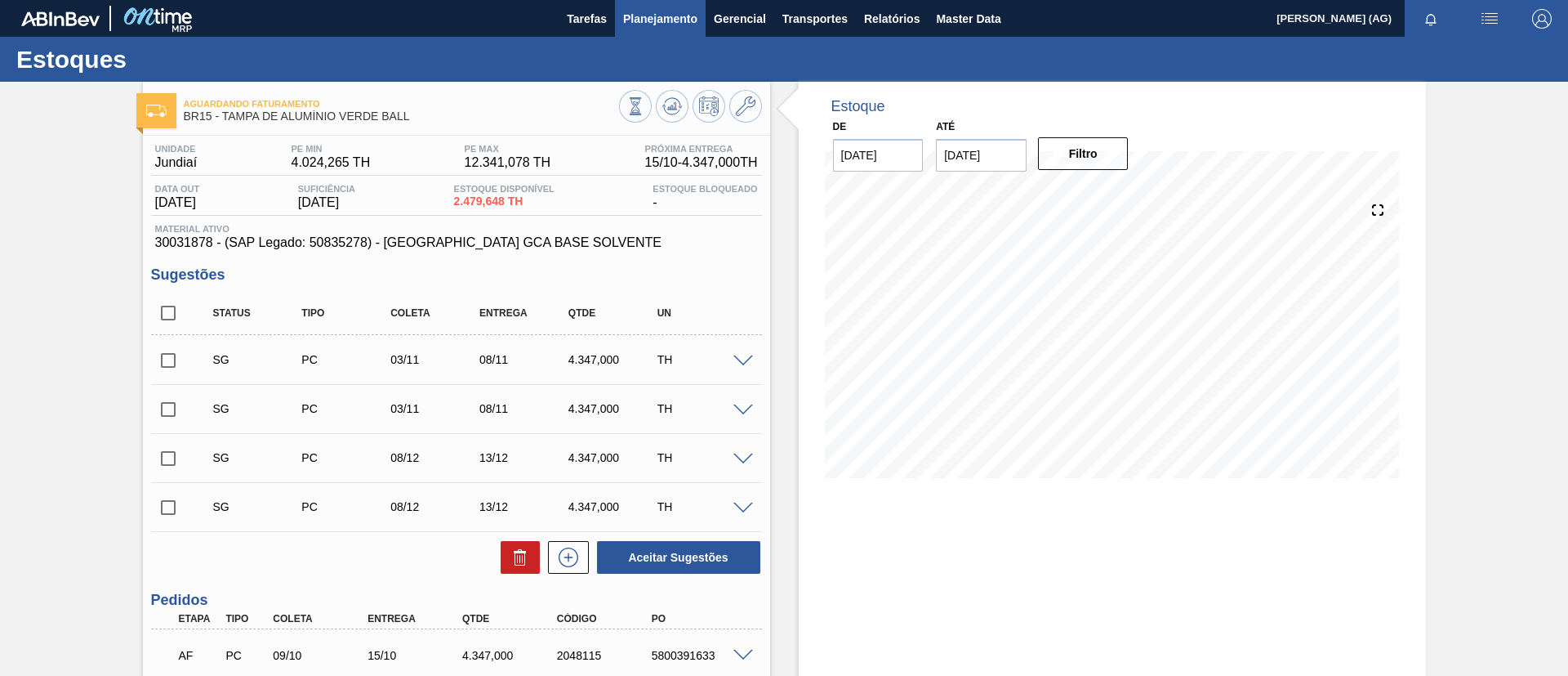
click at [695, 23] on span "Planejamento" at bounding box center [660, 19] width 74 height 20
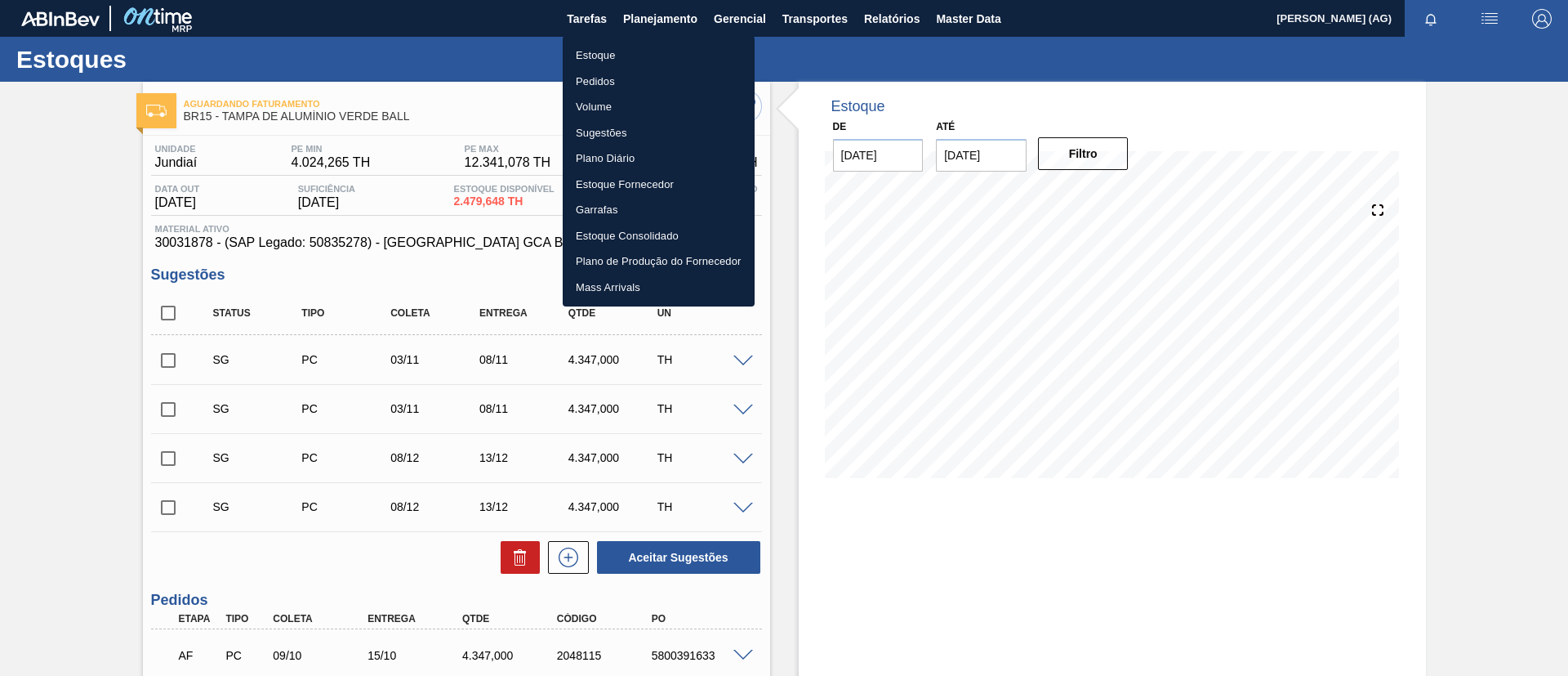
click at [639, 62] on li "Estoque" at bounding box center [658, 55] width 192 height 26
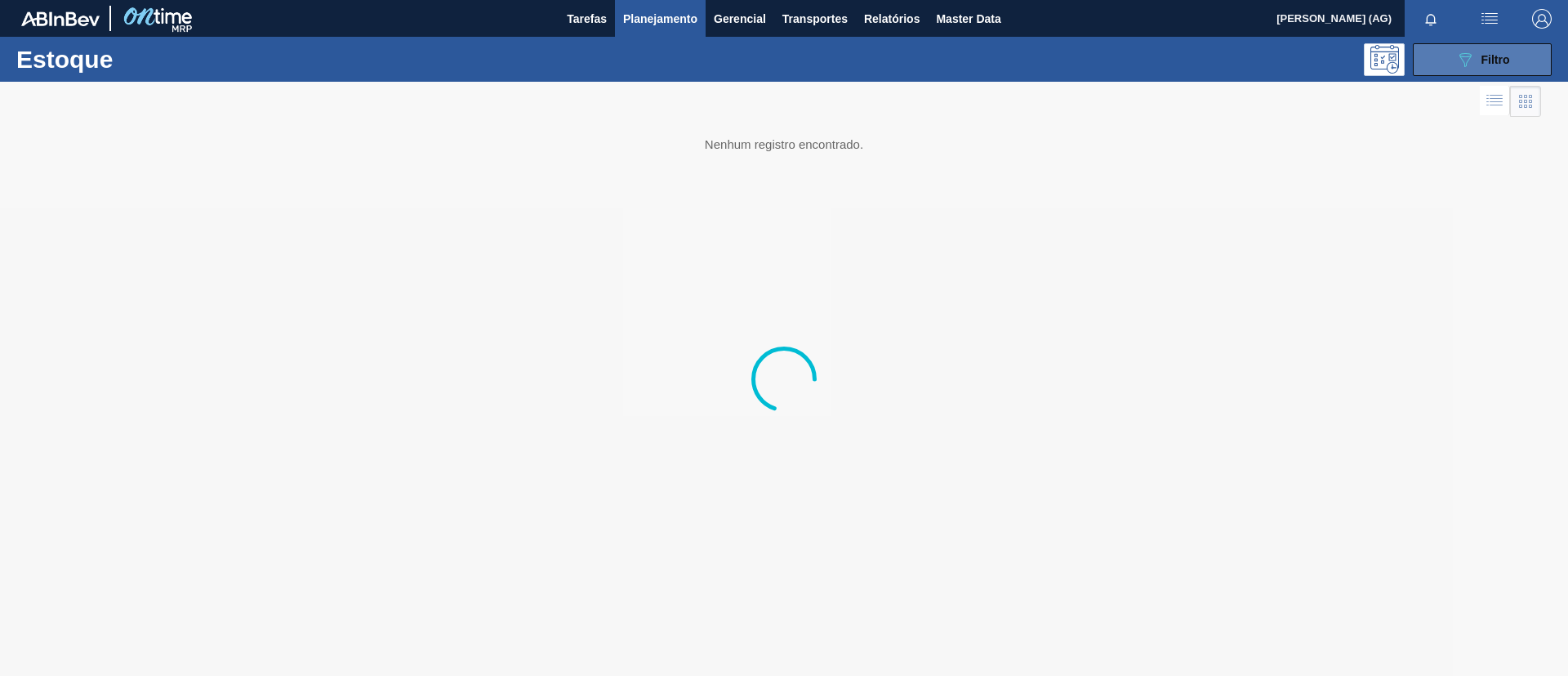
click at [1446, 64] on button "089F7B8B-B2A5-4AFE-B5C0-19BA573D28AC Filtro" at bounding box center [1482, 59] width 139 height 32
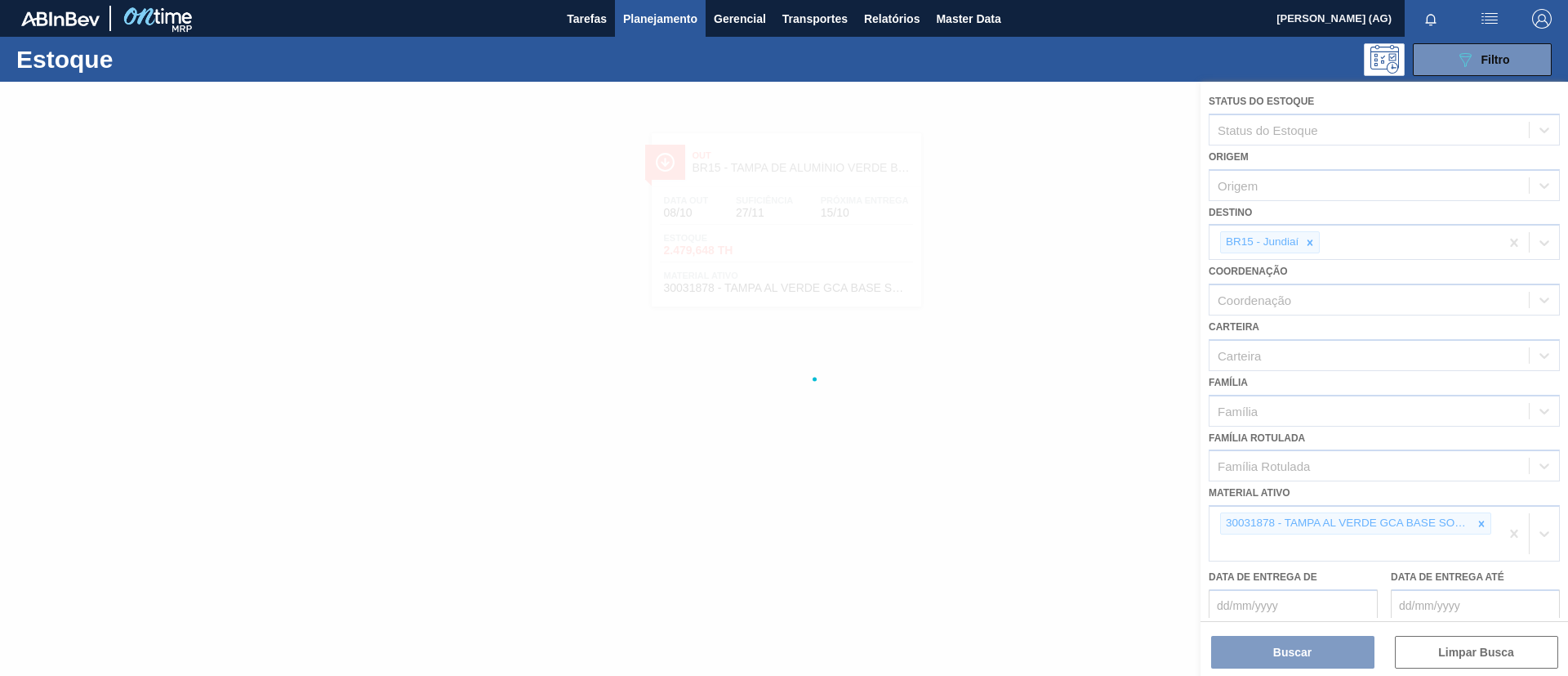
click at [1309, 241] on div at bounding box center [784, 378] width 1568 height 594
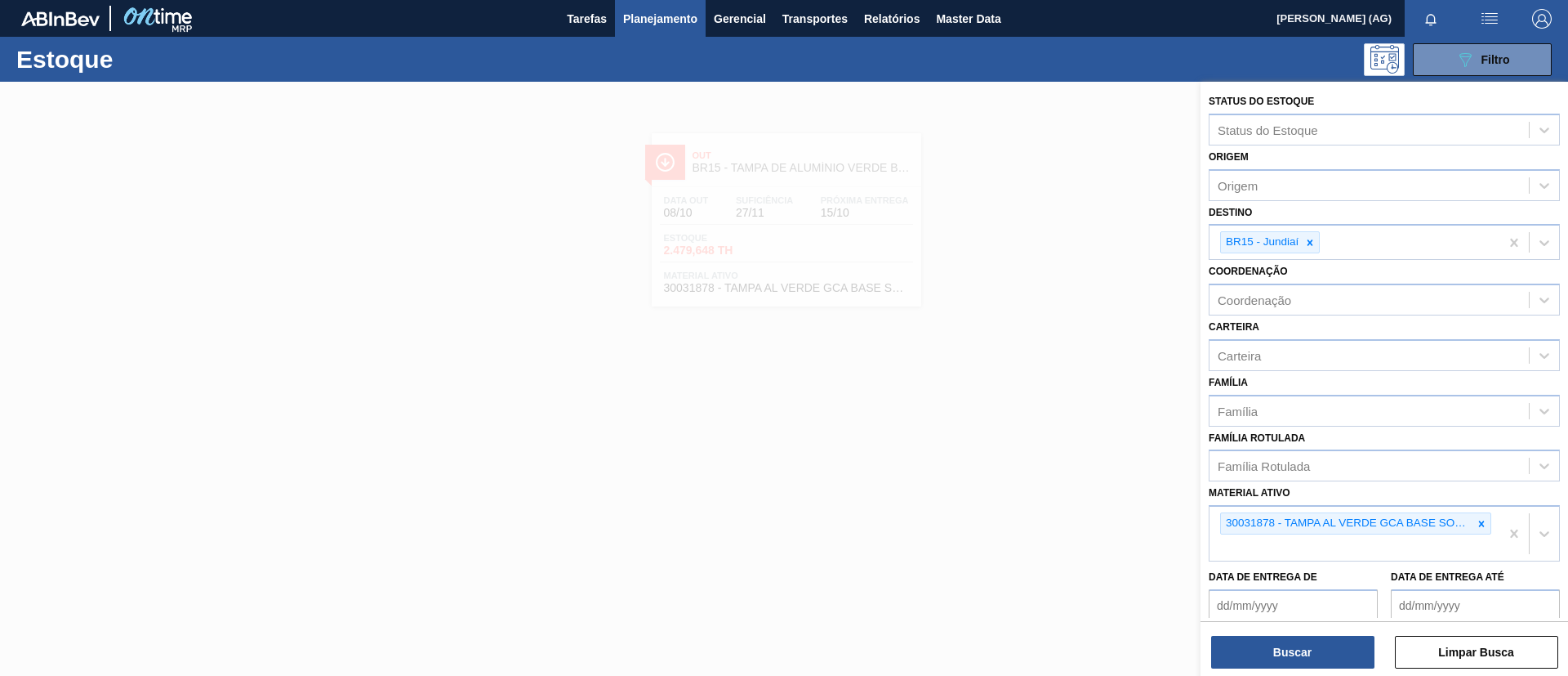
click at [1309, 241] on icon at bounding box center [1311, 243] width 6 height 6
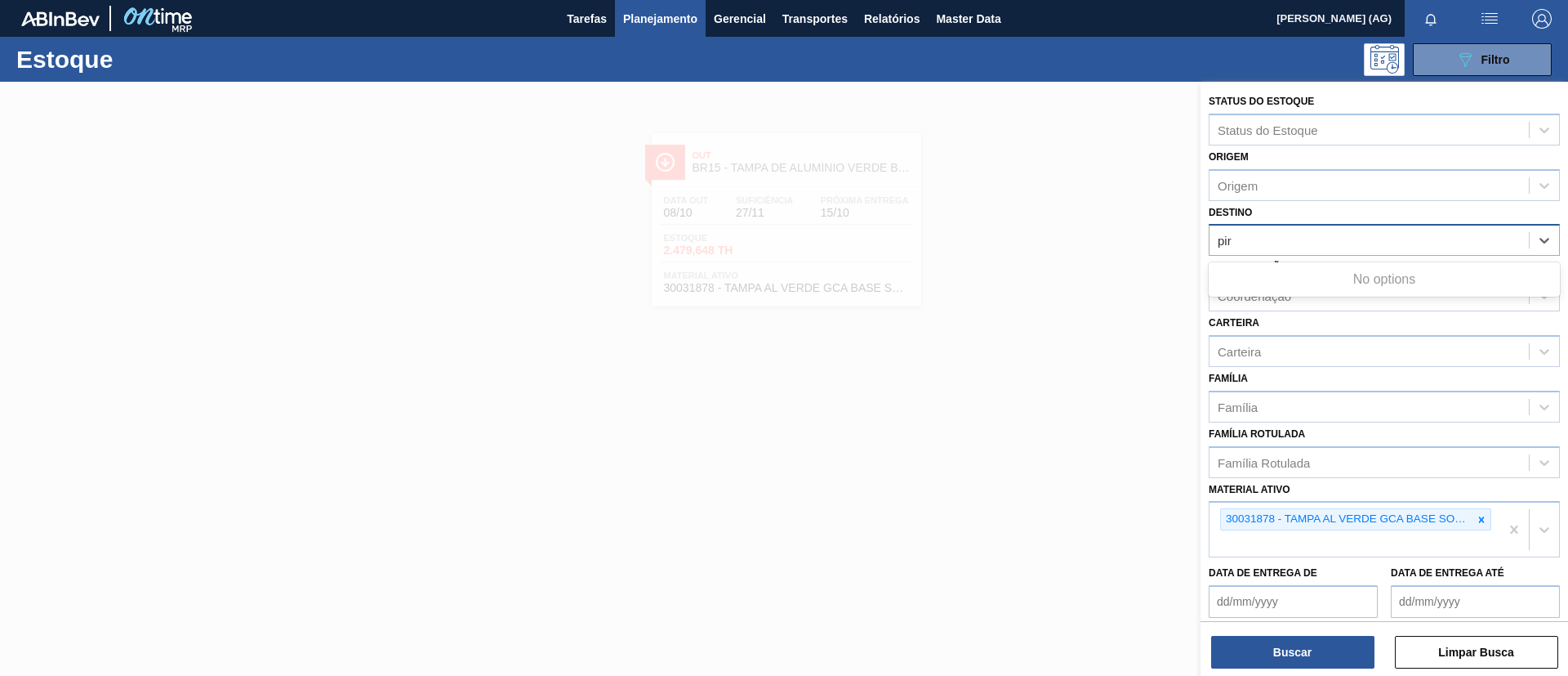
type input "pira"
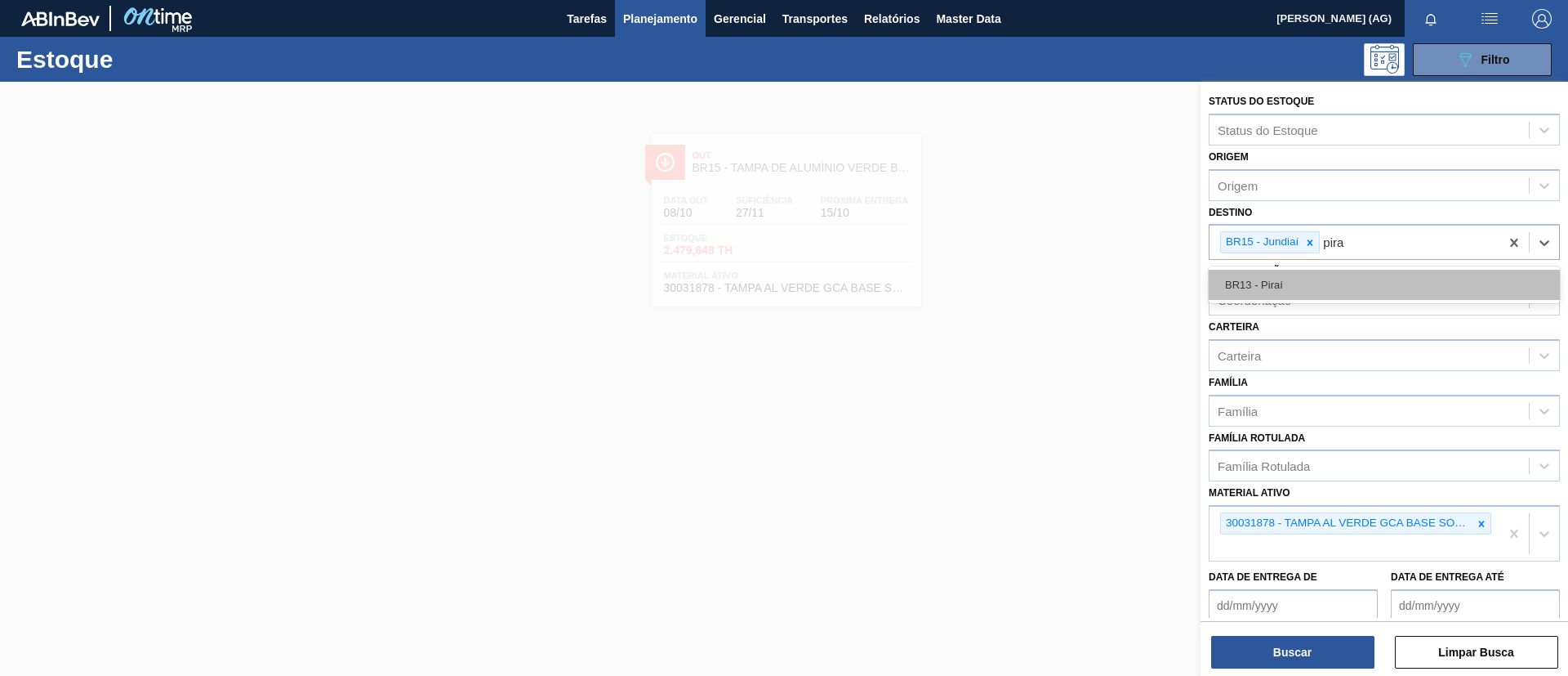
click at [1313, 287] on div "BR13 - Piraí" at bounding box center [1384, 285] width 351 height 30
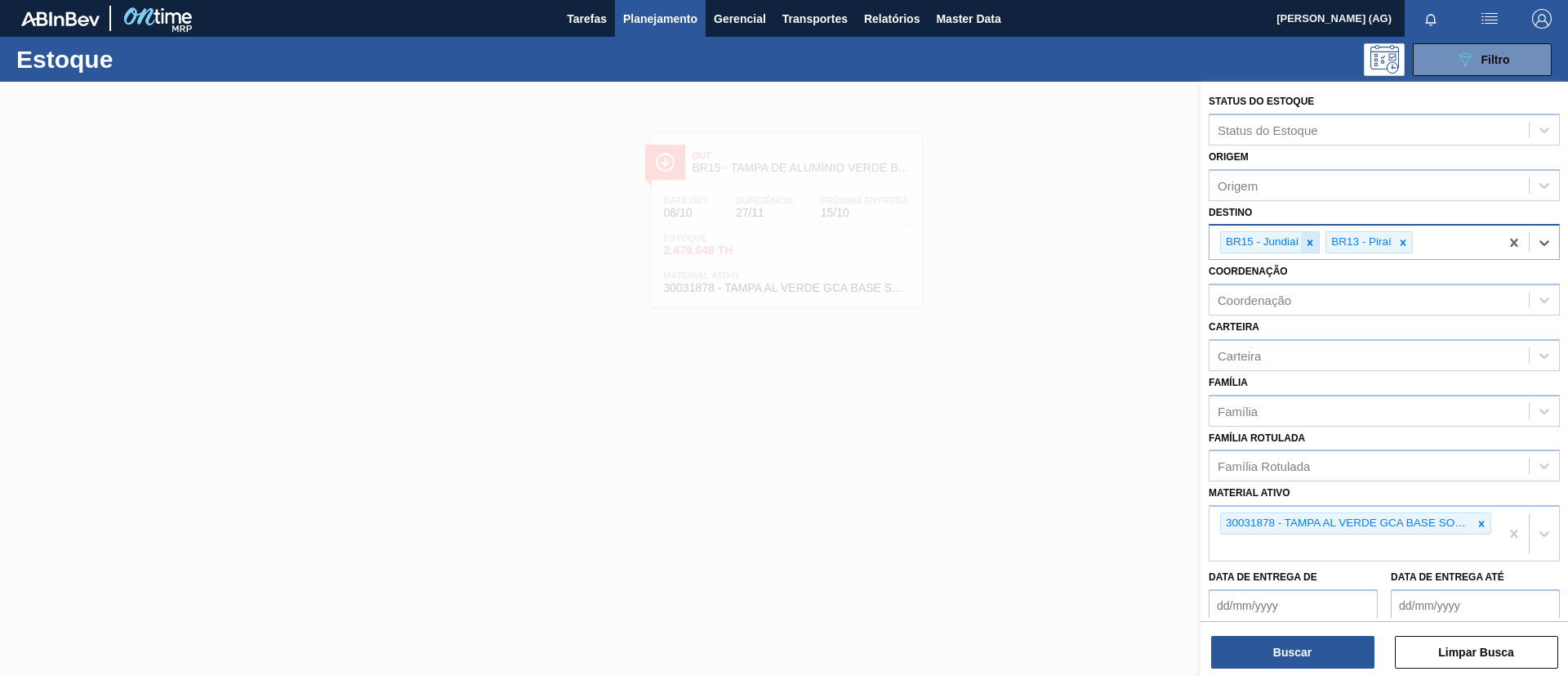
click at [1311, 240] on icon at bounding box center [1310, 243] width 12 height 12
click at [1483, 524] on icon at bounding box center [1482, 523] width 12 height 12
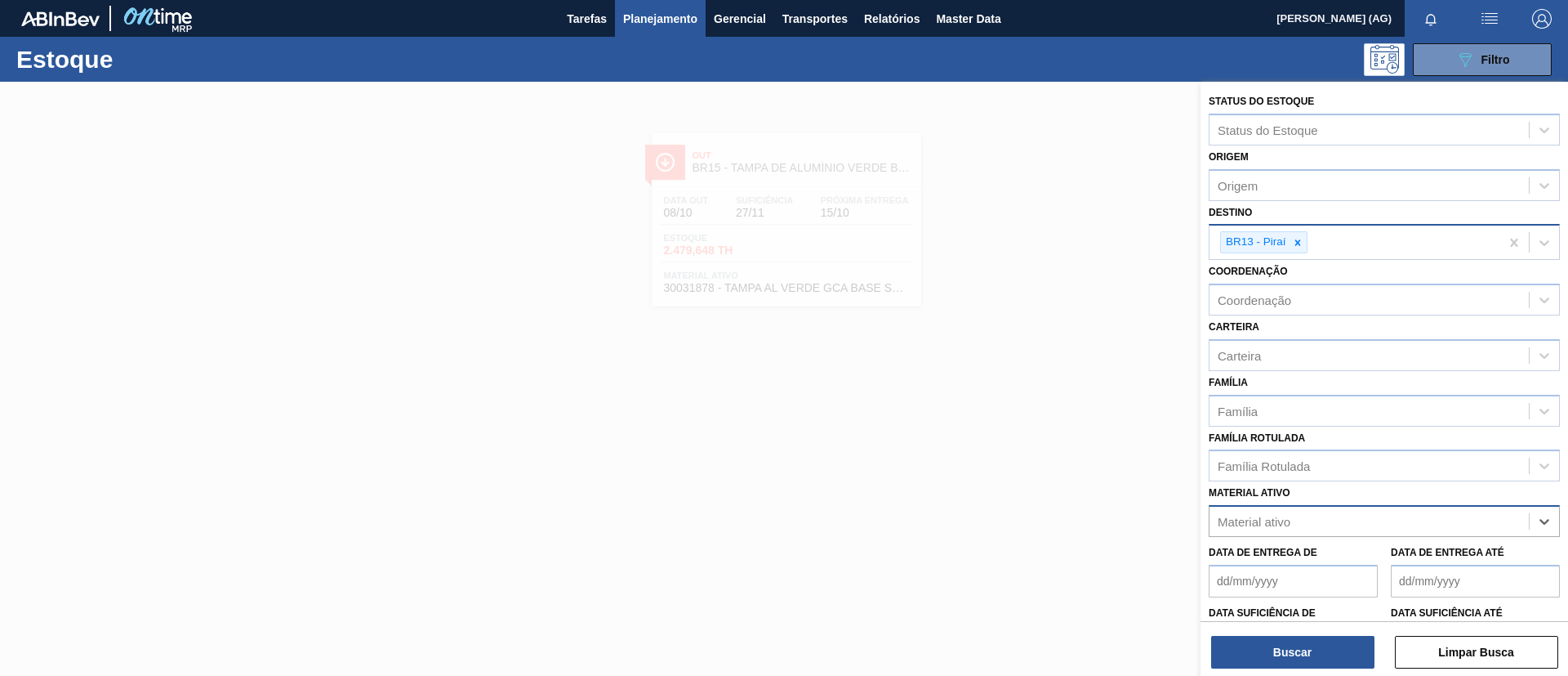
paste ativo "30029207"
type ativo "30029207"
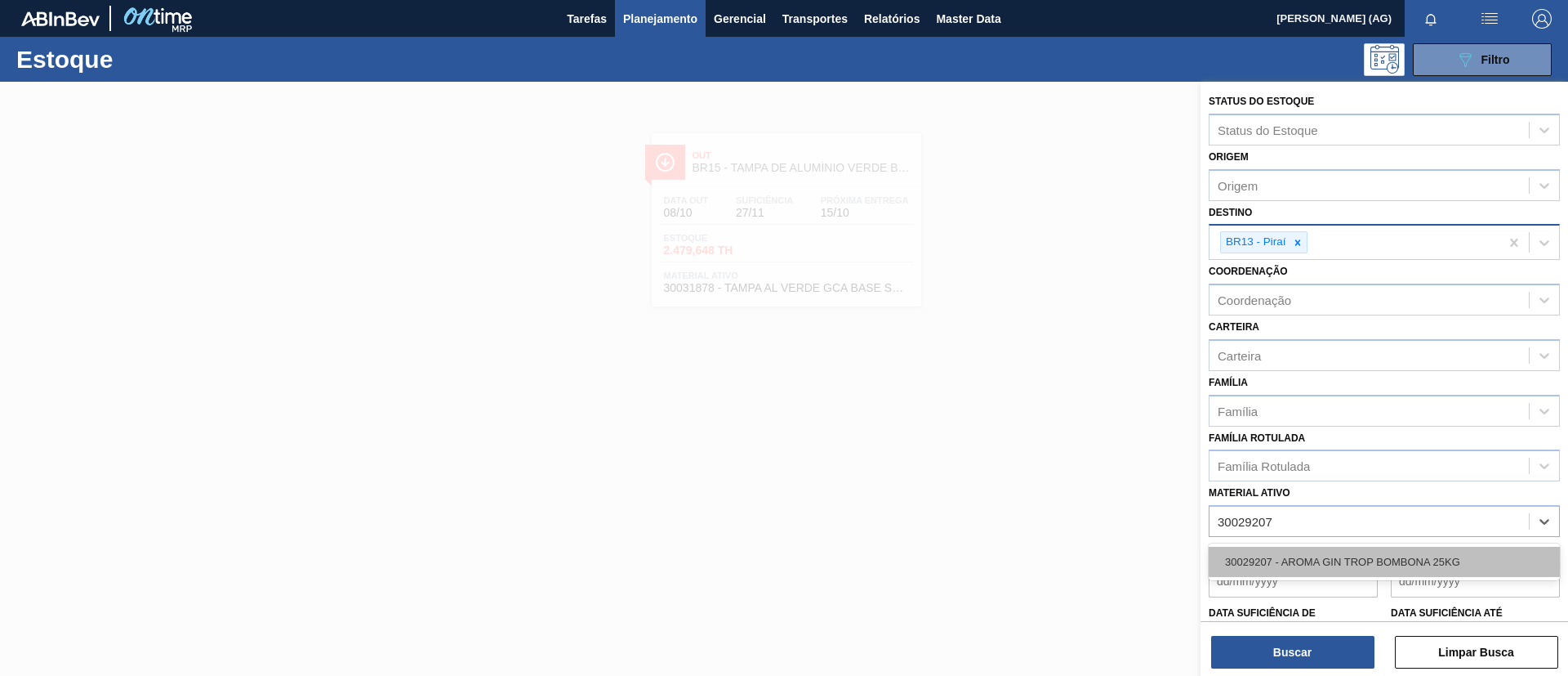
drag, startPoint x: 1427, startPoint y: 557, endPoint x: 1349, endPoint y: 604, distance: 91.1
click at [1425, 557] on div "30029207 - AROMA GIN TROP BOMBONA 25KG" at bounding box center [1384, 562] width 351 height 30
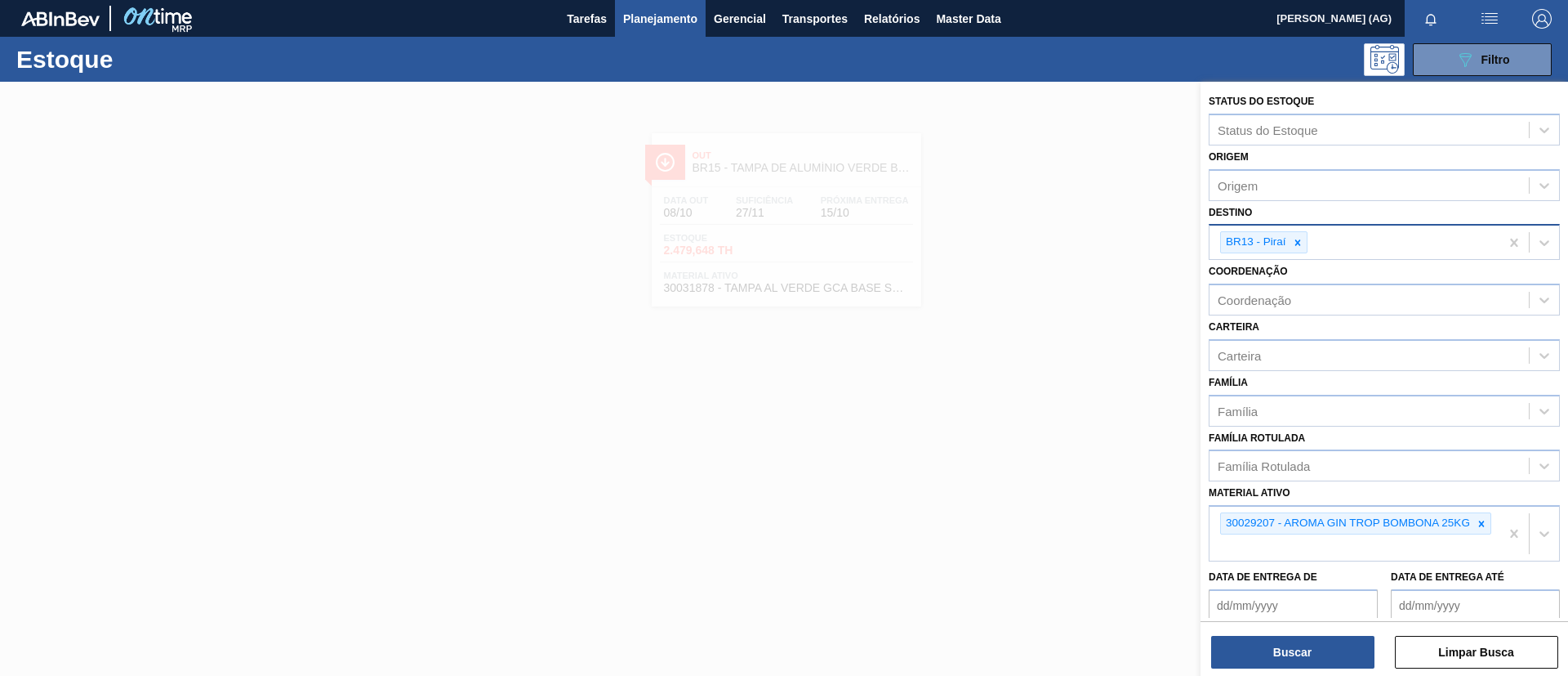
drag, startPoint x: 1317, startPoint y: 655, endPoint x: 1080, endPoint y: 538, distance: 264.3
click at [1316, 655] on button "Buscar" at bounding box center [1292, 652] width 163 height 32
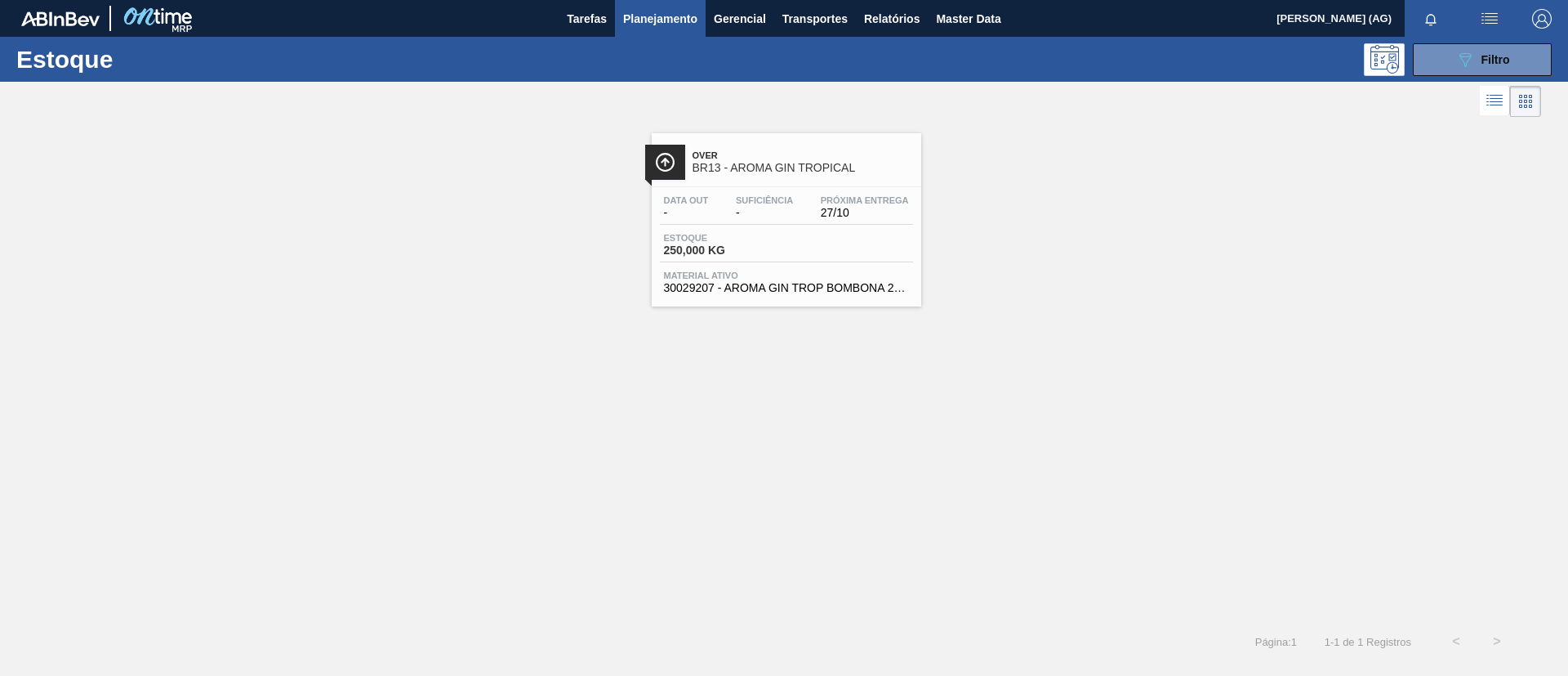
click at [684, 158] on div at bounding box center [665, 162] width 40 height 35
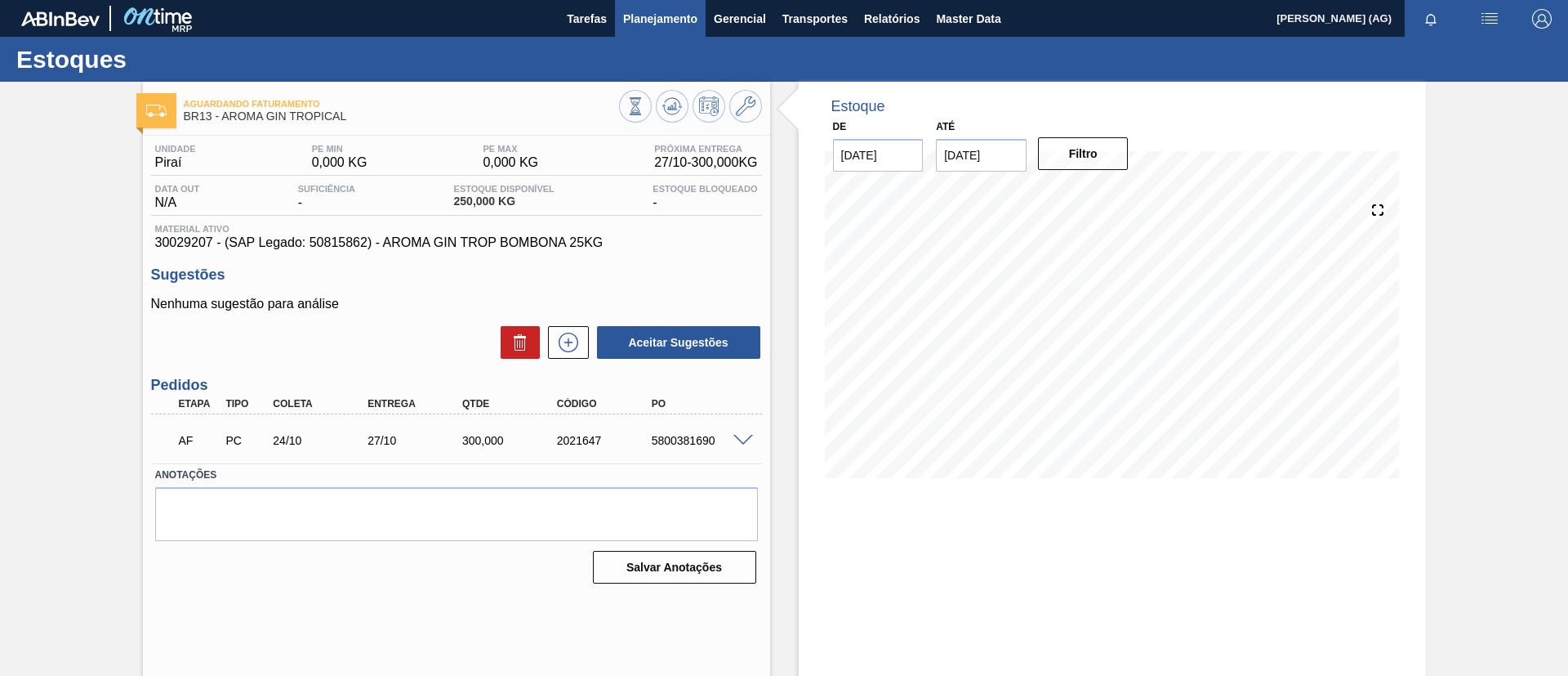
click at [648, 20] on span "Planejamento" at bounding box center [660, 19] width 74 height 20
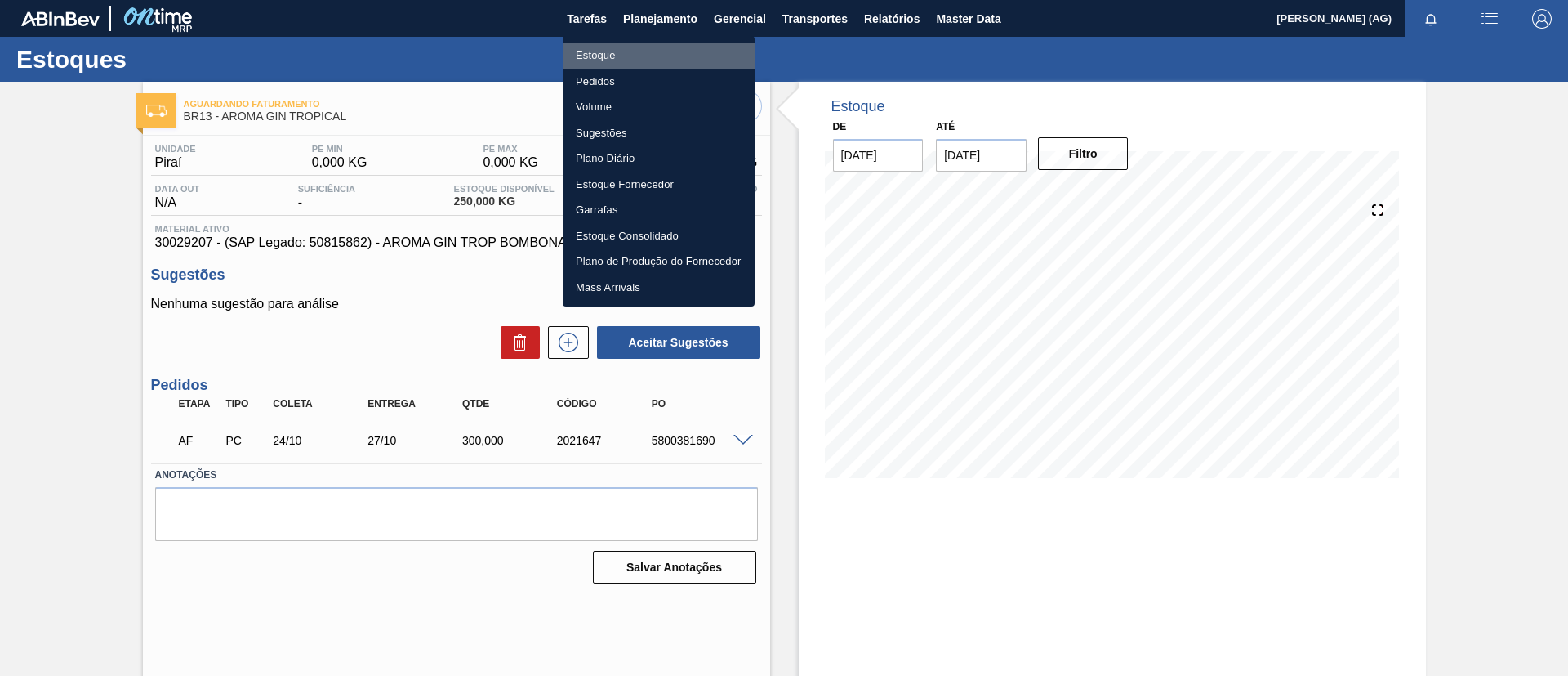
click at [636, 61] on li "Estoque" at bounding box center [658, 55] width 192 height 26
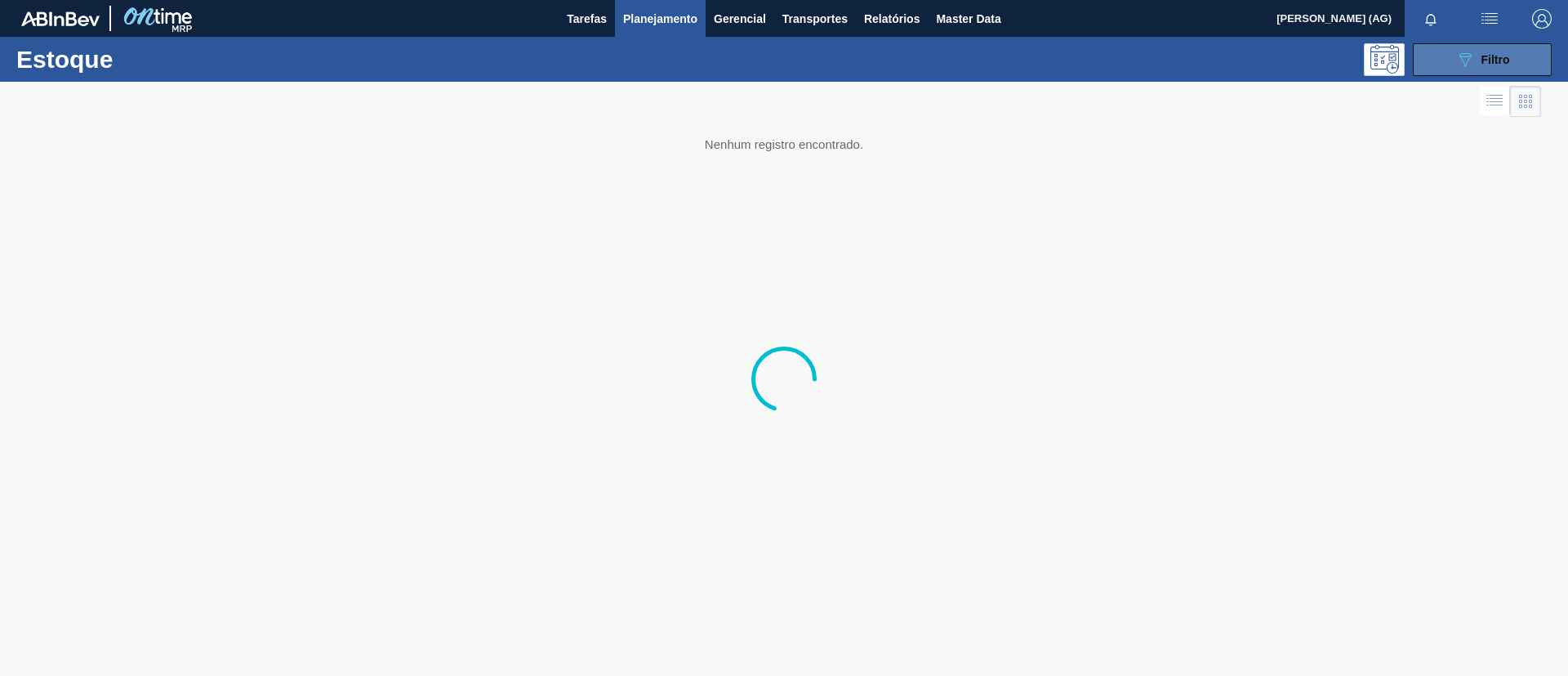
click at [1457, 45] on button "089F7B8B-B2A5-4AFE-B5C0-19BA573D28AC Filtro" at bounding box center [1482, 59] width 139 height 32
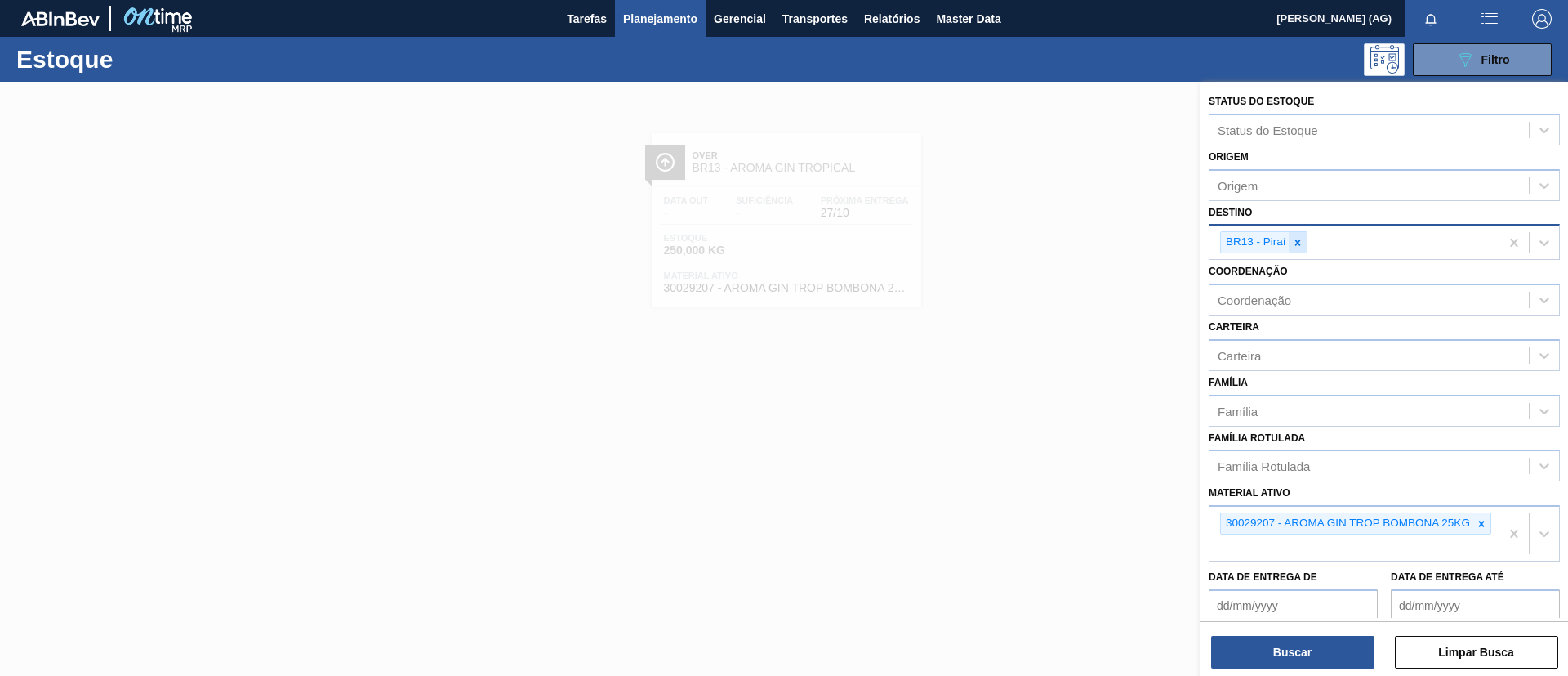
click at [1299, 241] on icon at bounding box center [1298, 243] width 12 height 12
type input "sapuca"
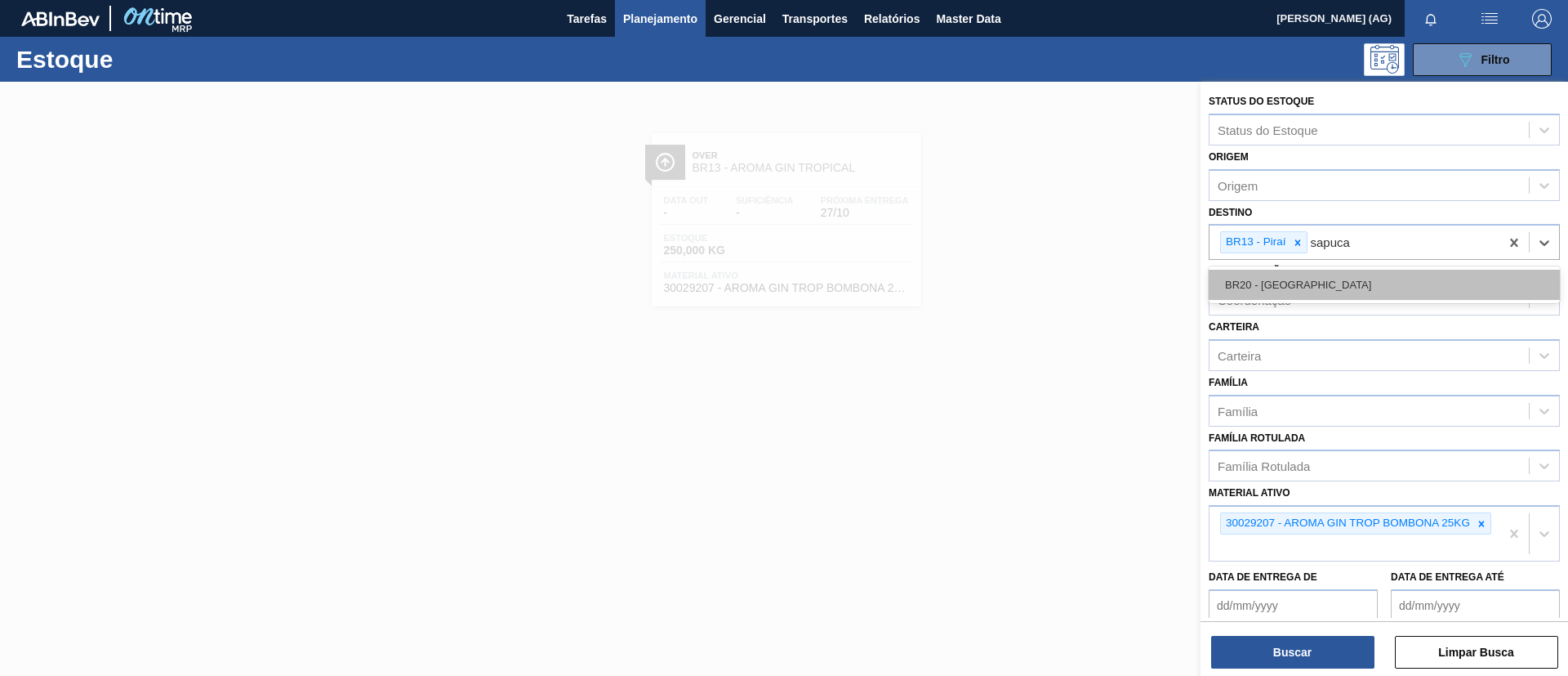
click at [1301, 274] on div "BR20 - [GEOGRAPHIC_DATA]" at bounding box center [1384, 285] width 351 height 30
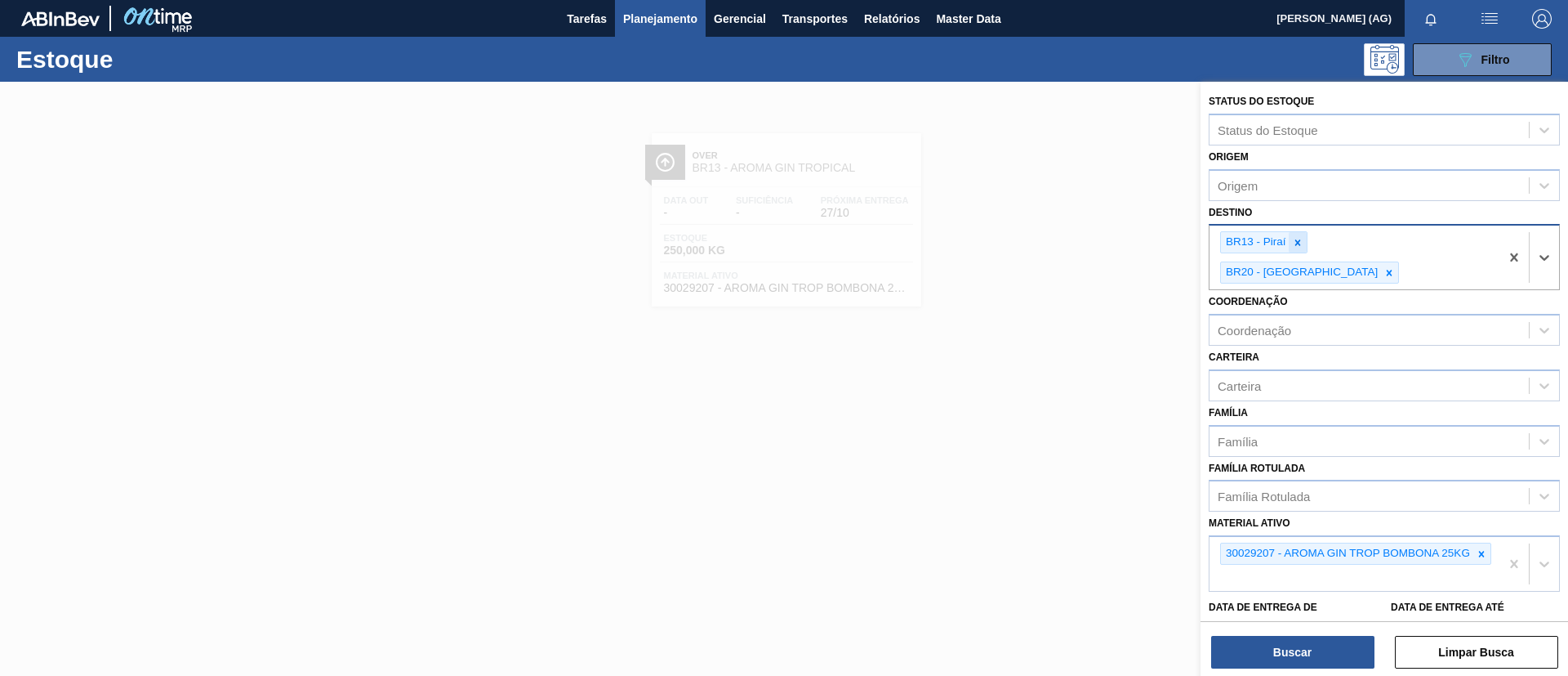
click at [1304, 245] on div at bounding box center [1298, 242] width 18 height 21
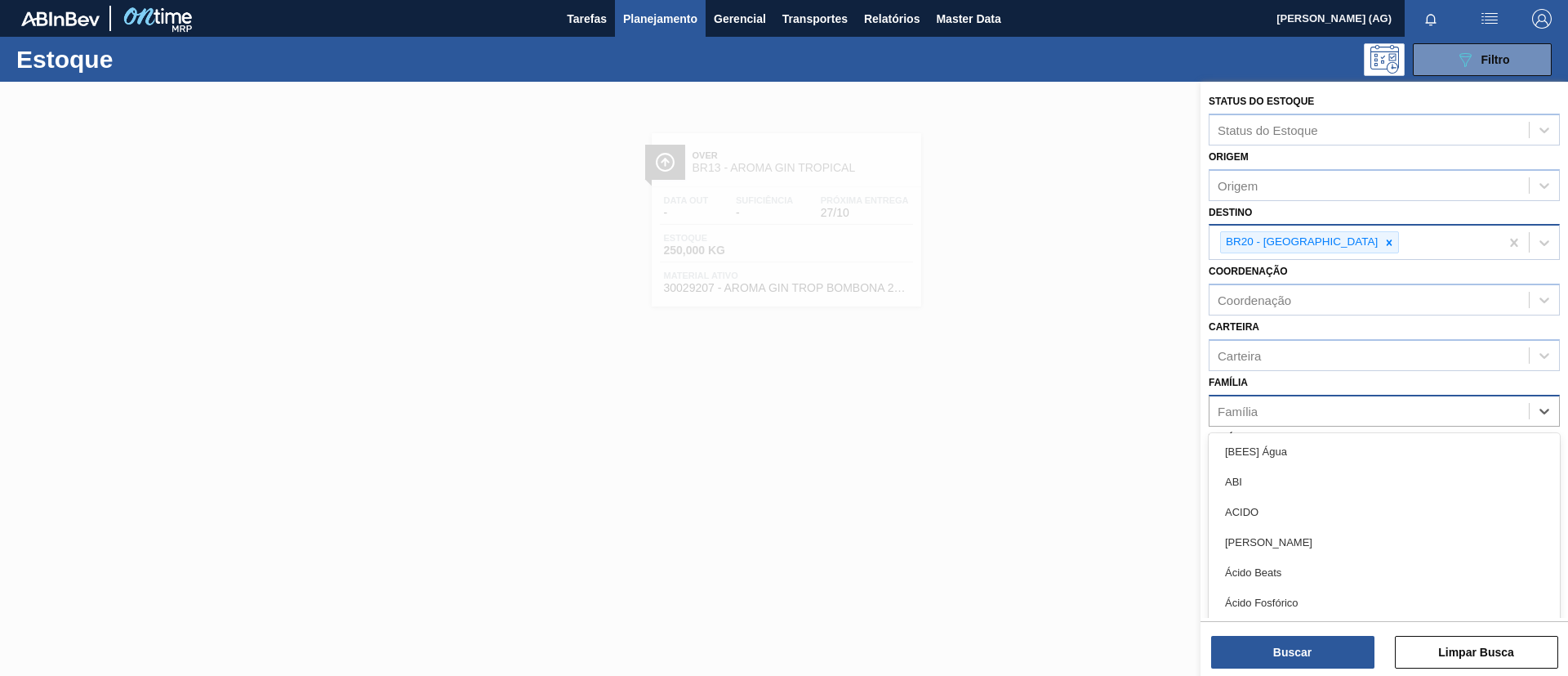
click at [1272, 408] on div "Família" at bounding box center [1369, 410] width 319 height 23
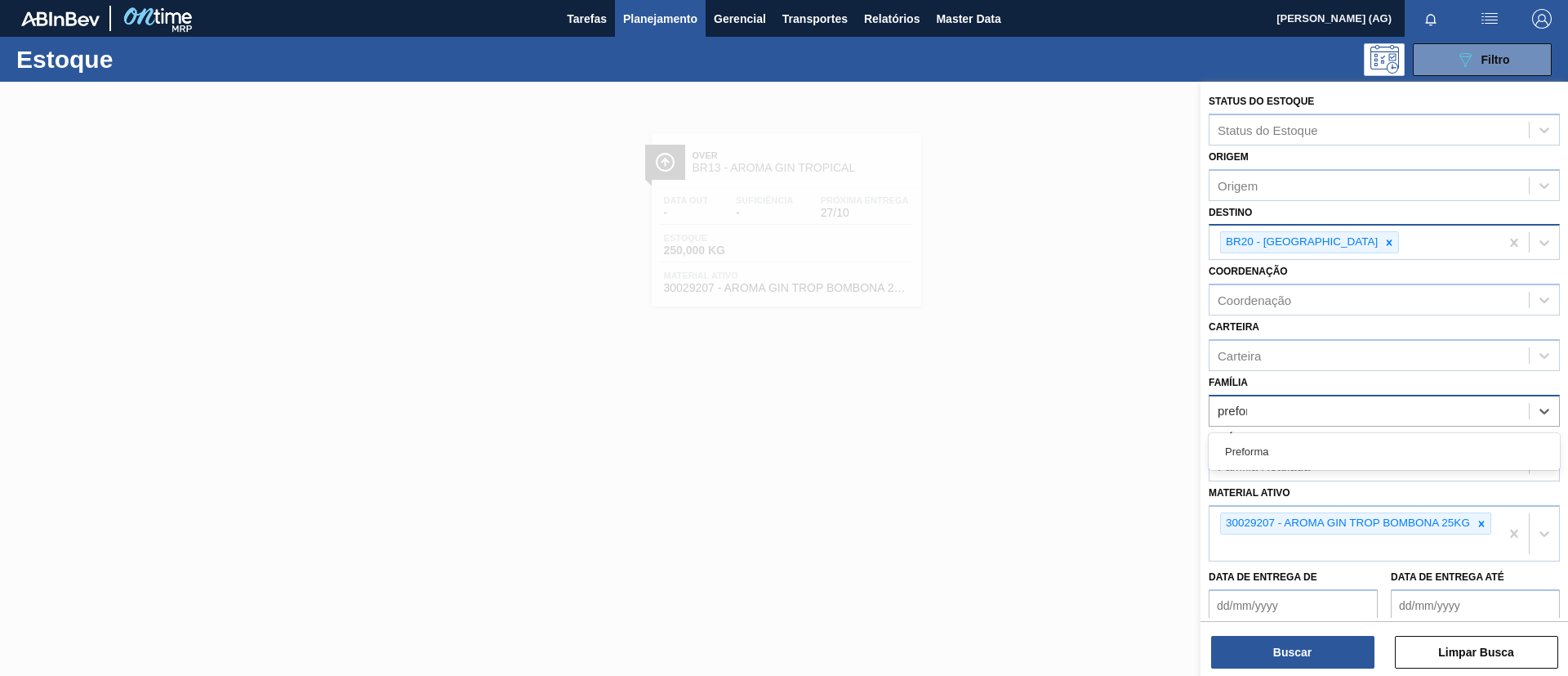
type input "preforma"
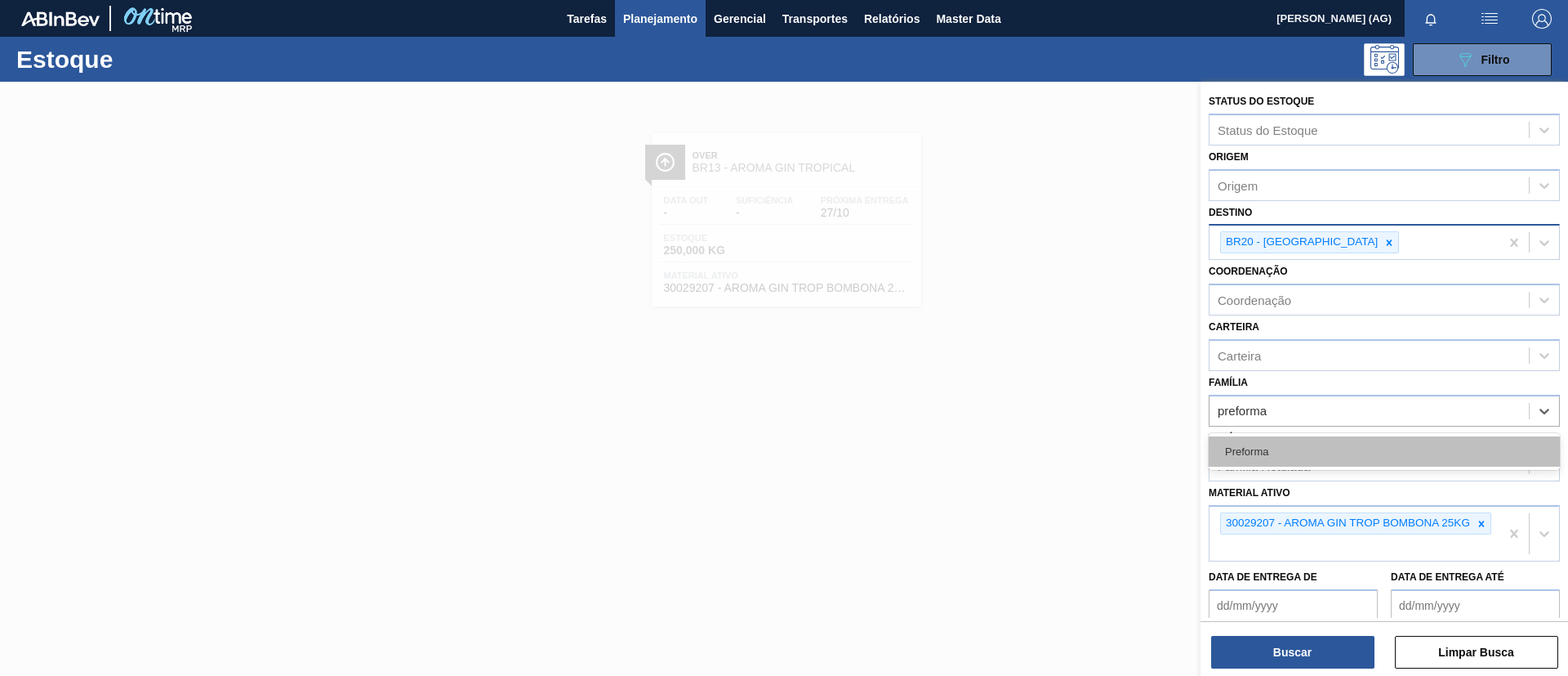
click at [1281, 457] on div "Preforma" at bounding box center [1384, 451] width 351 height 30
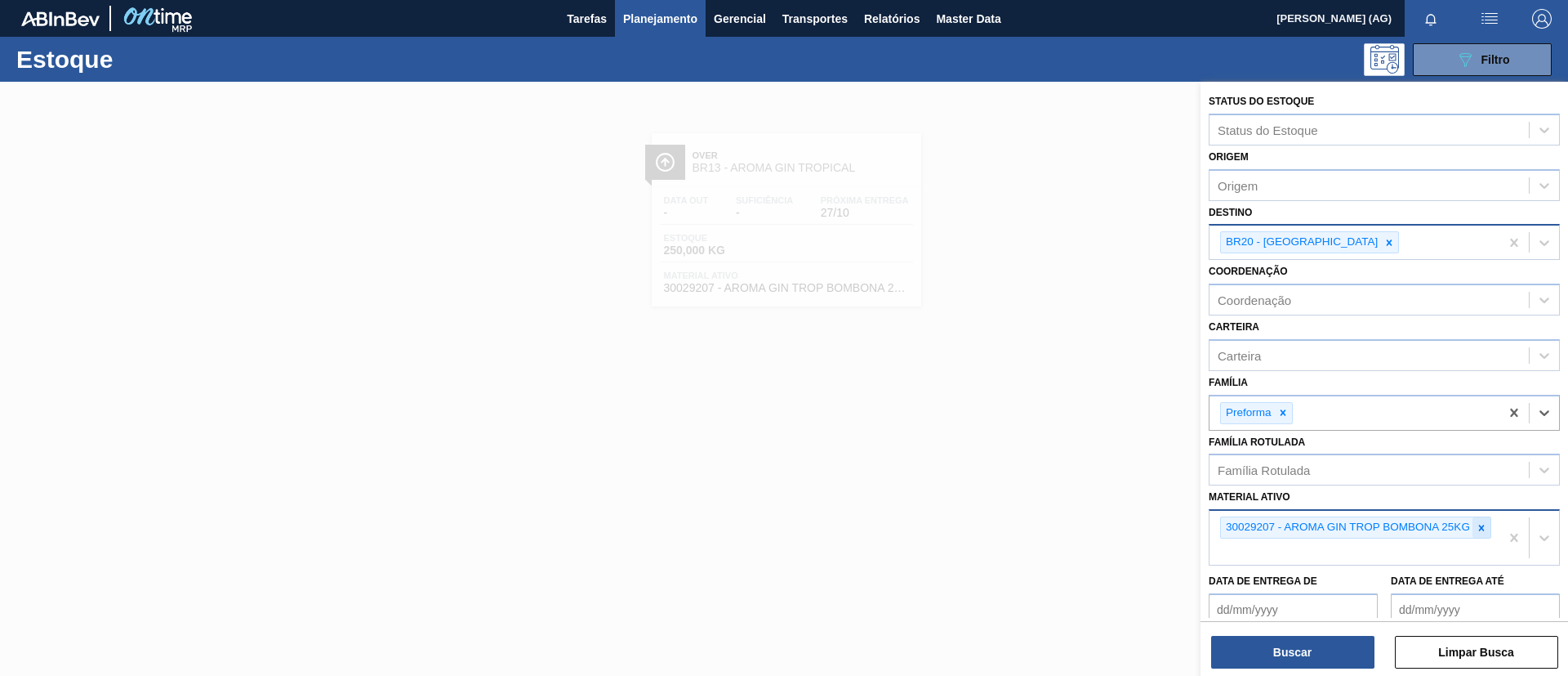
click at [1477, 525] on icon at bounding box center [1482, 528] width 12 height 12
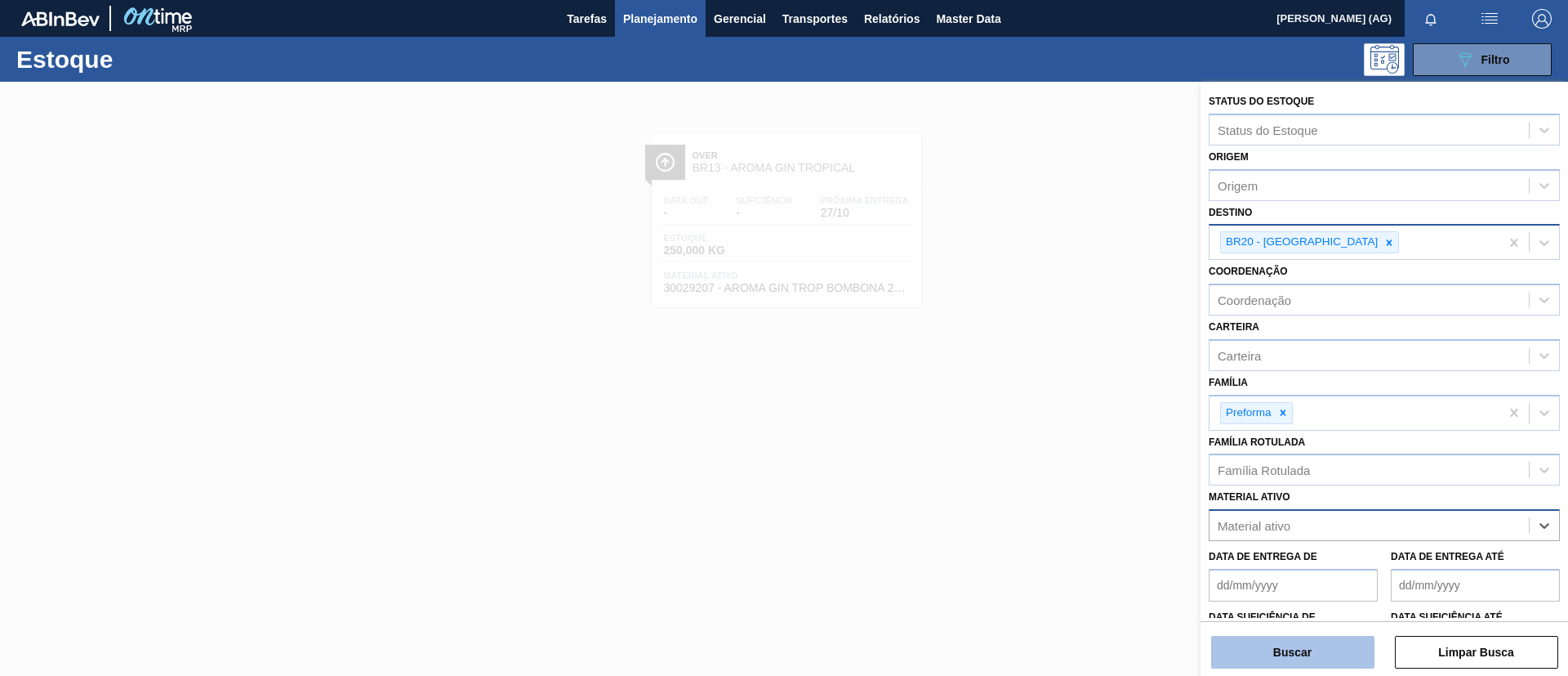
click at [1312, 652] on button "Buscar" at bounding box center [1292, 652] width 163 height 32
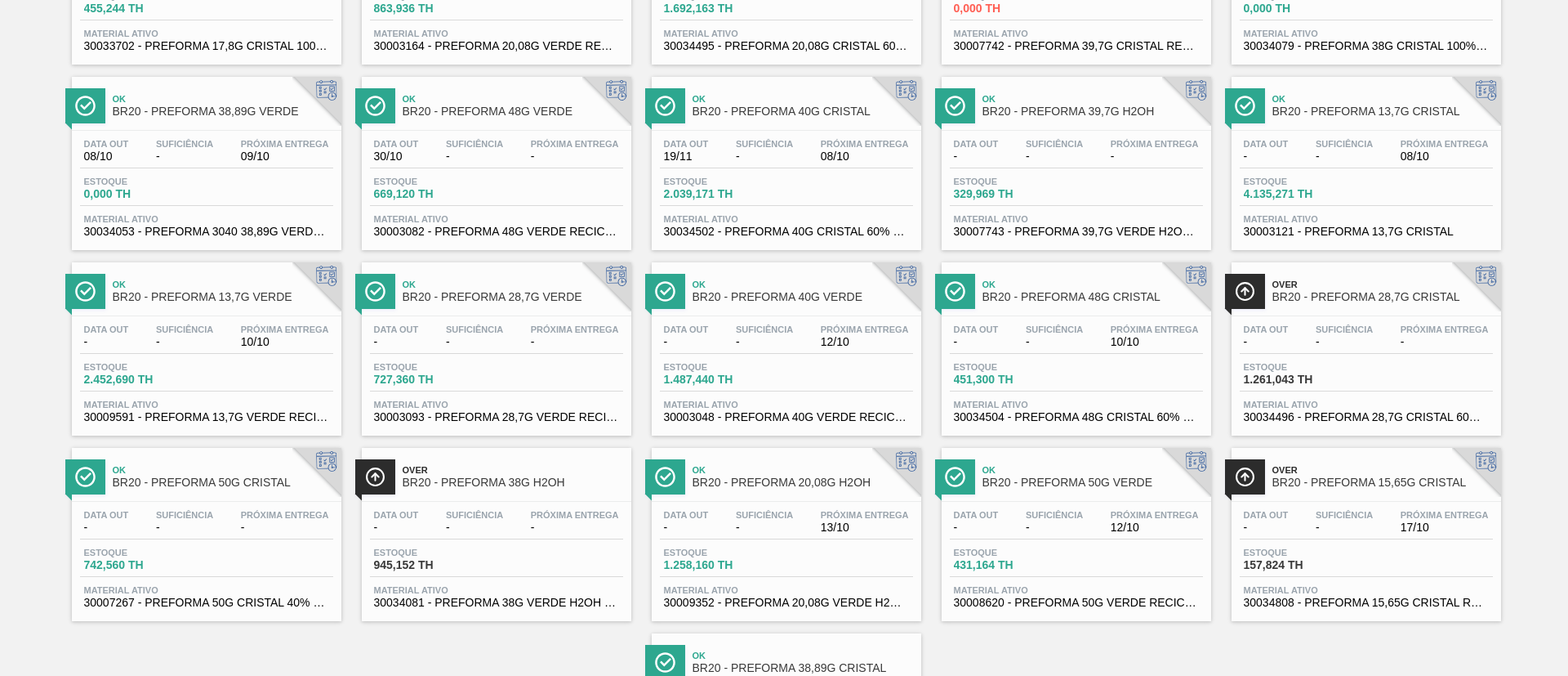
scroll to position [245, 0]
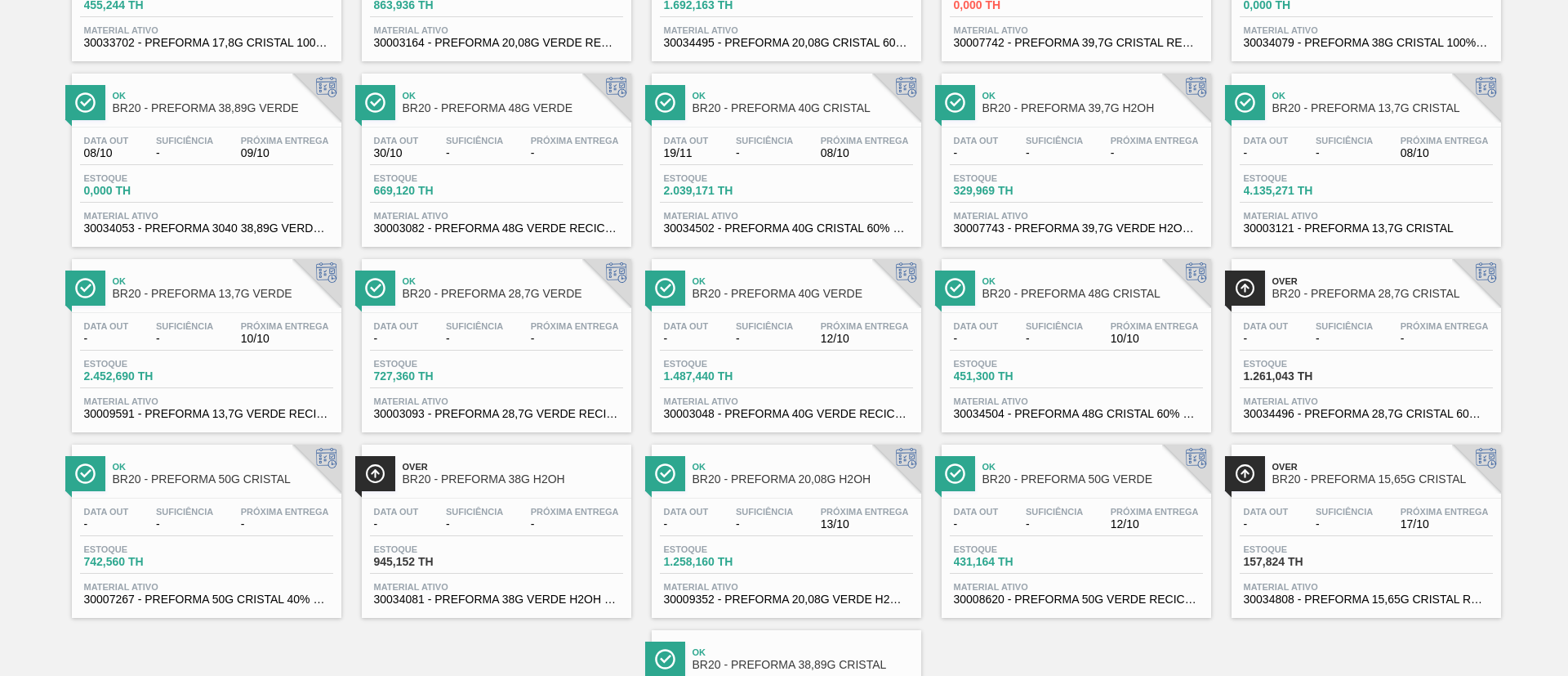
click at [81, 292] on img at bounding box center [85, 288] width 21 height 21
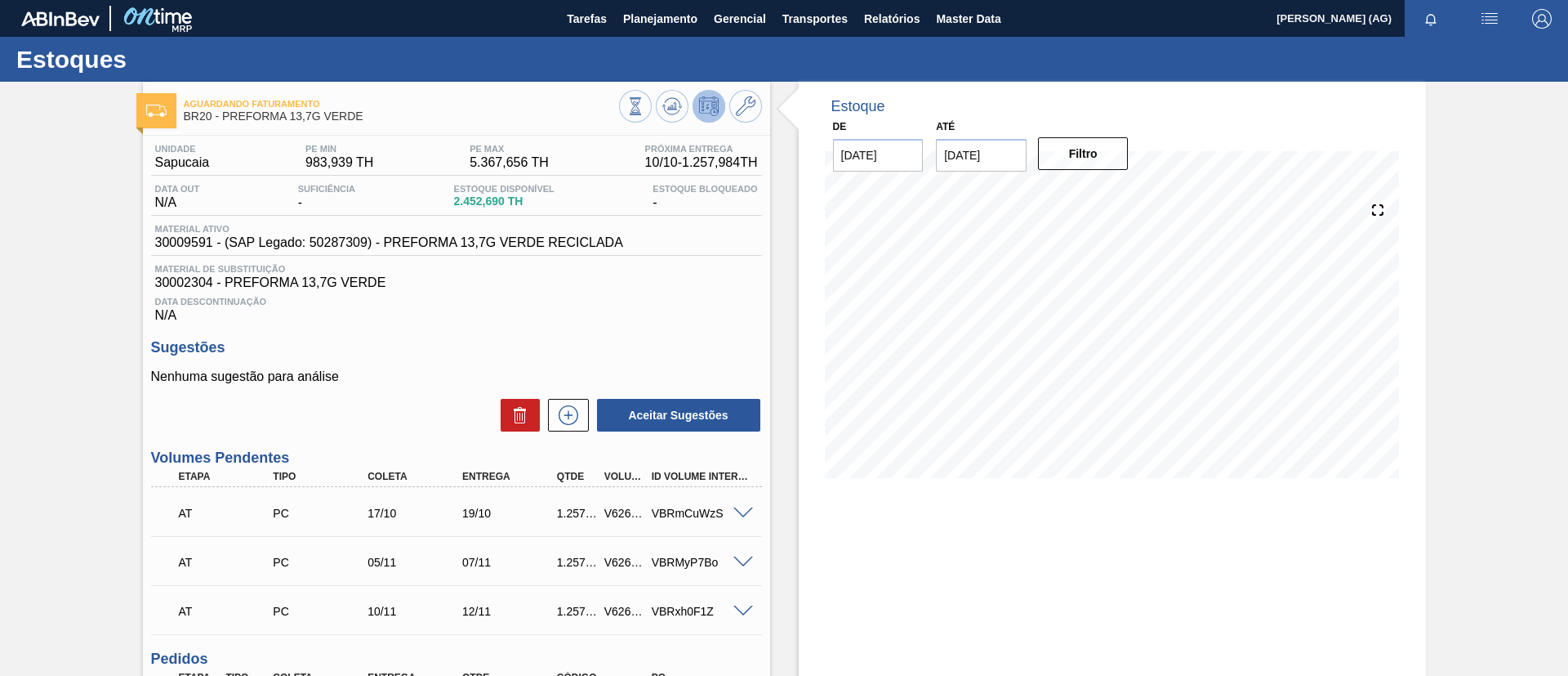
click at [888, 594] on div "Estoque De [DATE] Até [DATE] Filtro 10/10 Projeção de Estoque 2,335.678 [DOMAIN…" at bounding box center [1112, 500] width 627 height 838
click at [839, 619] on div "Estoque De [DATE] Até [DATE] Filtro 10/10 Projeção de Estoque 2,335.678 [DOMAIN…" at bounding box center [1112, 500] width 627 height 838
click at [1414, 352] on div "Estoque De [DATE] Até [DATE] Filtro 11/10 Projeção de Estoque 1,666.678 [DOMAIN…" at bounding box center [1112, 292] width 627 height 421
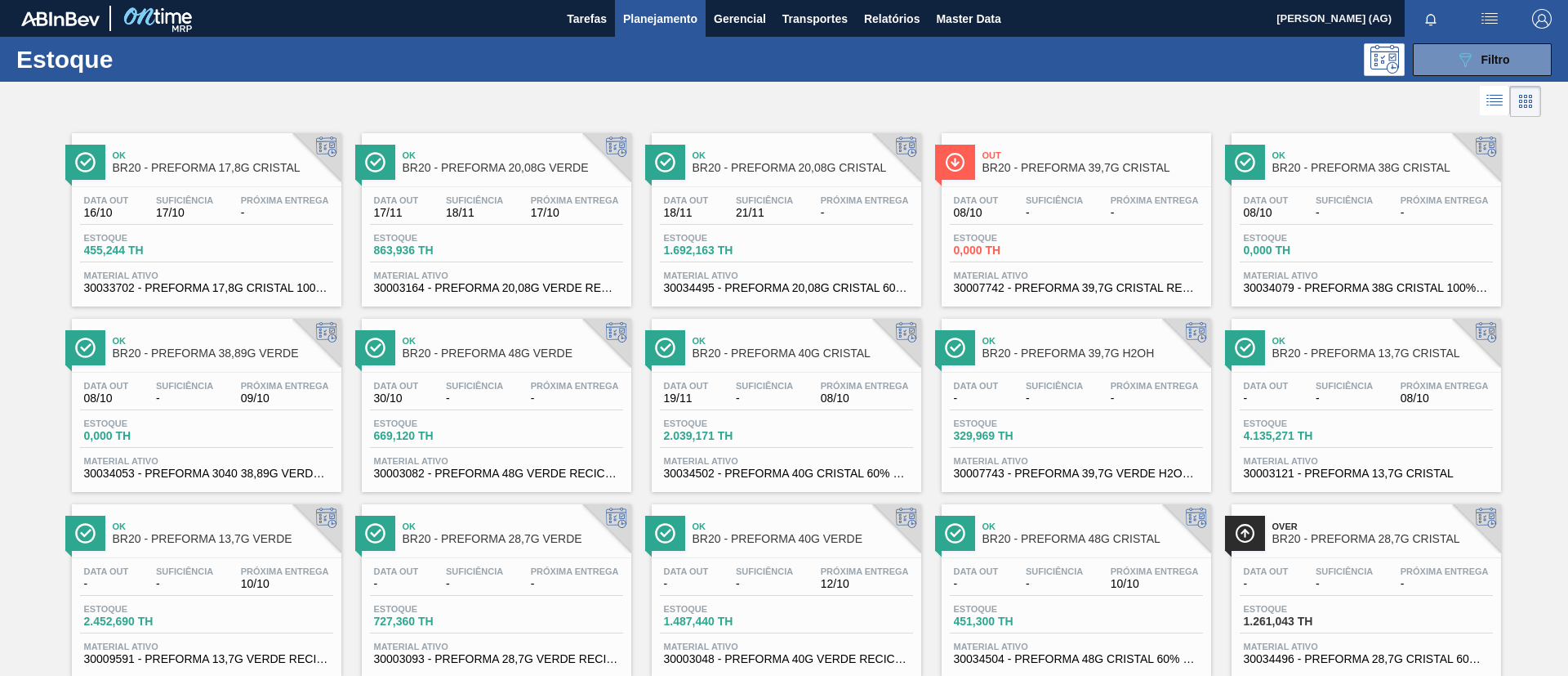
click at [160, 164] on span "BR20 - PREFORMA 17,8G CRISTAL" at bounding box center [222, 167] width 220 height 13
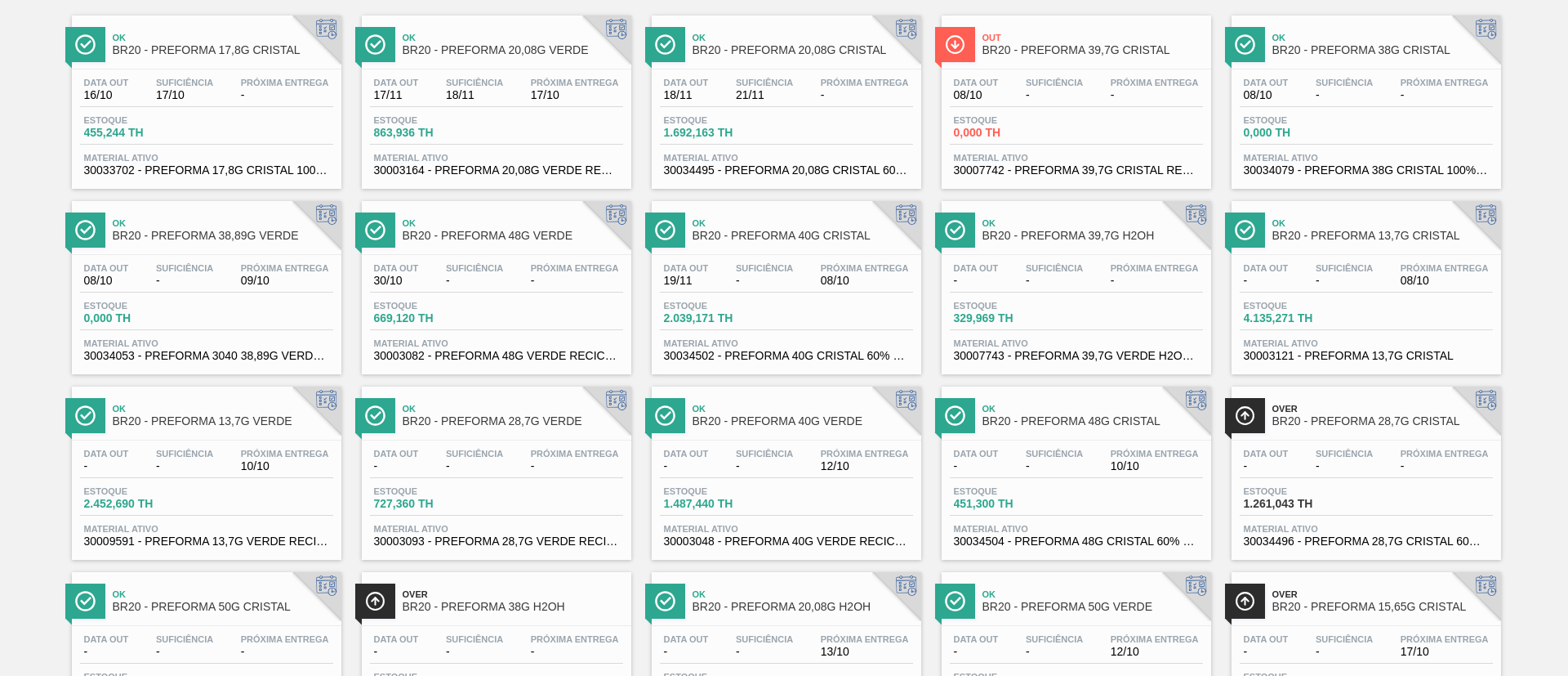
scroll to position [119, 0]
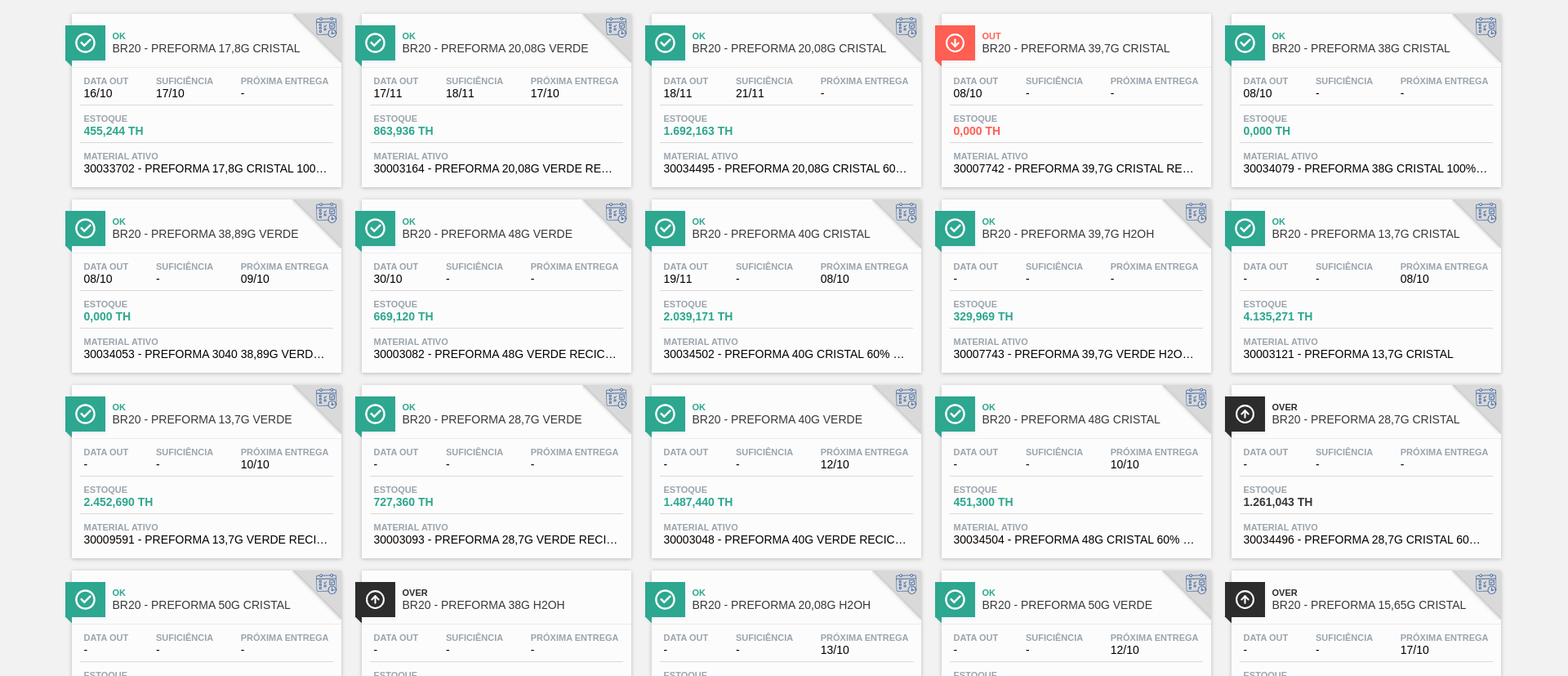
click at [107, 419] on div "Ok BR20 - PREFORMA 13,7G VERDE" at bounding box center [206, 412] width 270 height 37
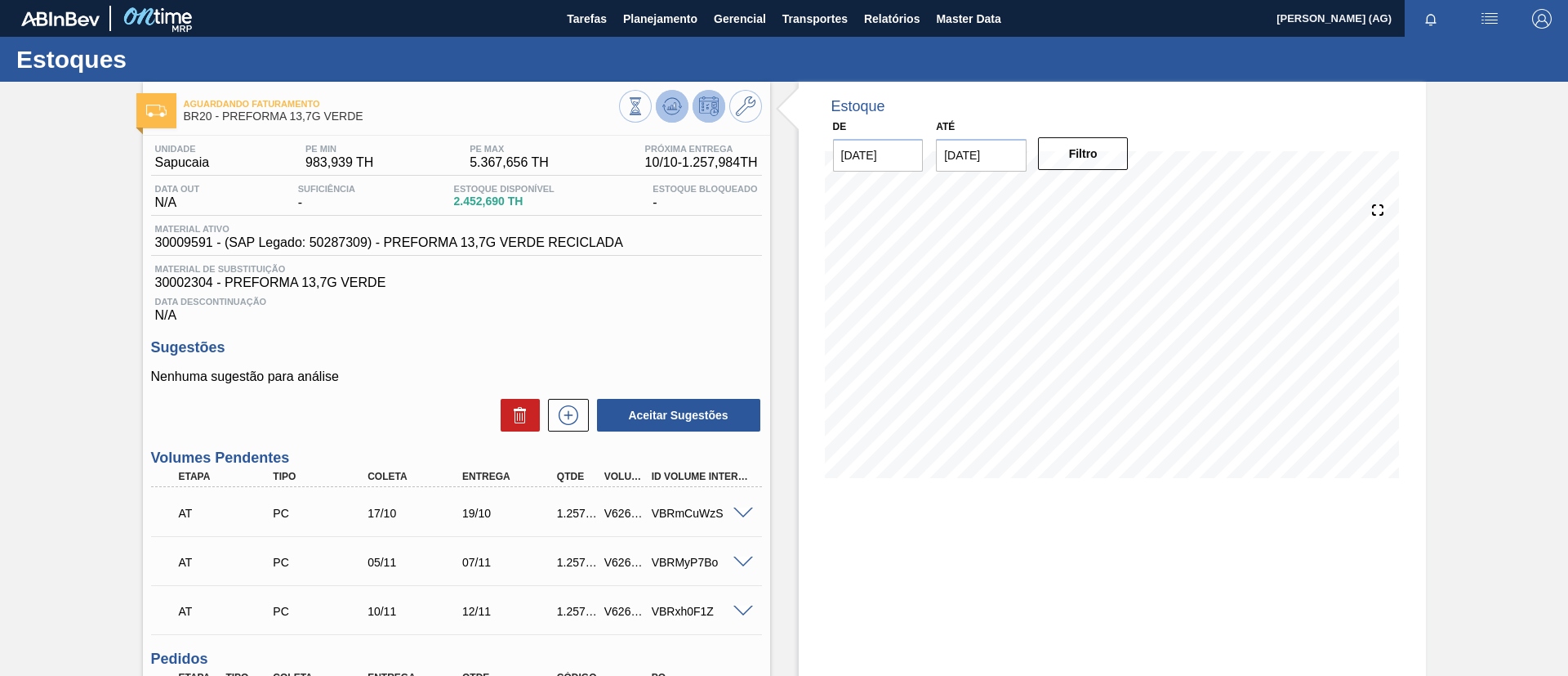
click at [679, 112] on icon at bounding box center [672, 107] width 20 height 20
drag, startPoint x: 153, startPoint y: 244, endPoint x: 209, endPoint y: 240, distance: 56.1
click at [209, 240] on div "Material ativo 30009591 - (SAP Legado: 50287309) - PREFORMA 13,7G VERDE RECICLA…" at bounding box center [388, 237] width 476 height 26
copy span "30009591"
